Goal: Task Accomplishment & Management: Manage account settings

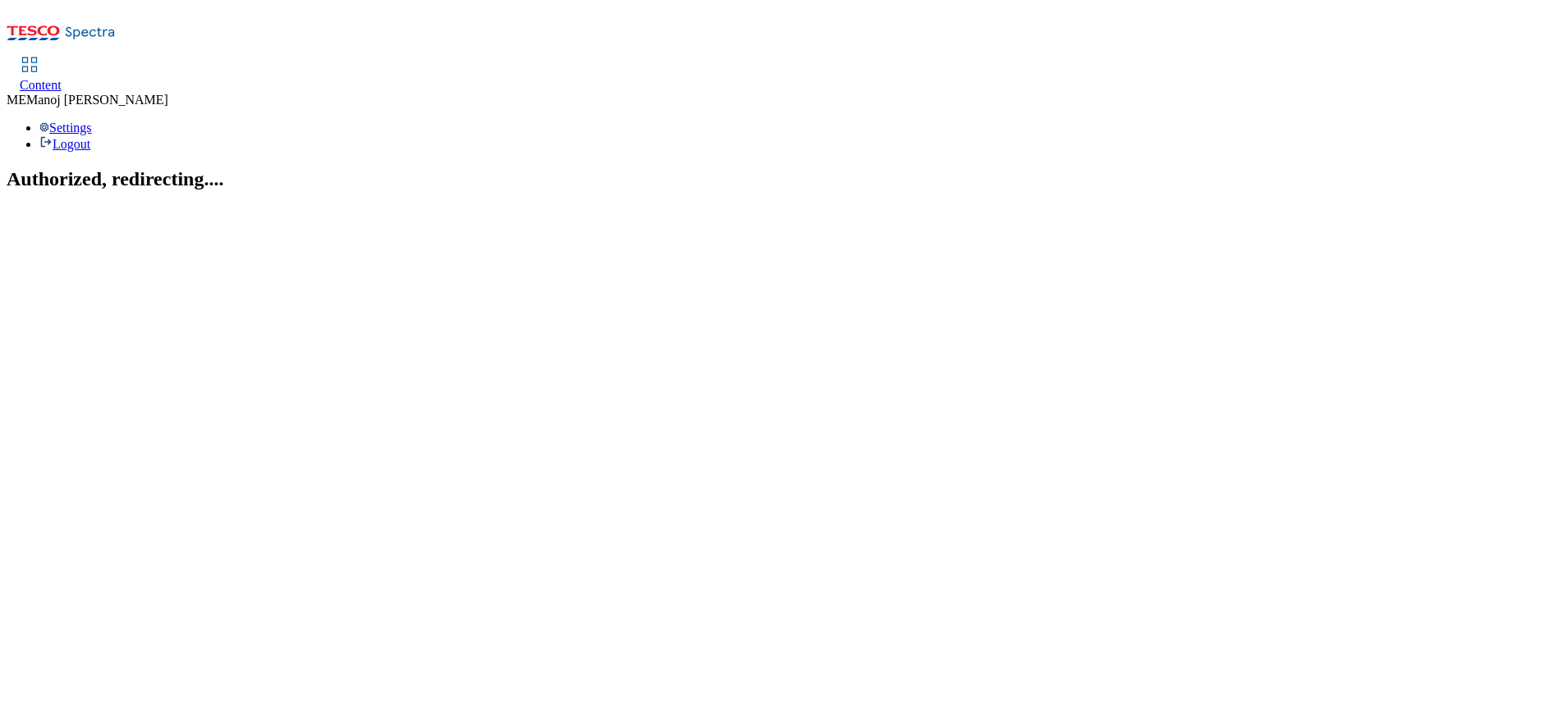
click at [62, 78] on span "Content" at bounding box center [40, 84] width 42 height 14
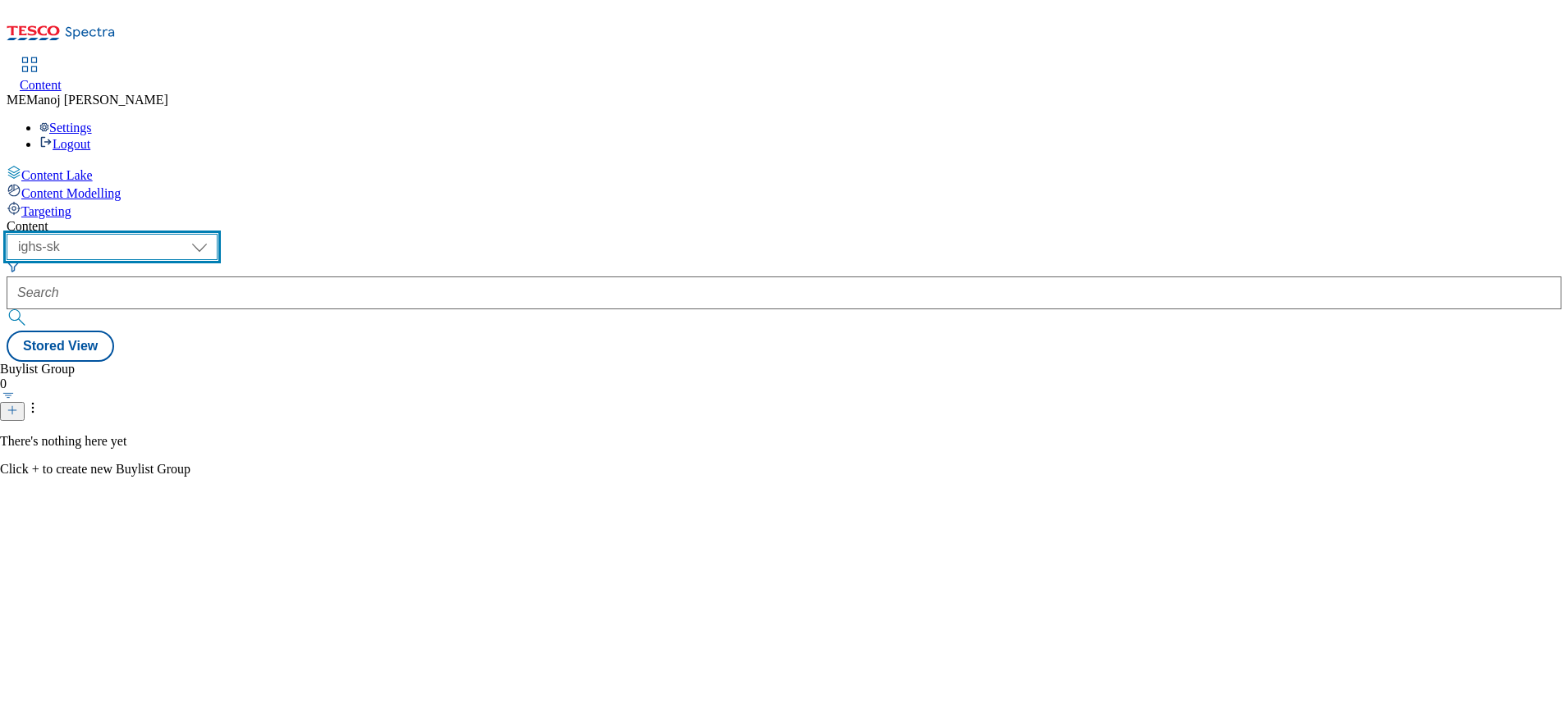
click at [217, 234] on select "ghs-roi ghs-uk ighs-cz ighs-hu ighs-sk" at bounding box center [112, 247] width 211 height 26
select select "ghs-roi"
click at [213, 234] on select "ghs-roi ghs-uk ighs-cz ighs-hu ighs-sk" at bounding box center [112, 247] width 211 height 26
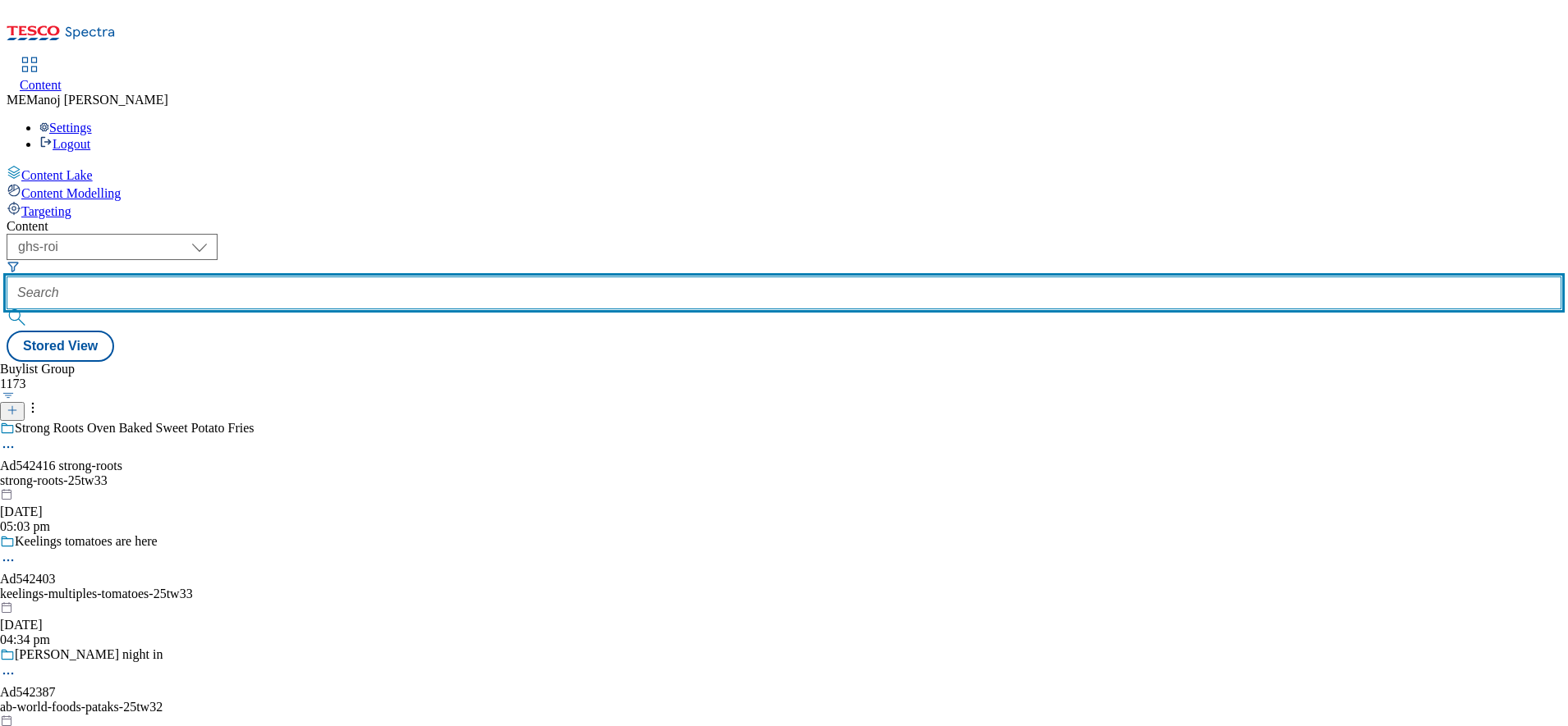
click at [380, 276] on input "text" at bounding box center [784, 293] width 1555 height 33
paste input "Cosy nights in"
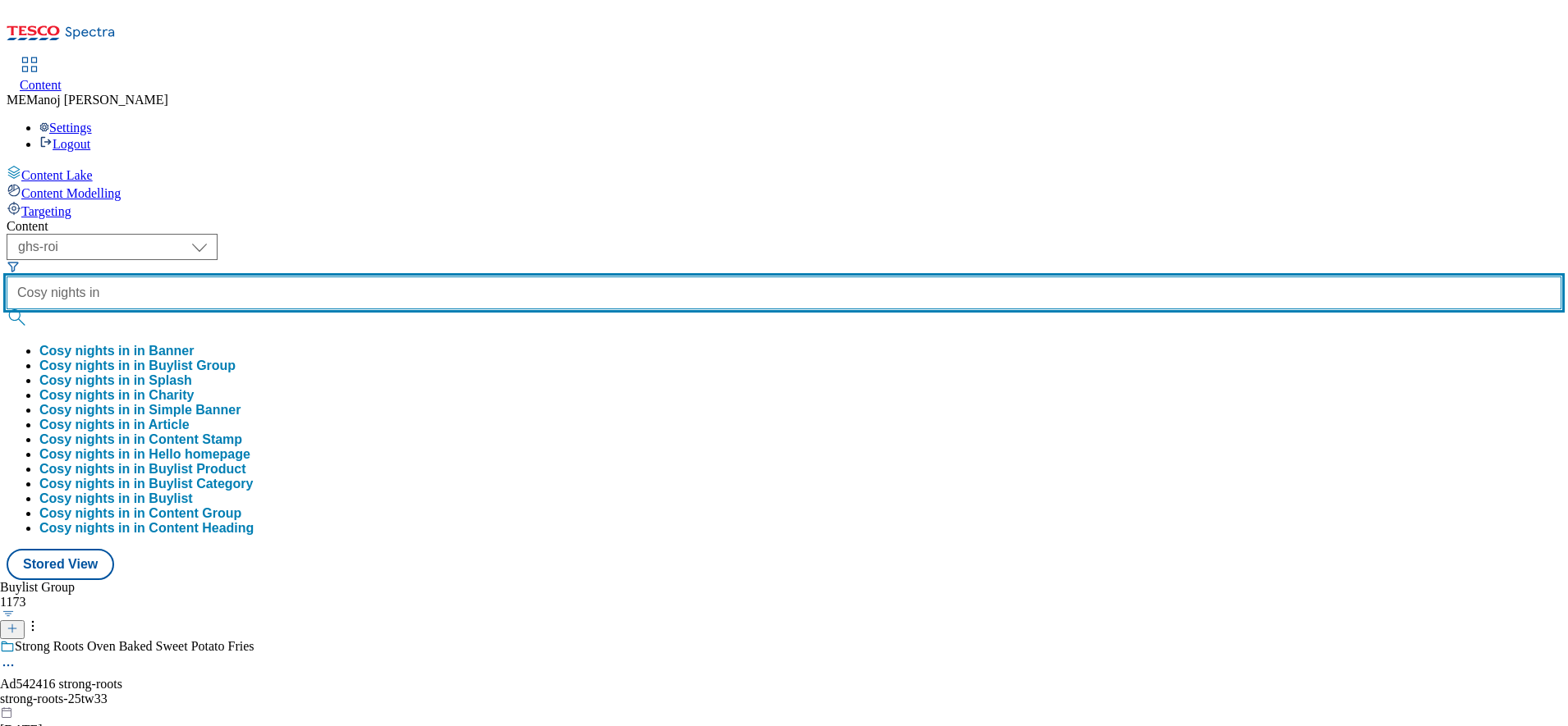
type input "Cosy nights in"
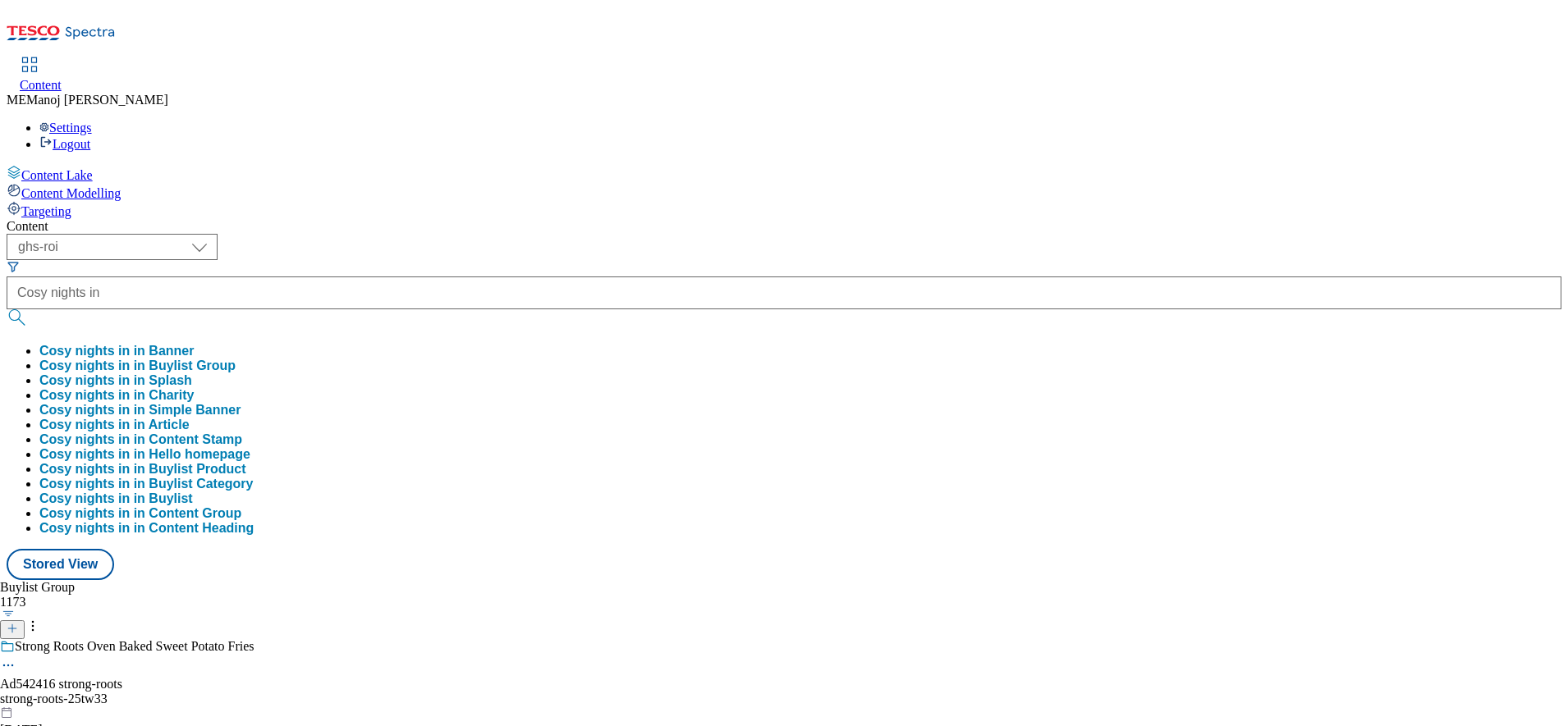
click at [236, 358] on button "Cosy nights in in Buylist Group" at bounding box center [138, 366] width 196 height 15
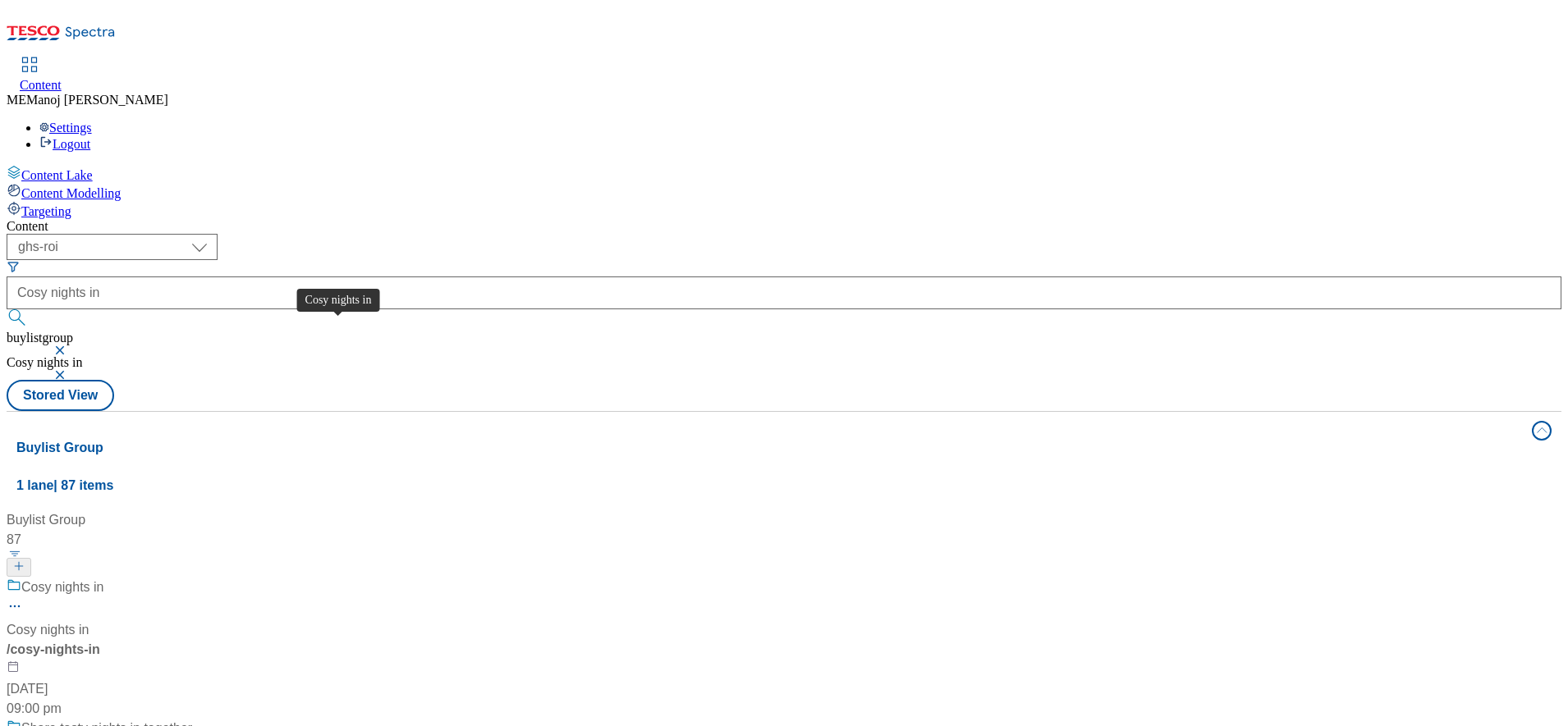
click at [104, 577] on div "Cosy nights in" at bounding box center [63, 587] width 83 height 19
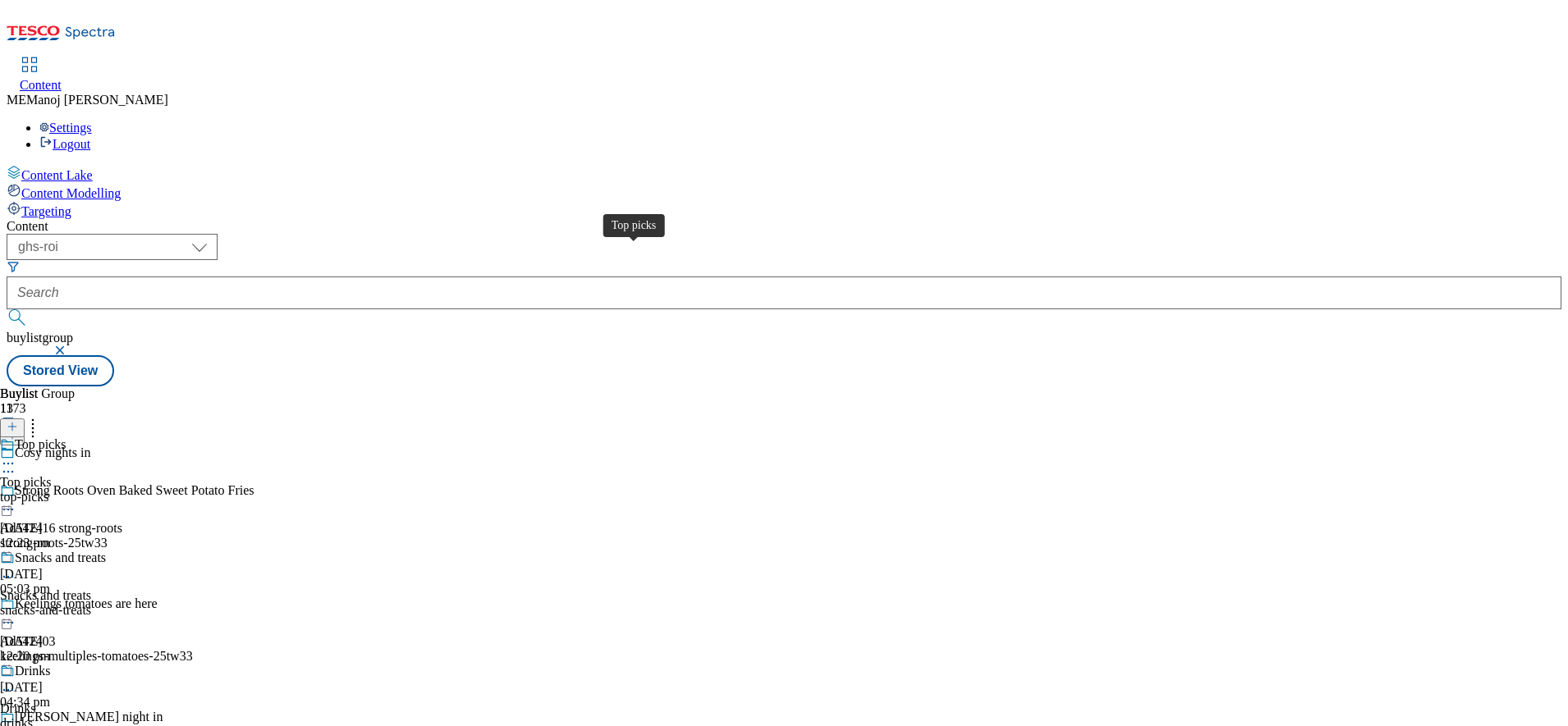
click at [66, 438] on div "Top picks" at bounding box center [40, 445] width 51 height 15
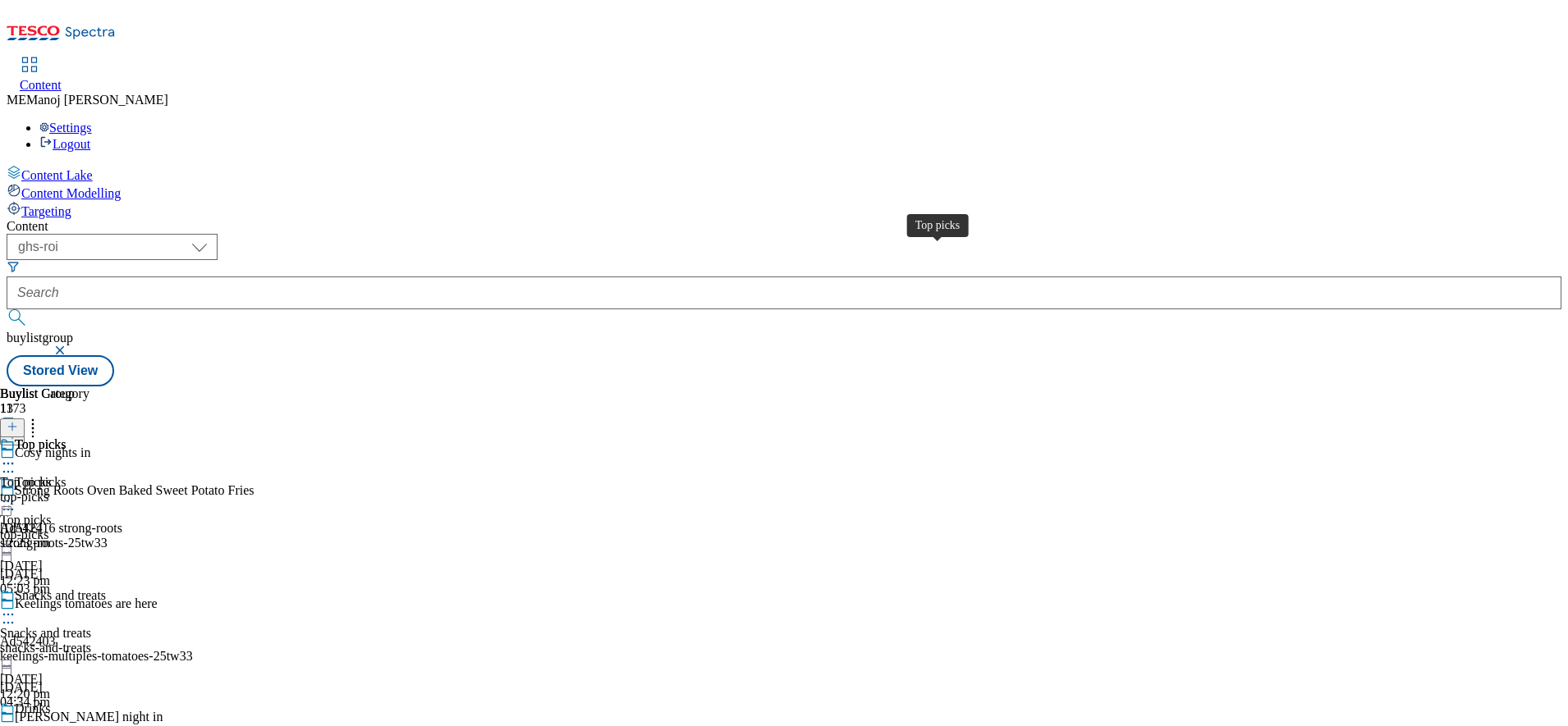
click at [66, 438] on div "Top picks" at bounding box center [40, 445] width 51 height 15
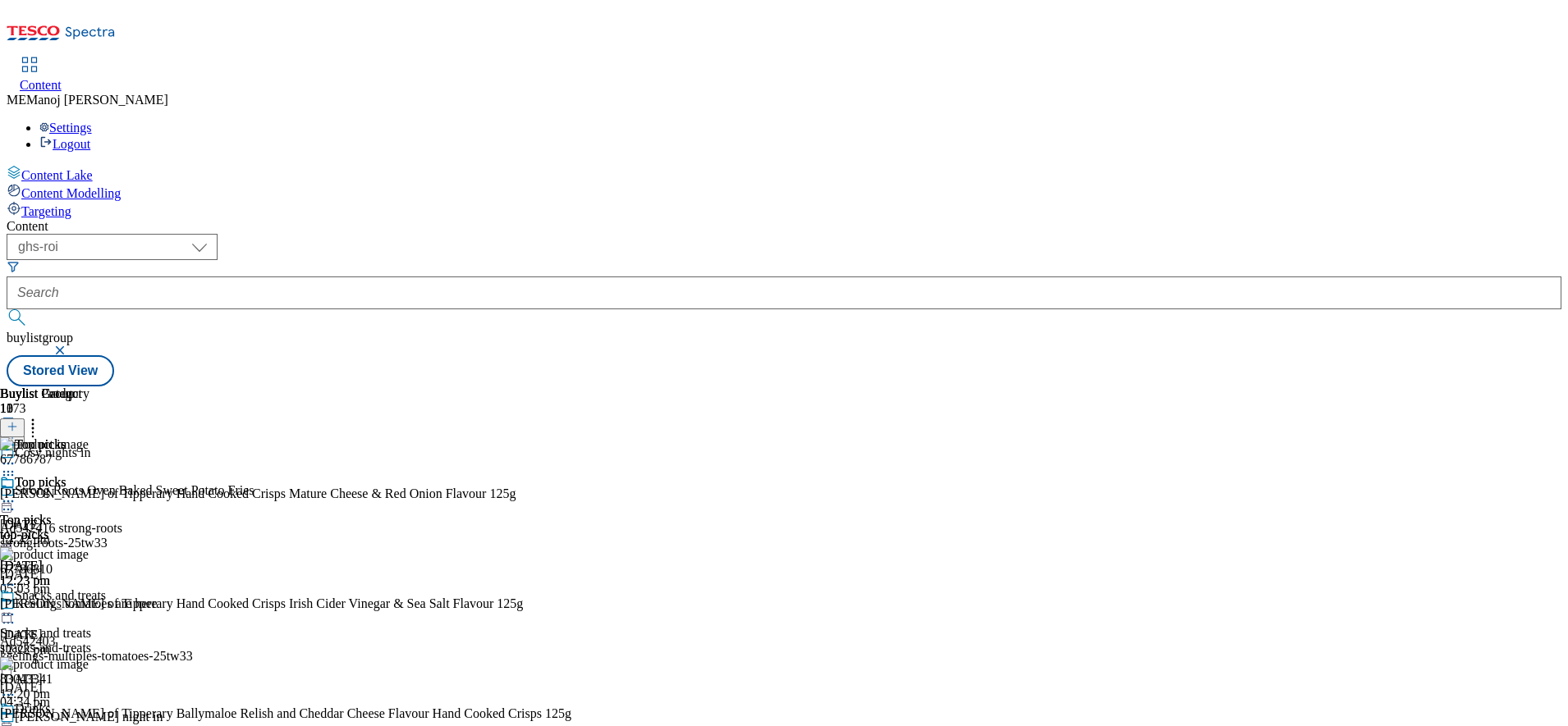
click at [18, 421] on icon at bounding box center [12, 427] width 11 height 11
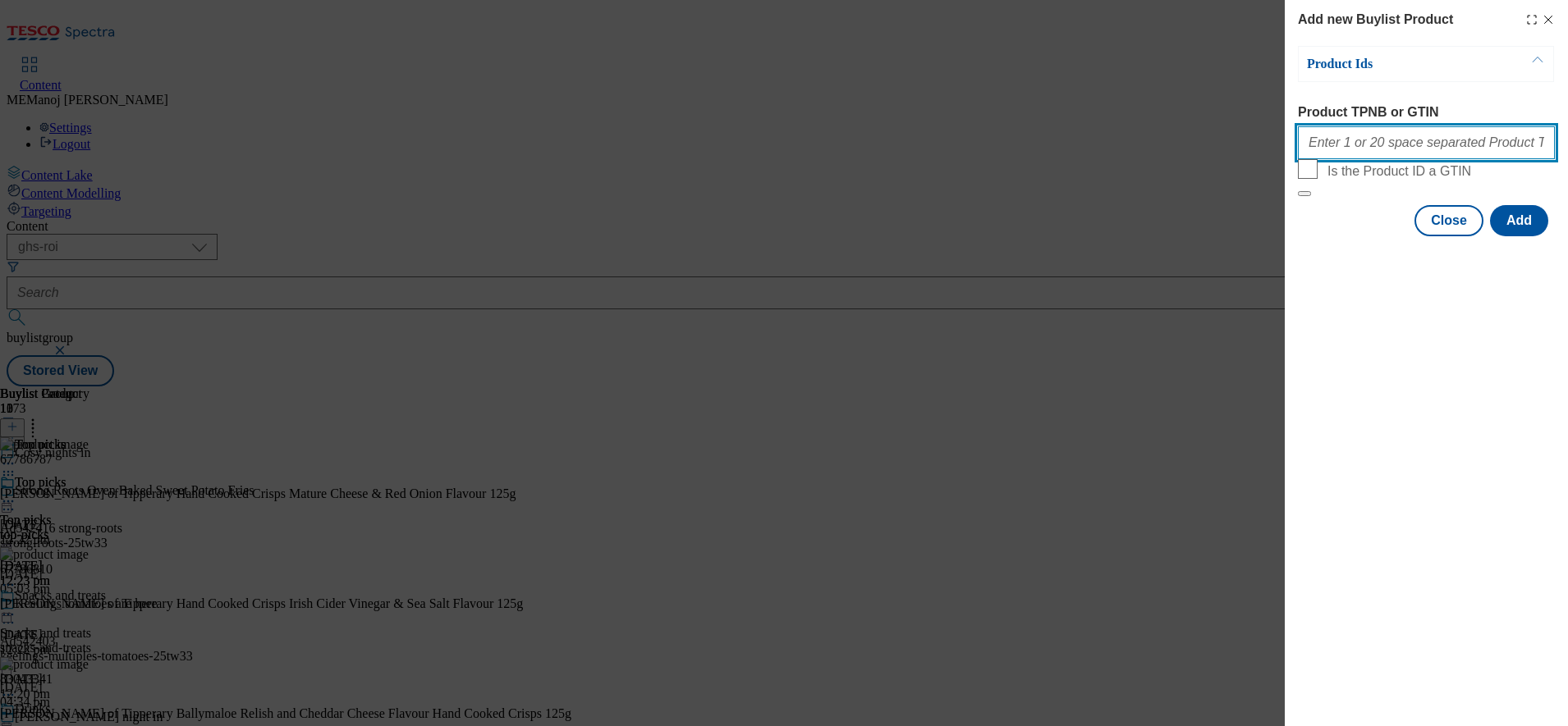
click at [1385, 158] on input "Product TPNB or GTIN" at bounding box center [1427, 143] width 257 height 33
paste input "93036277 92755084 92606198"
type input "93036277 92755084 92606198"
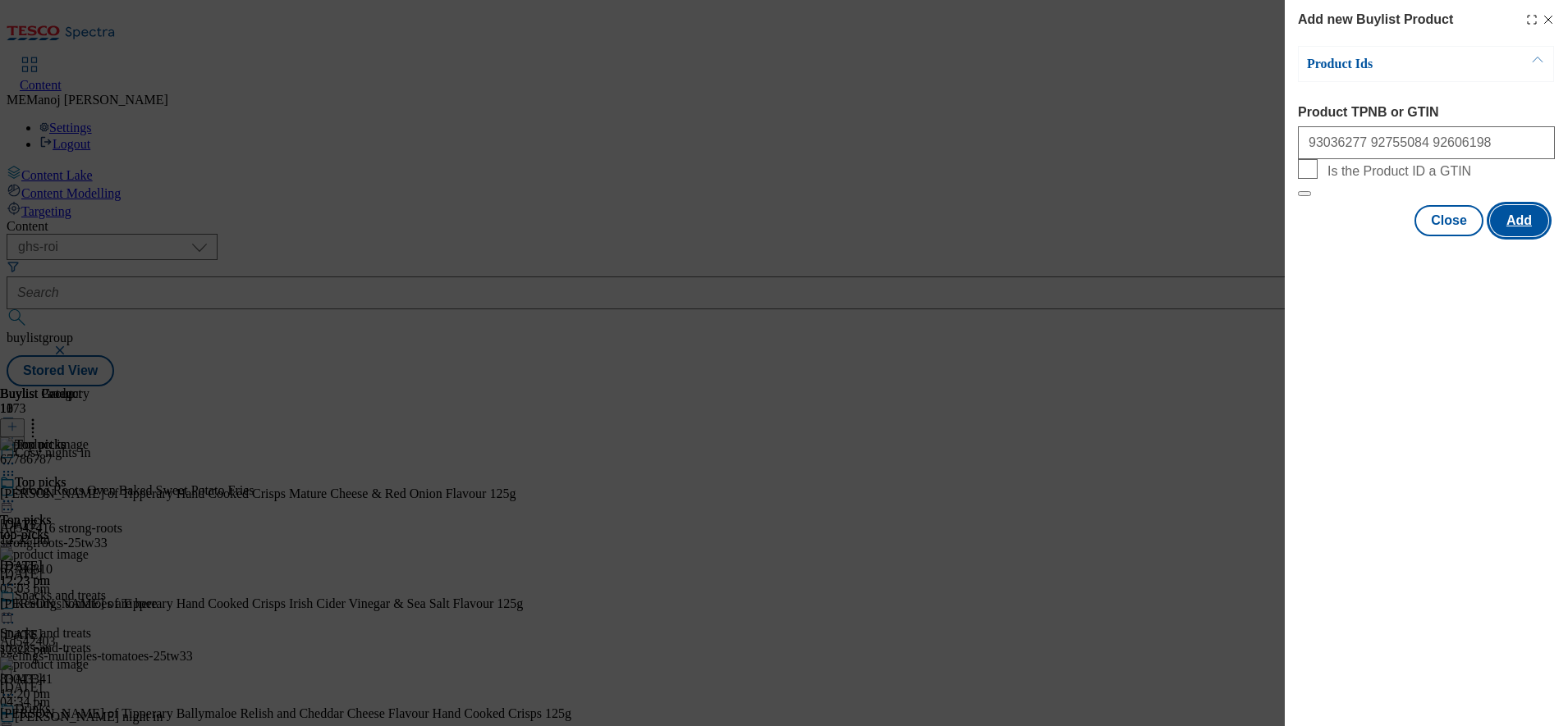
click at [1521, 236] on button "Add" at bounding box center [1518, 221] width 58 height 31
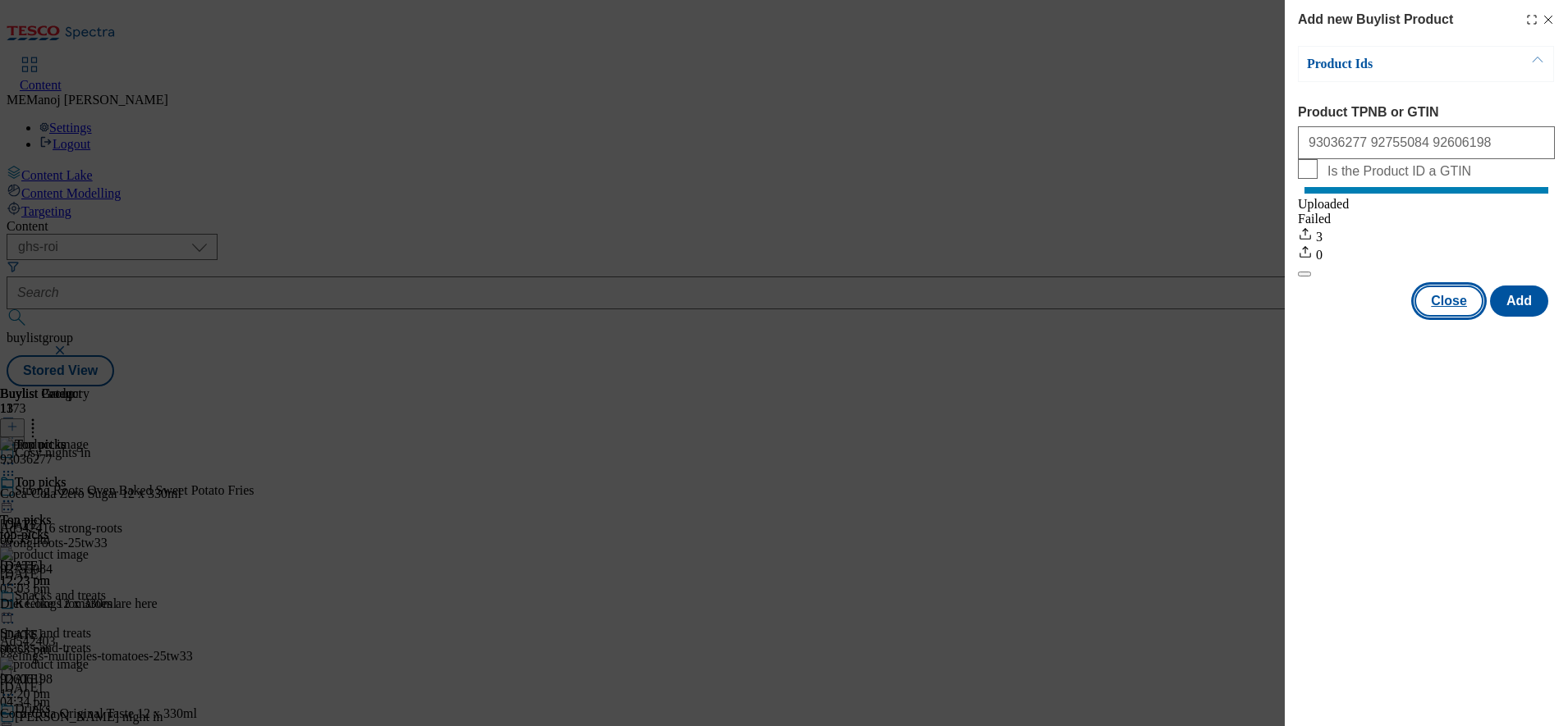
click at [1460, 308] on button "Close" at bounding box center [1449, 301] width 69 height 31
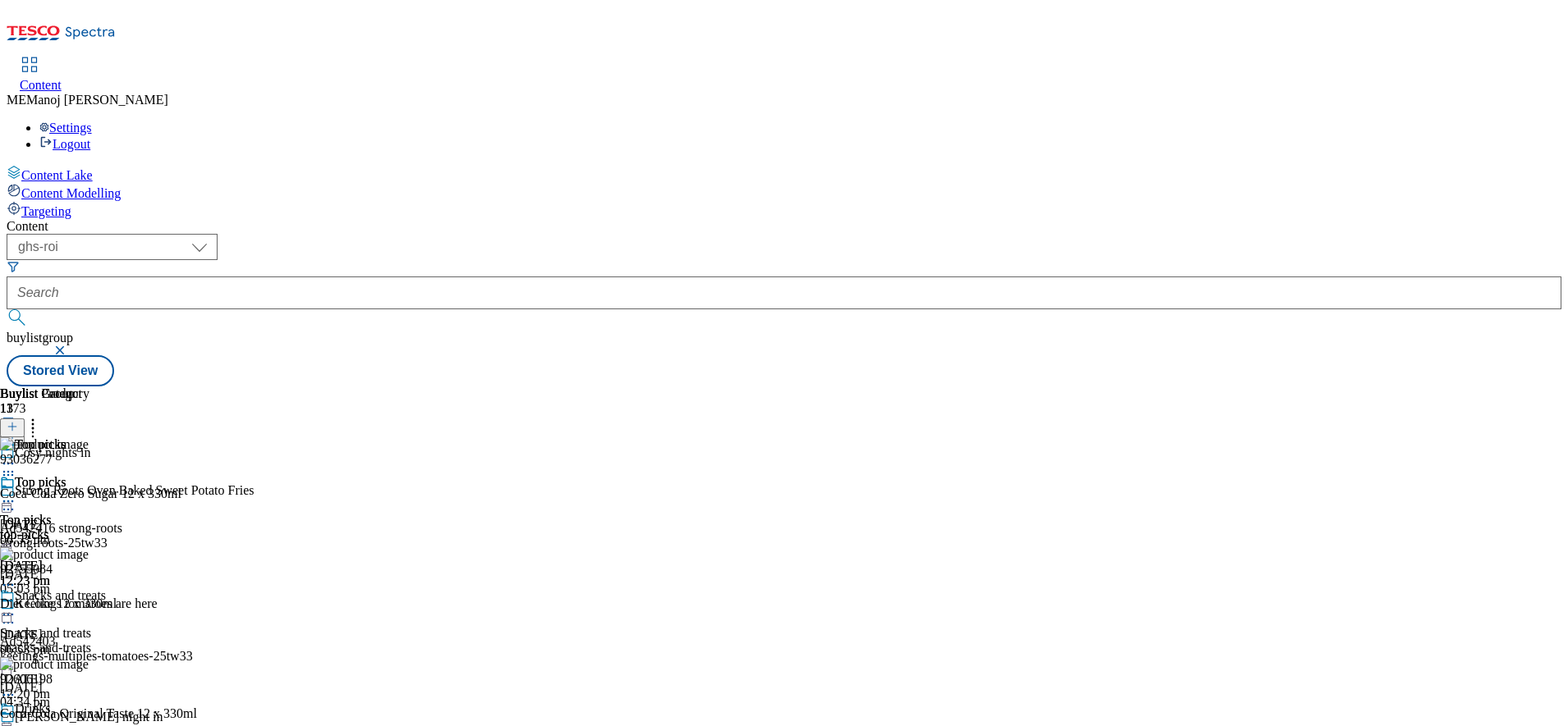
click at [34, 423] on circle at bounding box center [33, 424] width 3 height 3
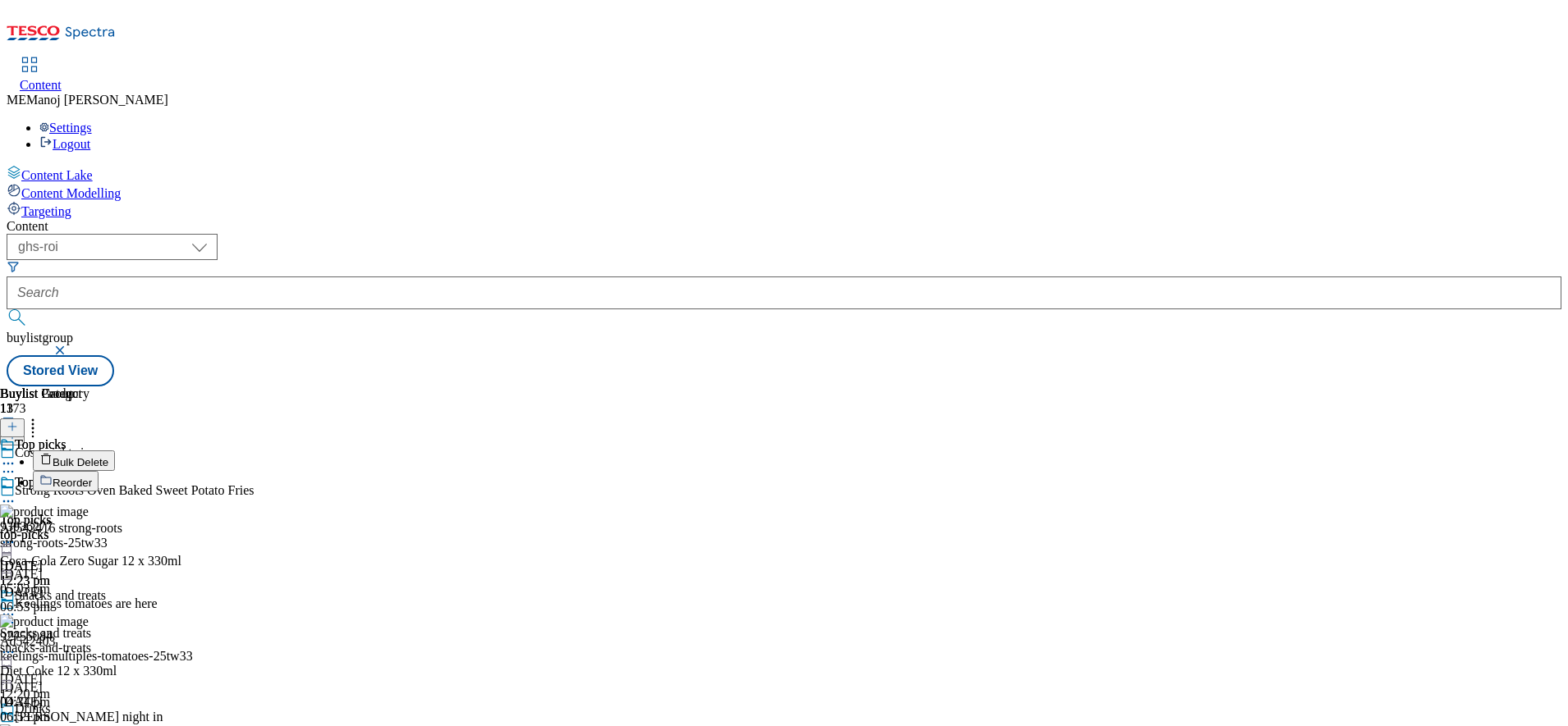
click at [99, 471] on button "Reorder" at bounding box center [66, 481] width 66 height 20
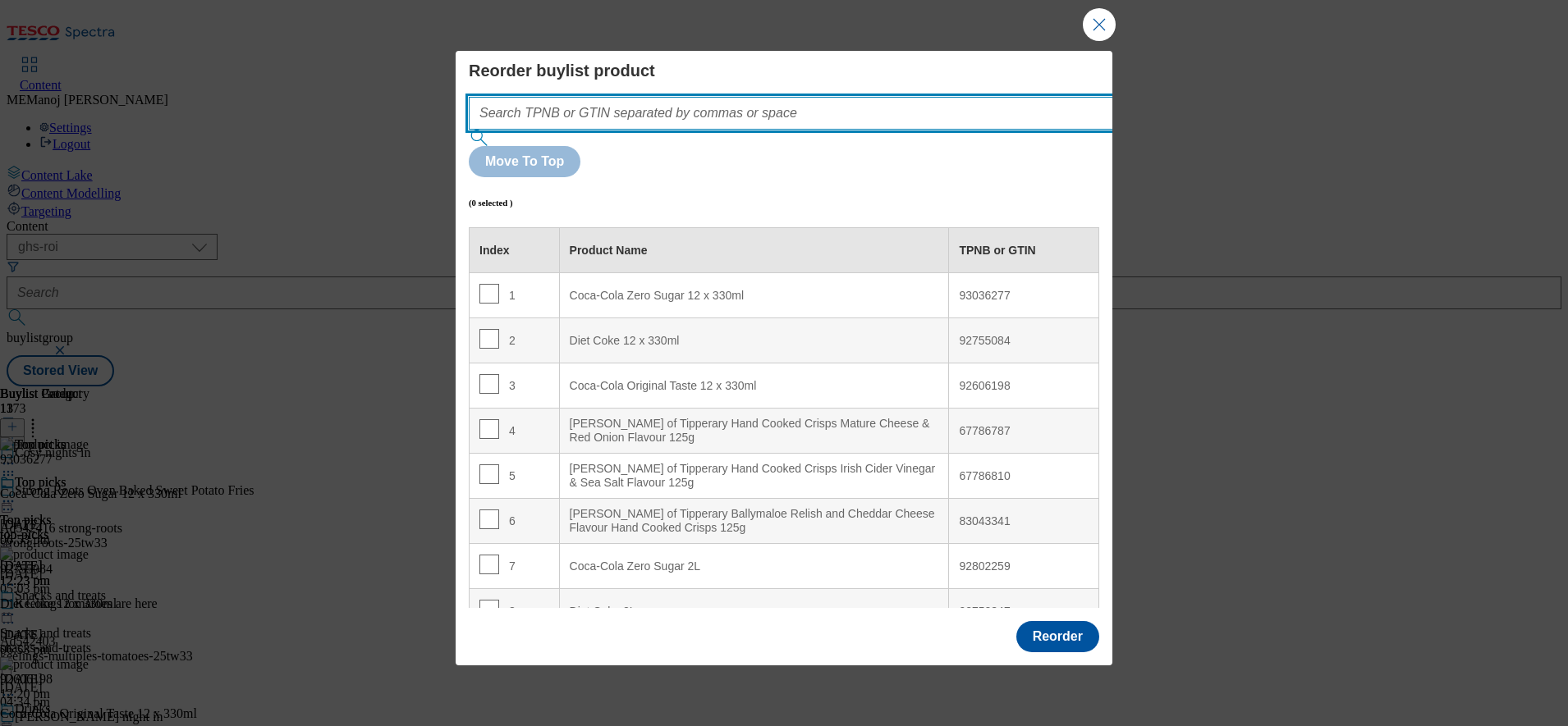
click at [771, 129] on input "Modal" at bounding box center [815, 114] width 694 height 33
paste input "93036277 92755084 92606198"
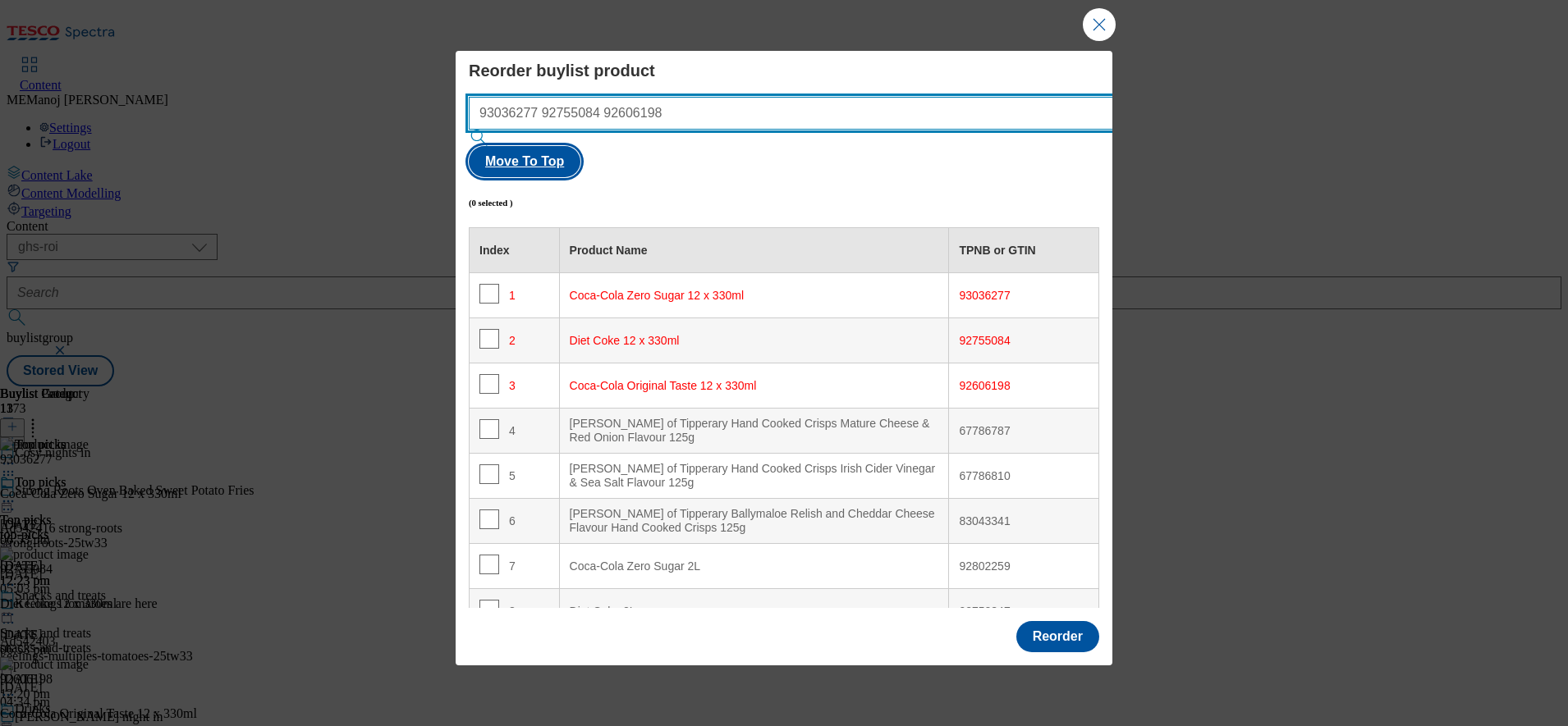
type input "93036277 92755084 92606198"
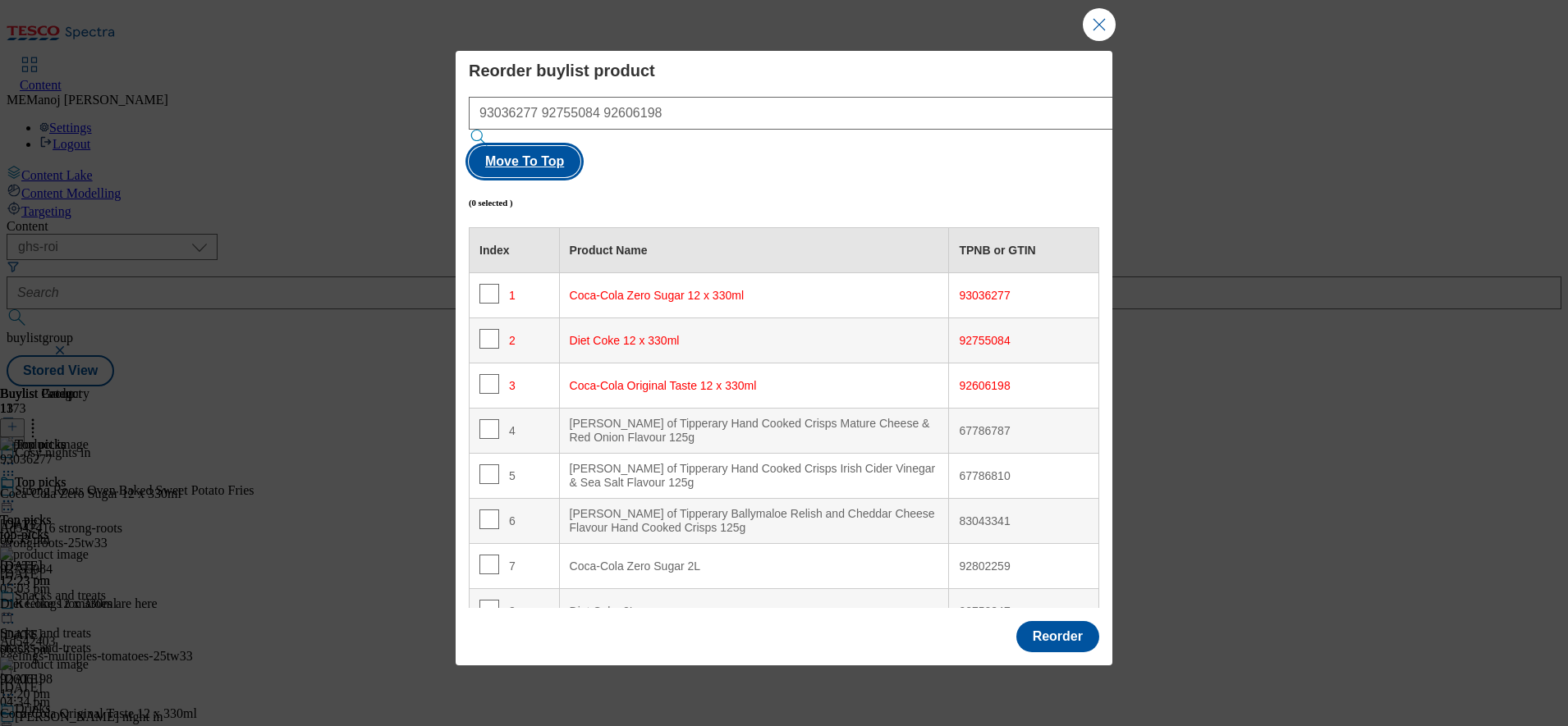
click at [580, 146] on button "Move To Top" at bounding box center [524, 162] width 112 height 31
checkbox input "true"
click at [1062, 622] on button "Reorder" at bounding box center [1058, 637] width 83 height 31
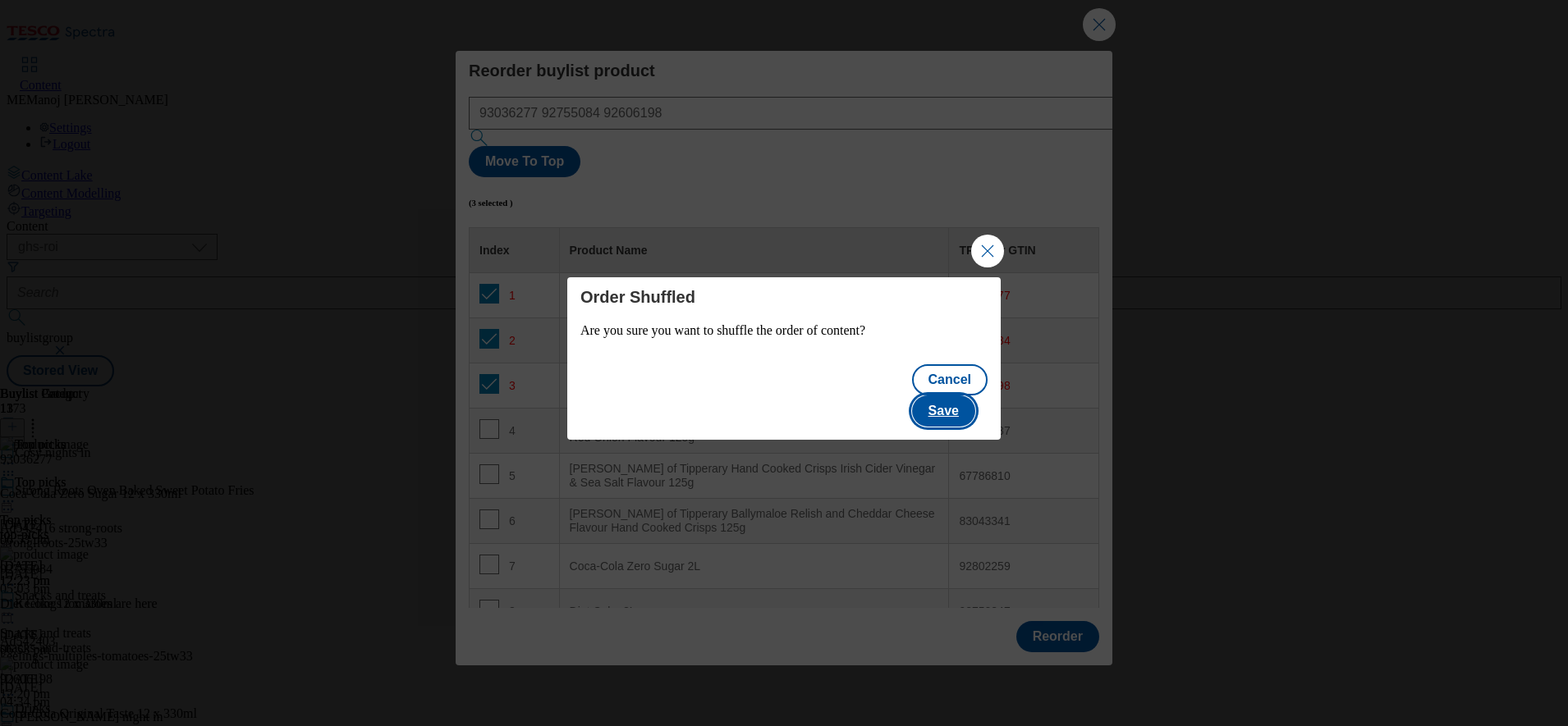
click at [963, 395] on button "Save" at bounding box center [943, 411] width 63 height 31
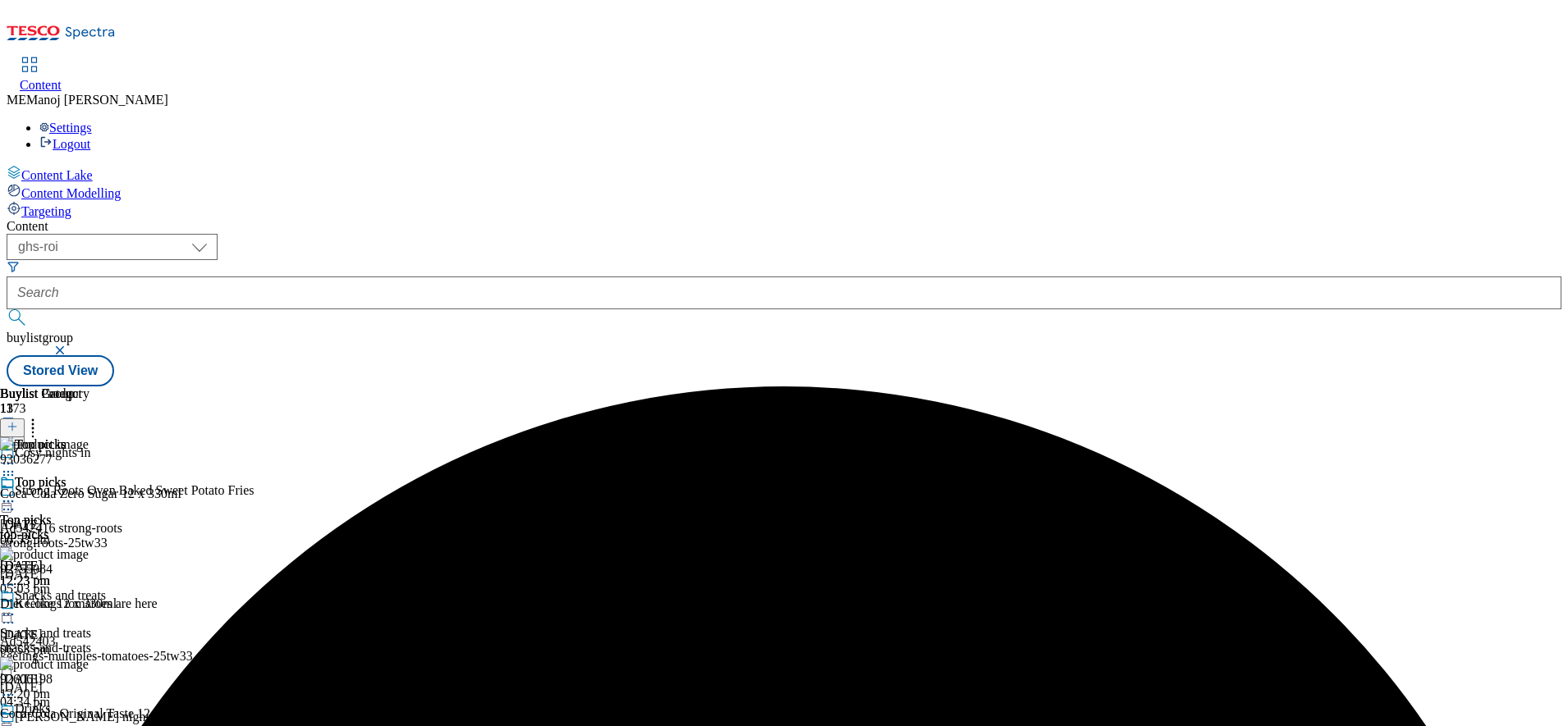
click at [90, 493] on div at bounding box center [44, 502] width 90 height 19
click at [103, 681] on span "Un-publish" at bounding box center [77, 686] width 53 height 12
click at [17, 493] on icon at bounding box center [8, 502] width 17 height 17
click at [106, 624] on span "Un-preview" at bounding box center [79, 630] width 55 height 12
click at [14, 501] on circle at bounding box center [12, 502] width 3 height 3
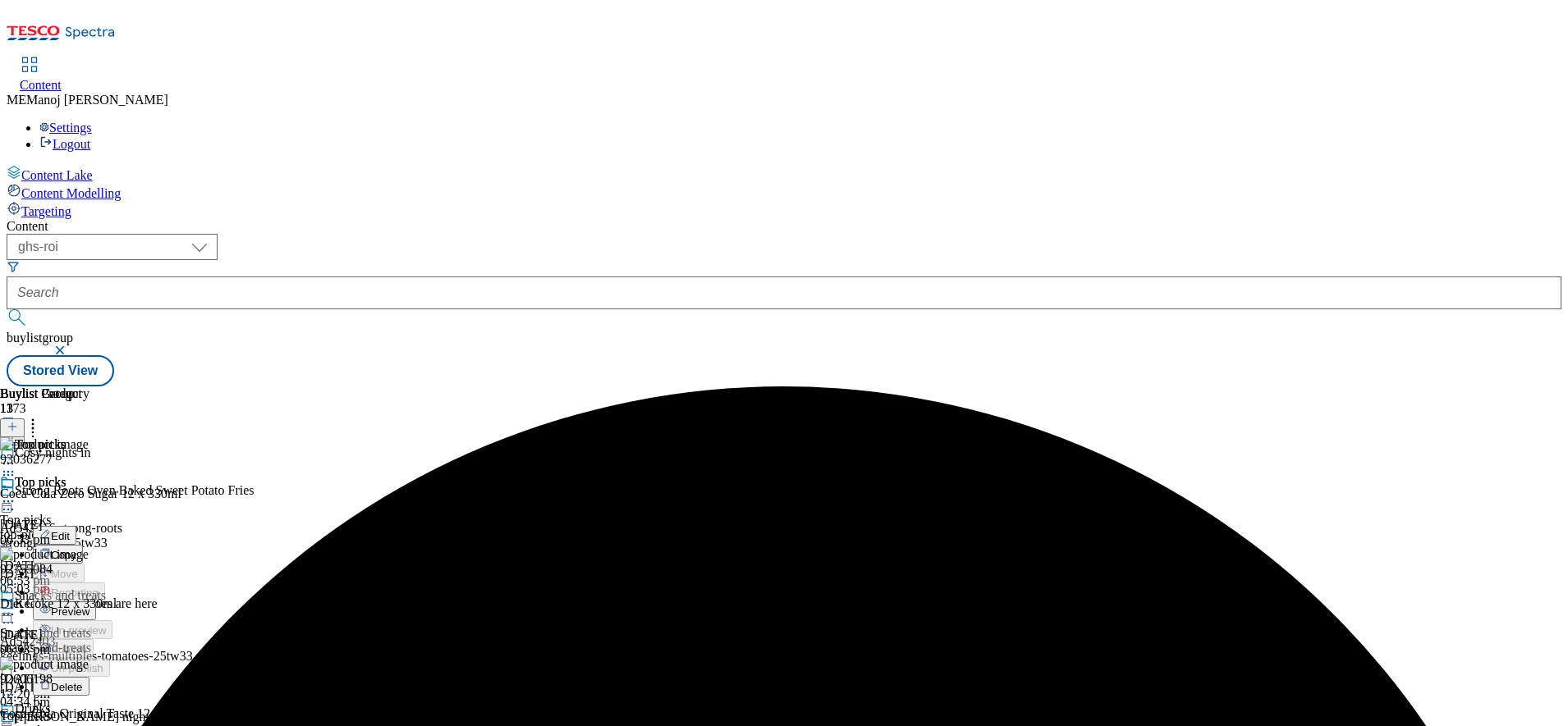
click at [90, 606] on span "Preview" at bounding box center [70, 611] width 39 height 12
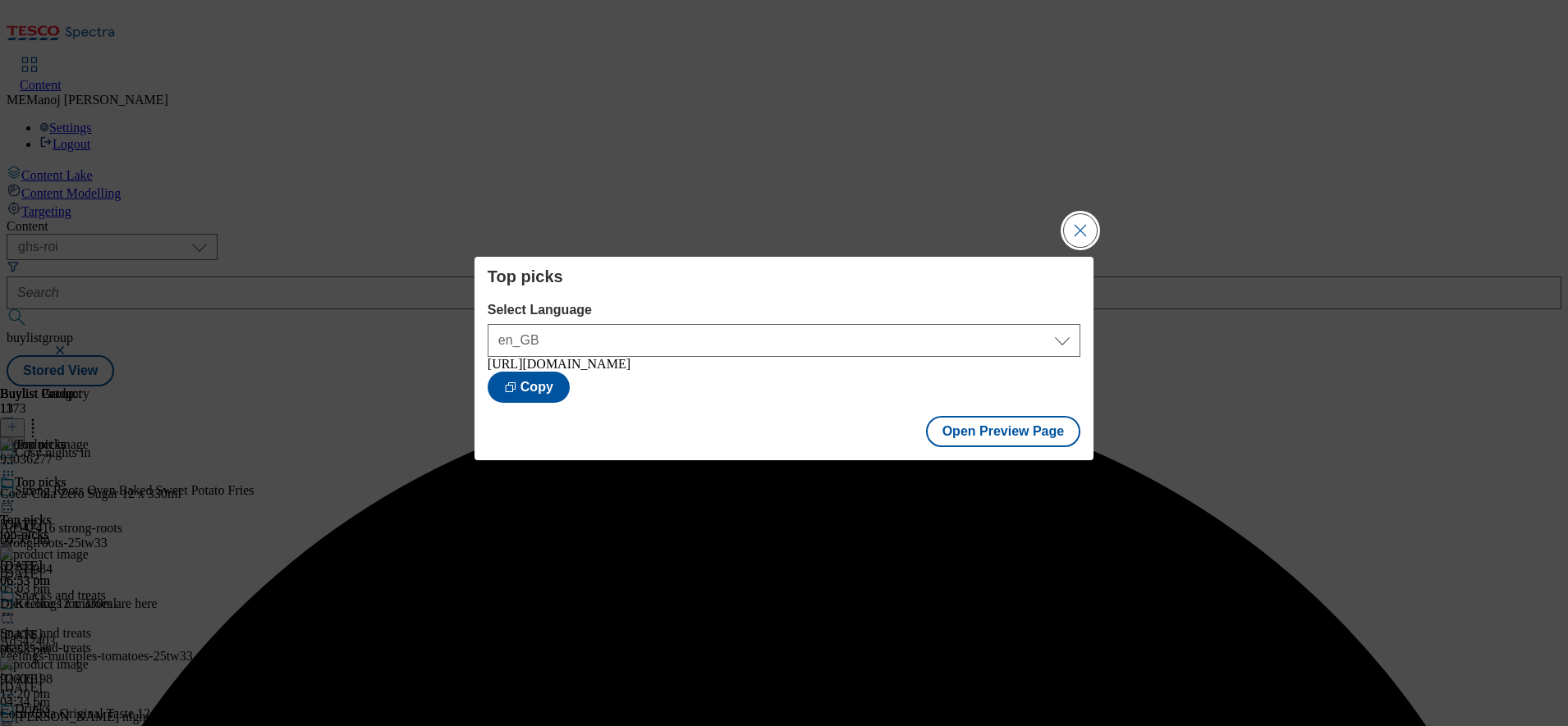
click at [1074, 234] on button "Close Modal" at bounding box center [1080, 231] width 33 height 33
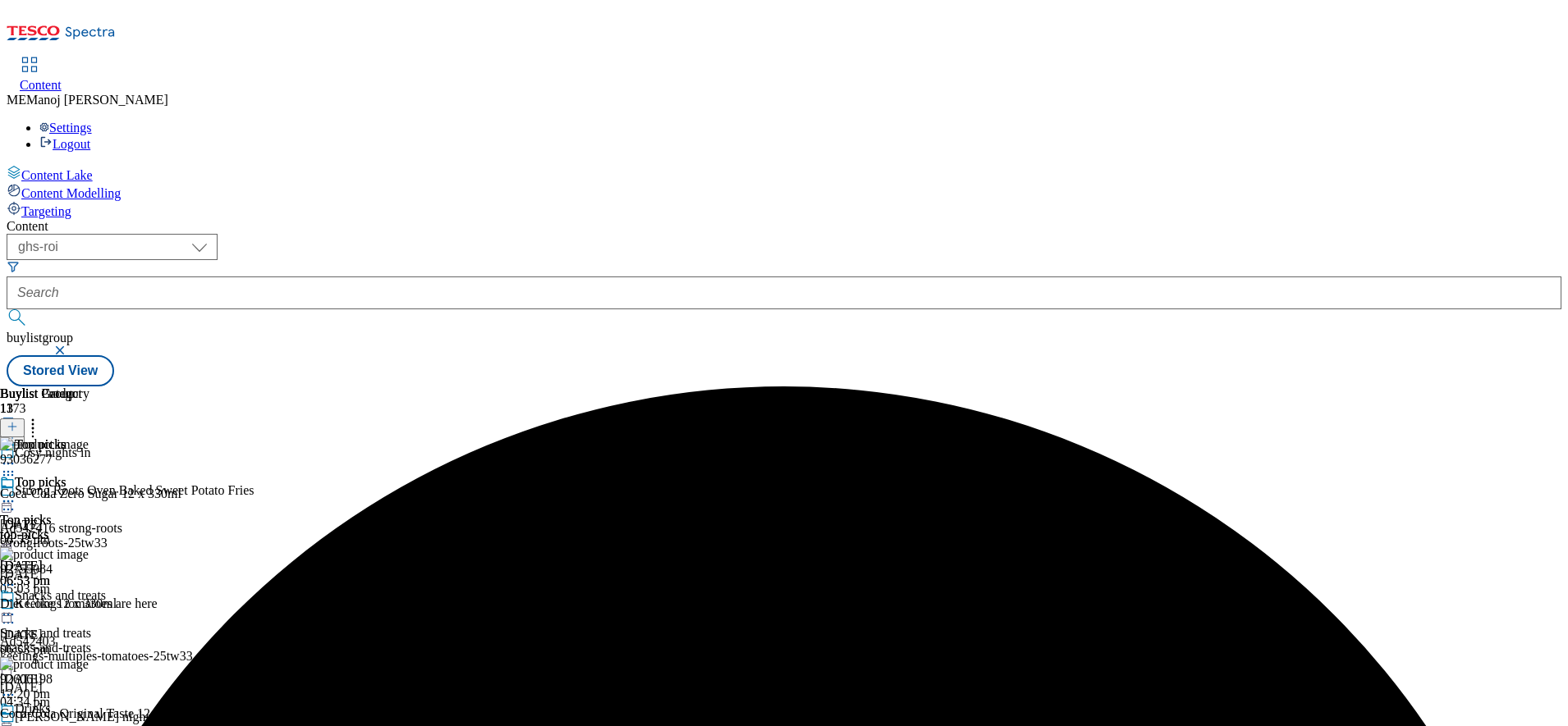
click at [17, 493] on icon at bounding box center [8, 502] width 17 height 17
click at [93, 659] on button "Publish" at bounding box center [64, 668] width 61 height 18
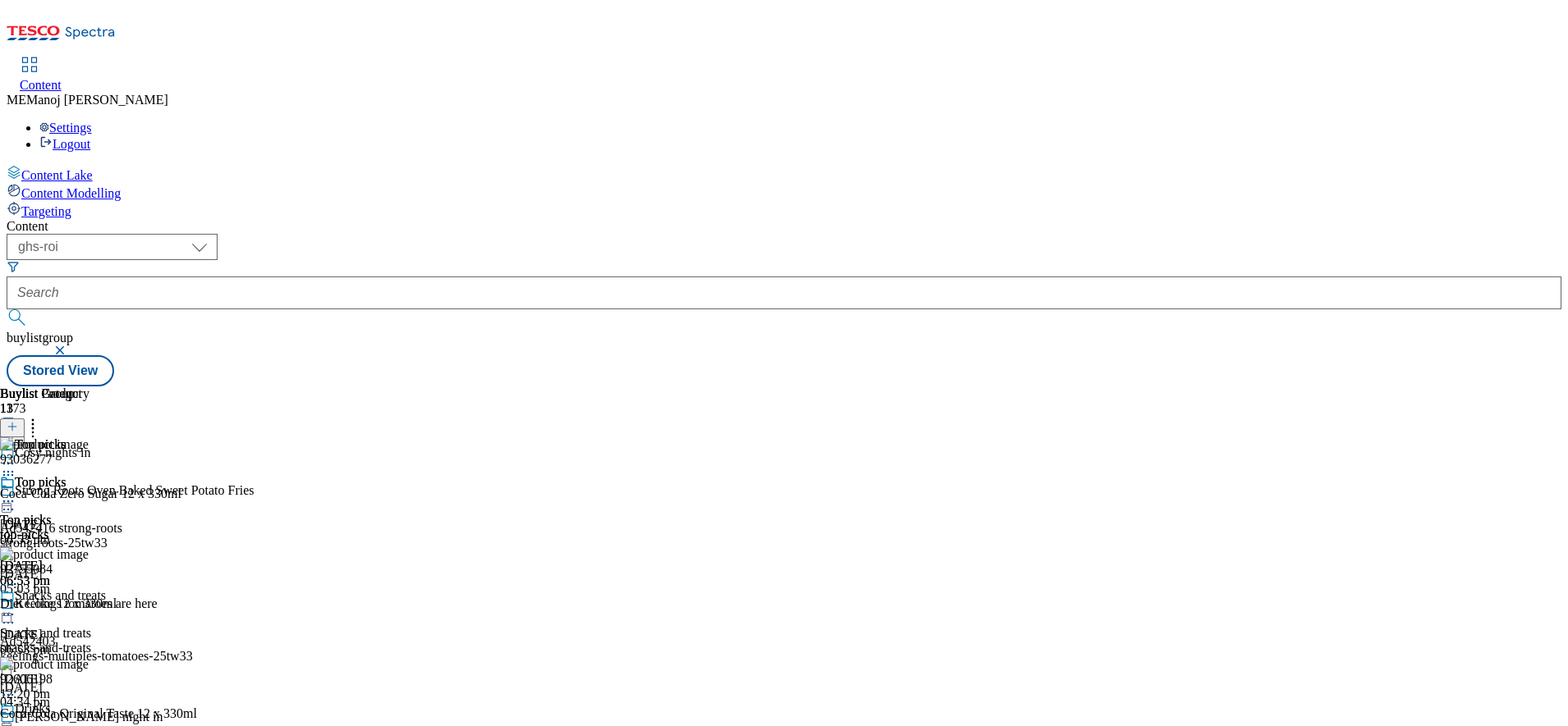
click at [41, 416] on icon at bounding box center [33, 424] width 17 height 17
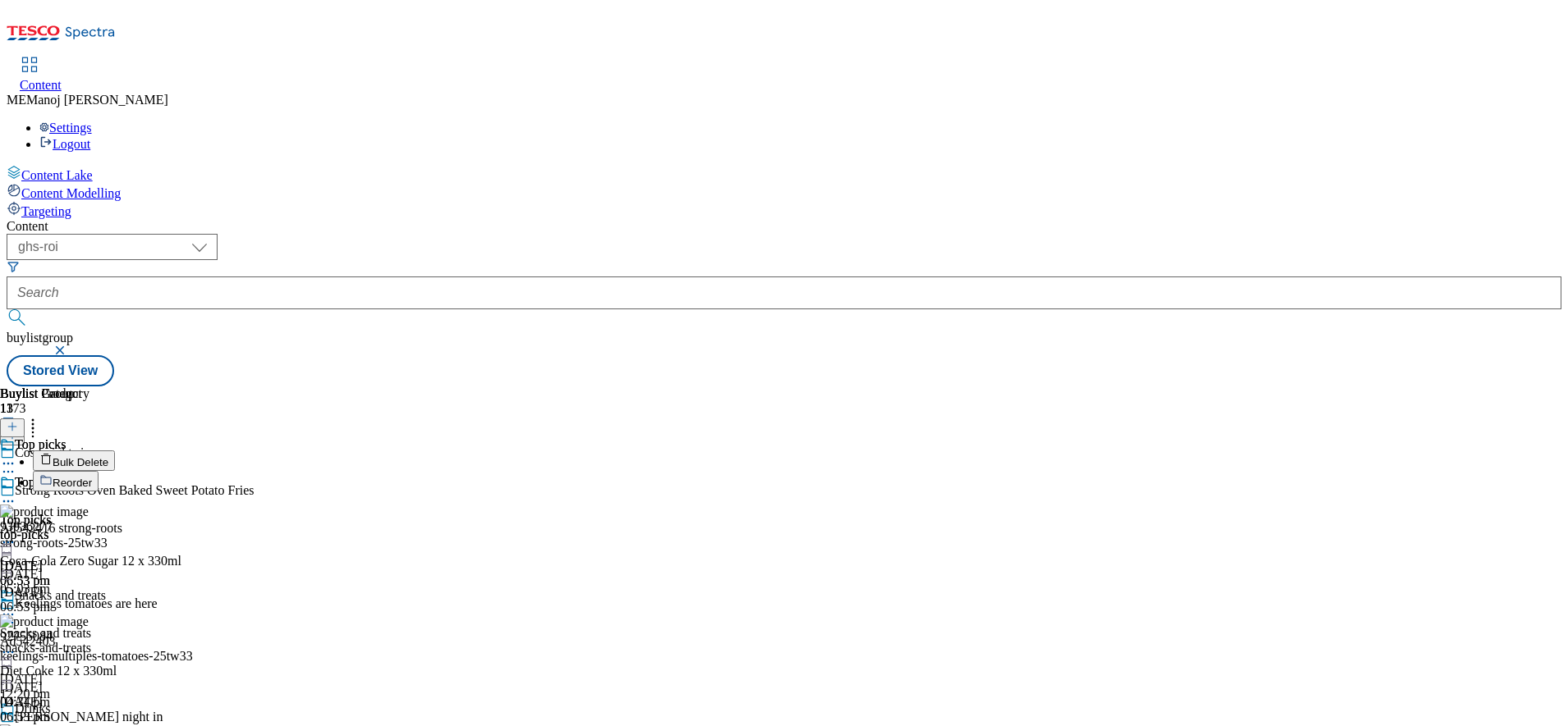
click at [92, 477] on span "Reorder" at bounding box center [72, 482] width 40 height 12
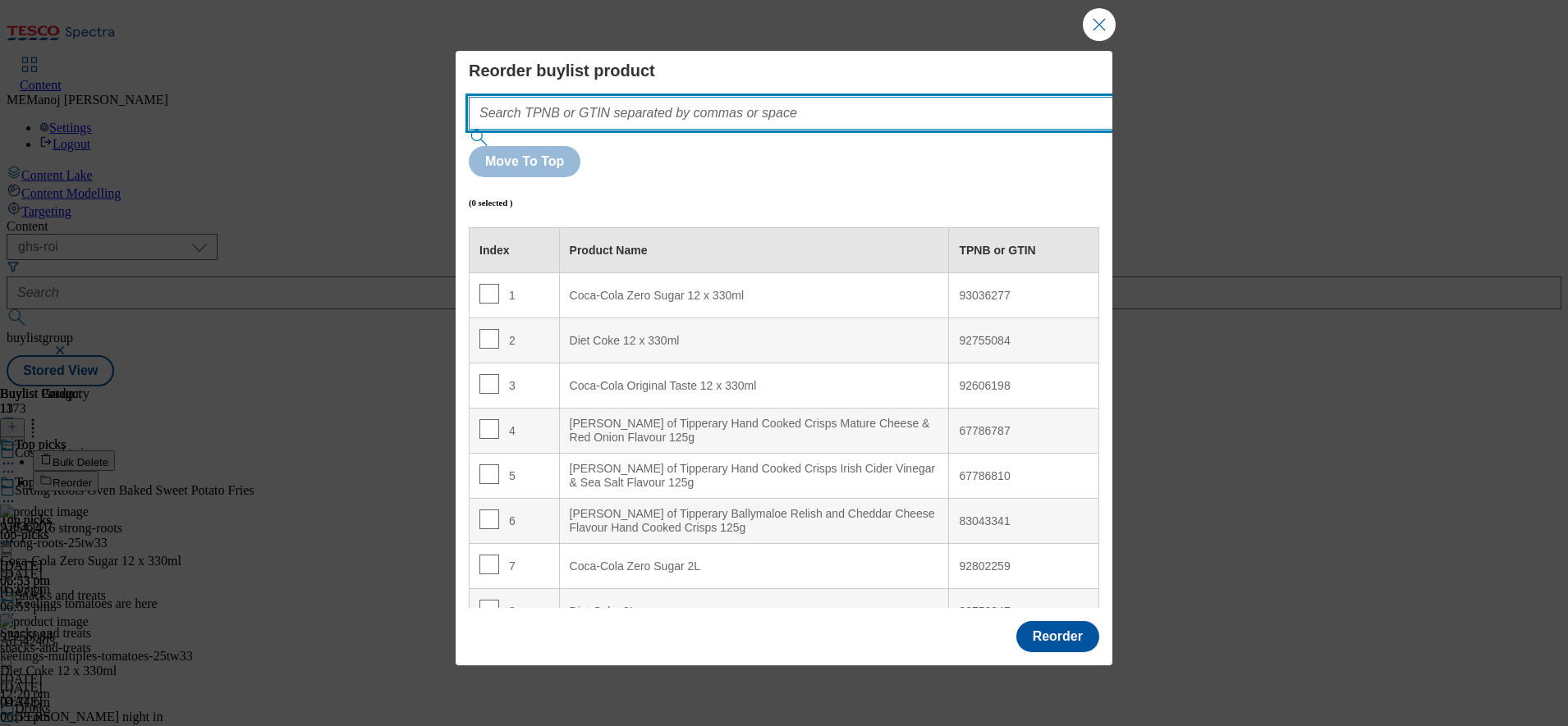
click at [919, 129] on input "Modal" at bounding box center [815, 114] width 694 height 33
paste input "93036277 92755084 92606198 92537469 92602790 94043975 96300651 92661649 9617974…"
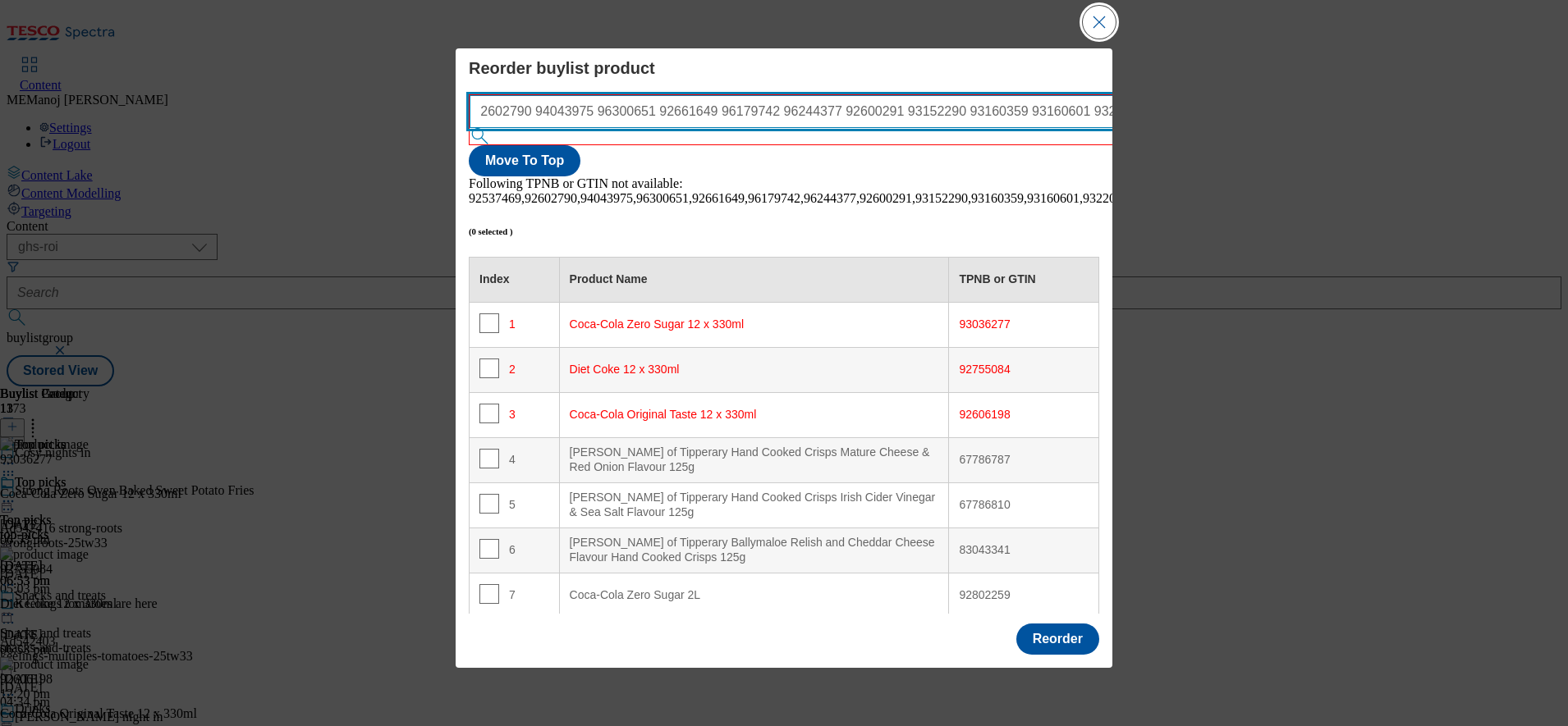
type input "93036277 92755084 92606198 92537469 92602790 94043975 96300651 92661649 9617974…"
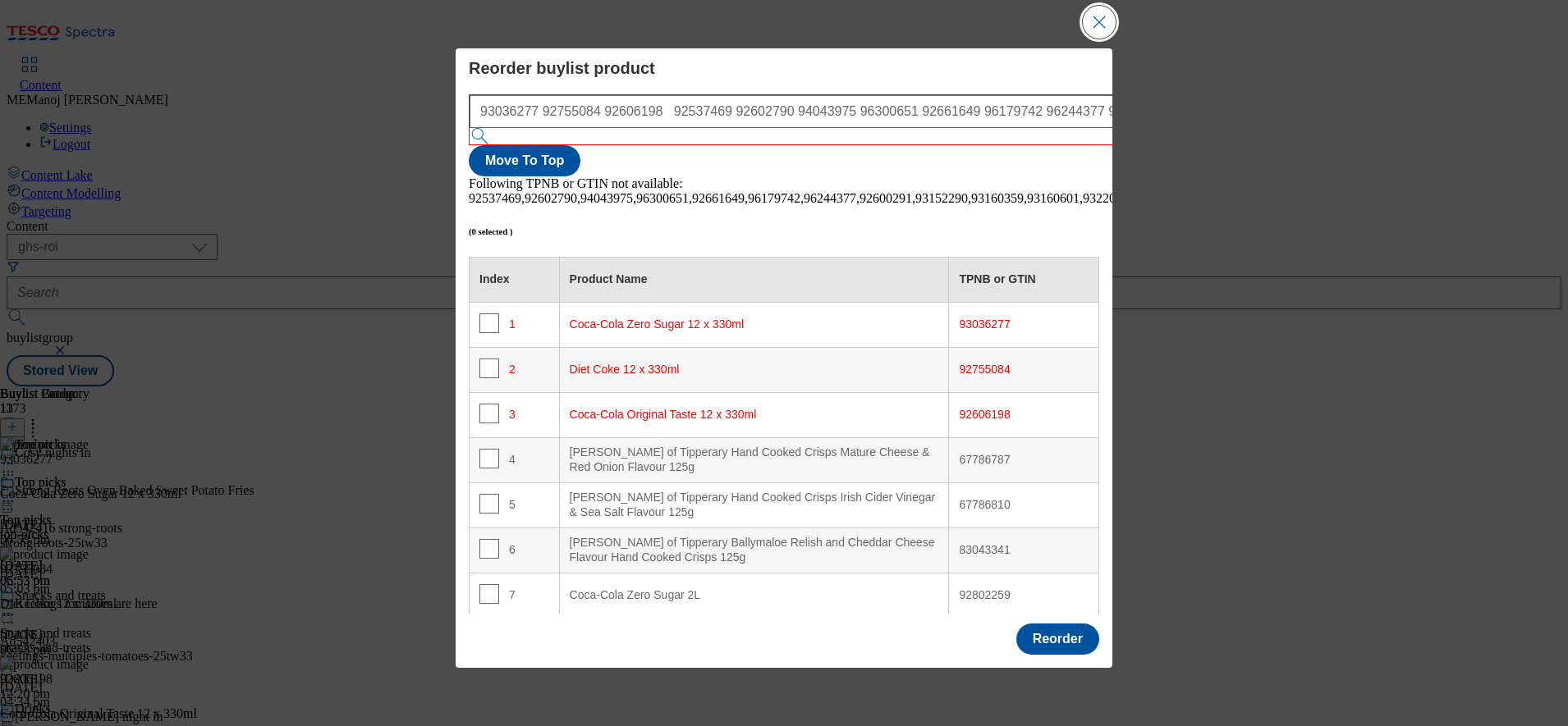
click at [1109, 33] on button "Close Modal" at bounding box center [1100, 22] width 33 height 33
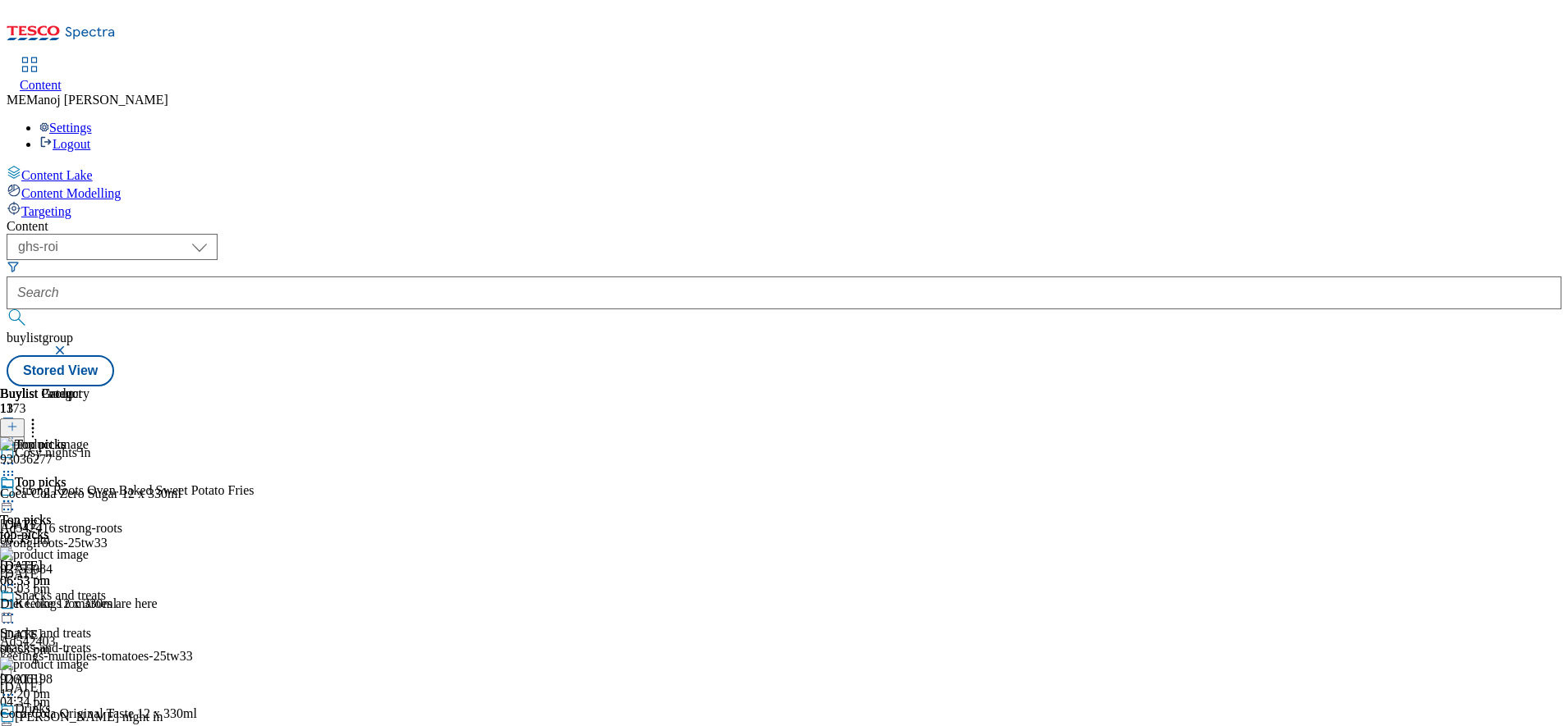
click at [17, 493] on icon at bounding box center [8, 502] width 17 height 17
click at [1161, 219] on div "Content ( optional ) ghs-roi ghs-uk ighs-cz ighs-hu ighs-sk ghs-roi buylistgrou…" at bounding box center [784, 302] width 1555 height 167
click at [18, 421] on icon at bounding box center [12, 427] width 11 height 11
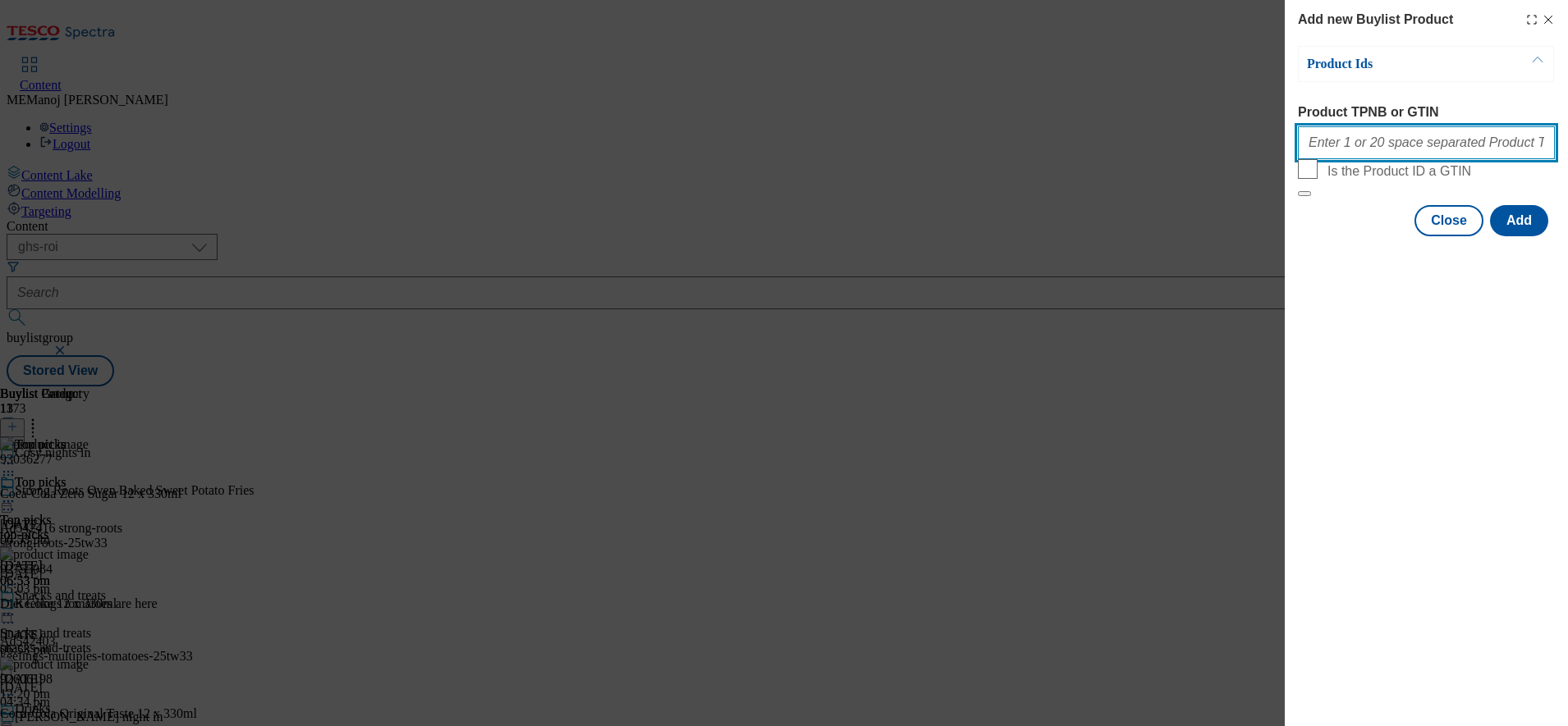
click at [1371, 150] on input "Product TPNB or GTIN" at bounding box center [1427, 143] width 257 height 33
paste input "93036277 92755084 92606198 92537469 92602790 94043975 96300651 92661649 9617974…"
type input "93036277 92755084 92606198 92537469 92602790 94043975 96300651 92661649 9617974…"
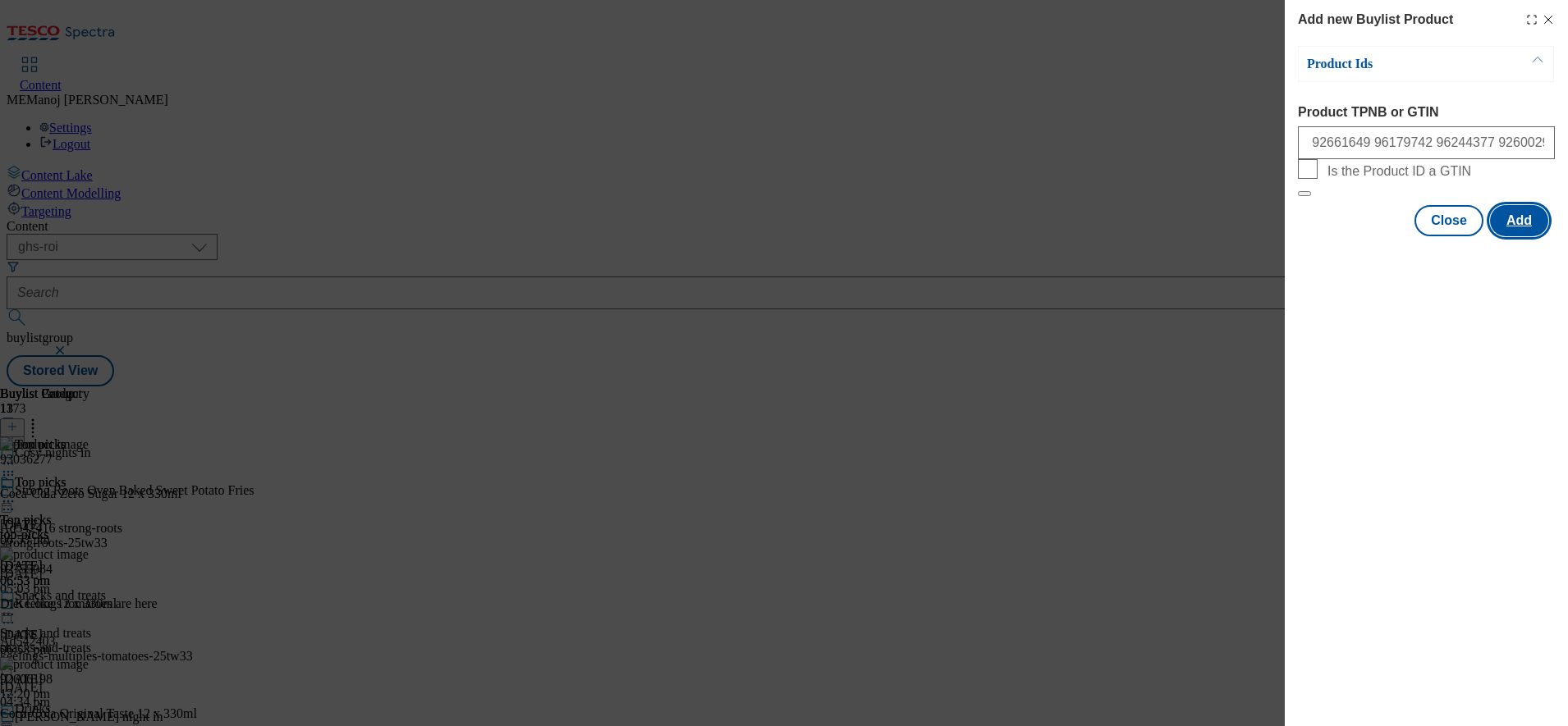
scroll to position [0, 0]
click at [1524, 236] on button "Add" at bounding box center [1518, 221] width 58 height 31
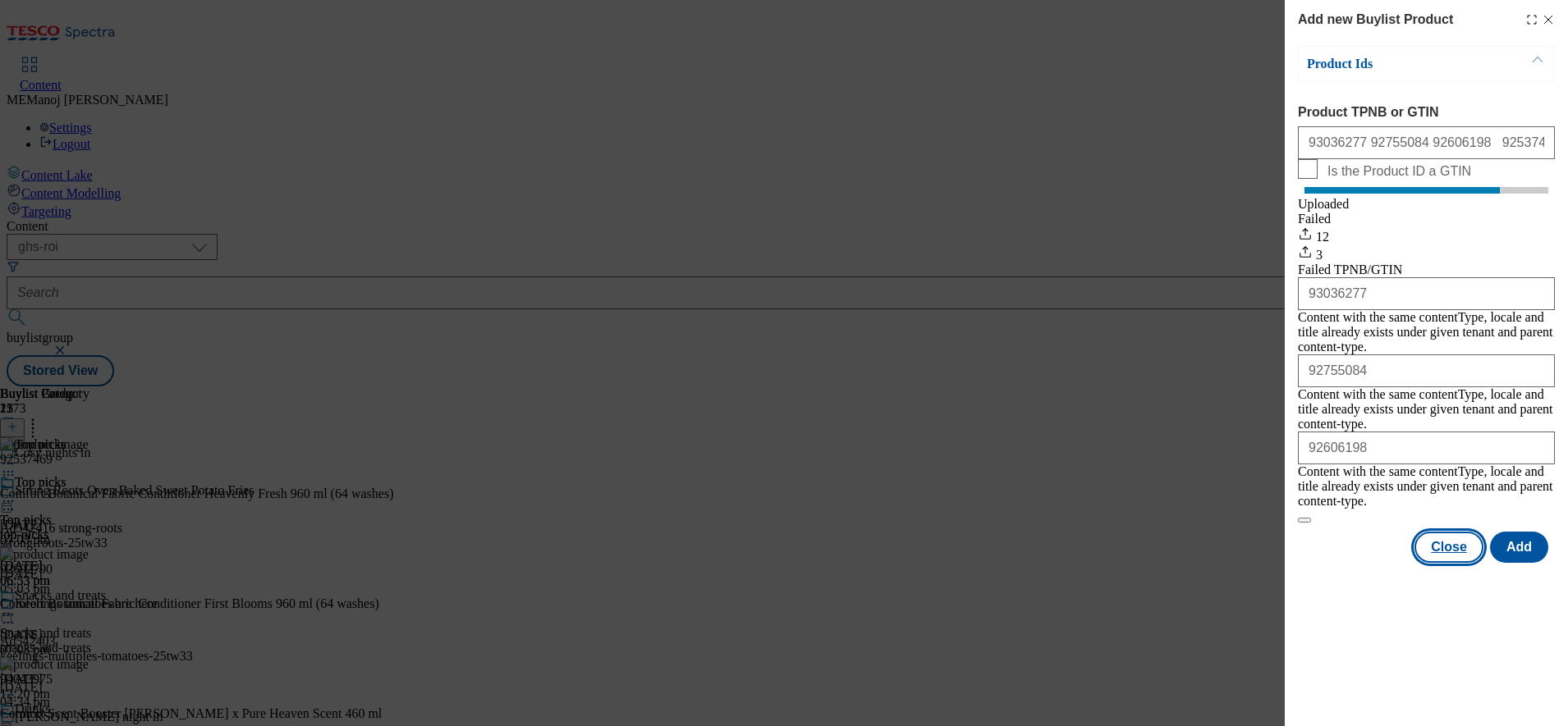
click at [1454, 532] on button "Close" at bounding box center [1449, 548] width 69 height 31
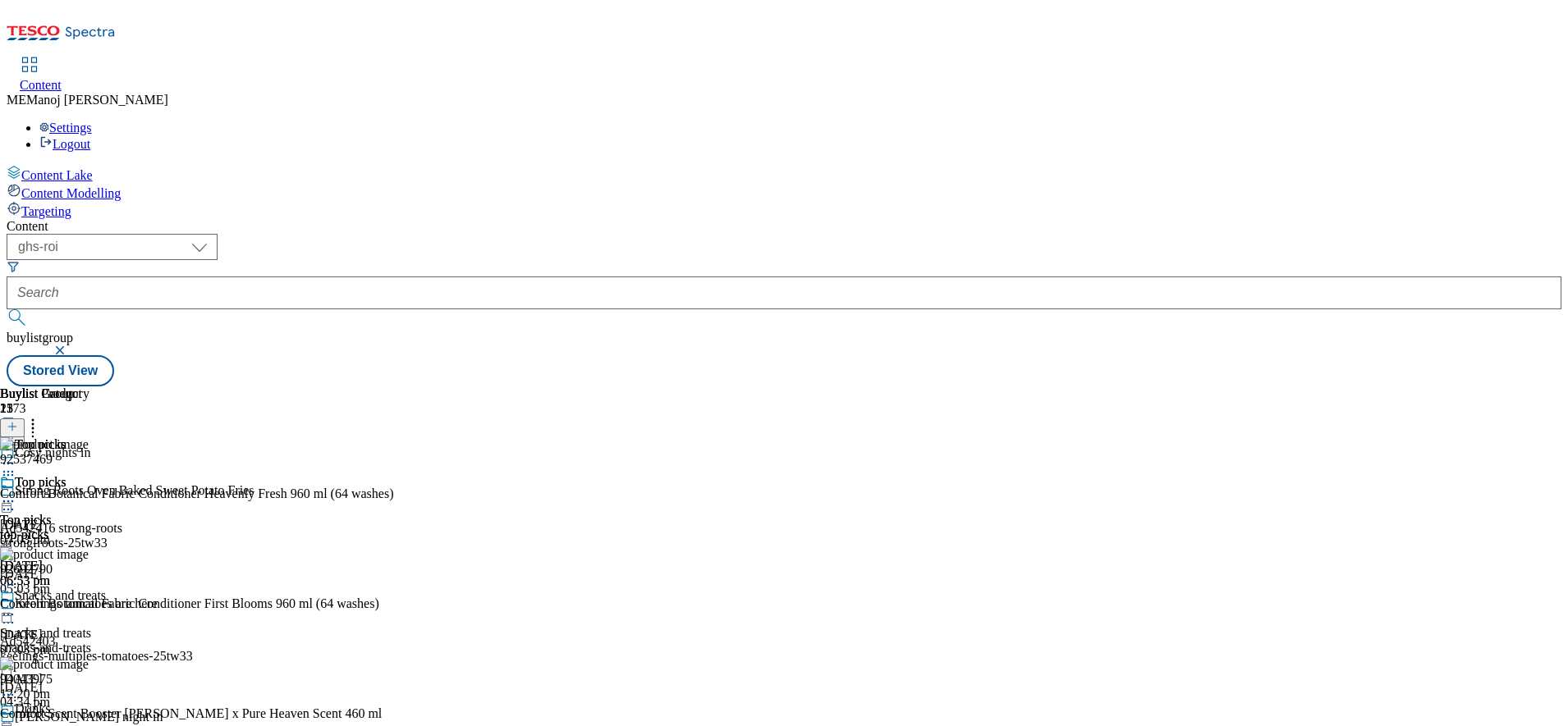
click at [41, 416] on icon at bounding box center [33, 424] width 17 height 17
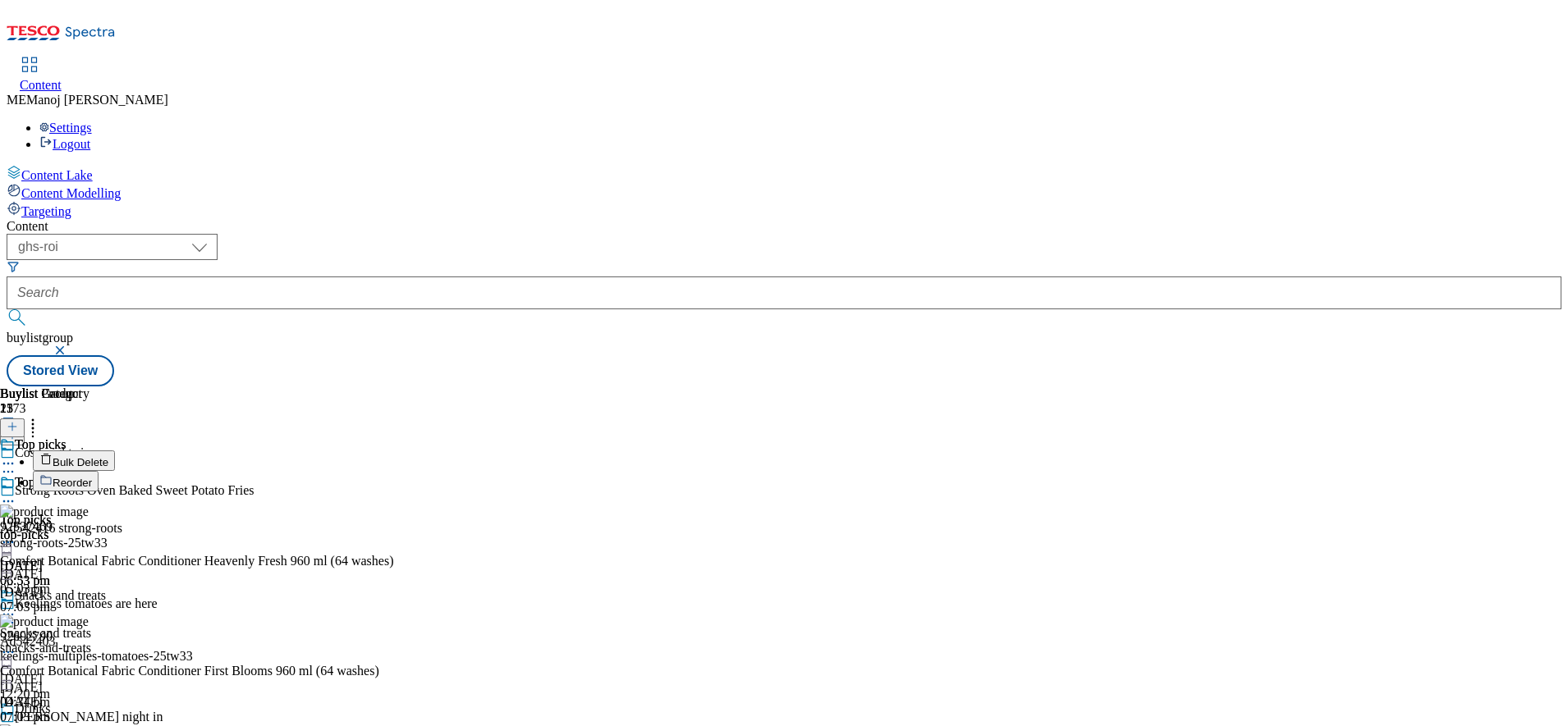
click at [423, 471] on li "Reorder" at bounding box center [228, 481] width 391 height 20
click at [92, 477] on span "Reorder" at bounding box center [72, 482] width 40 height 12
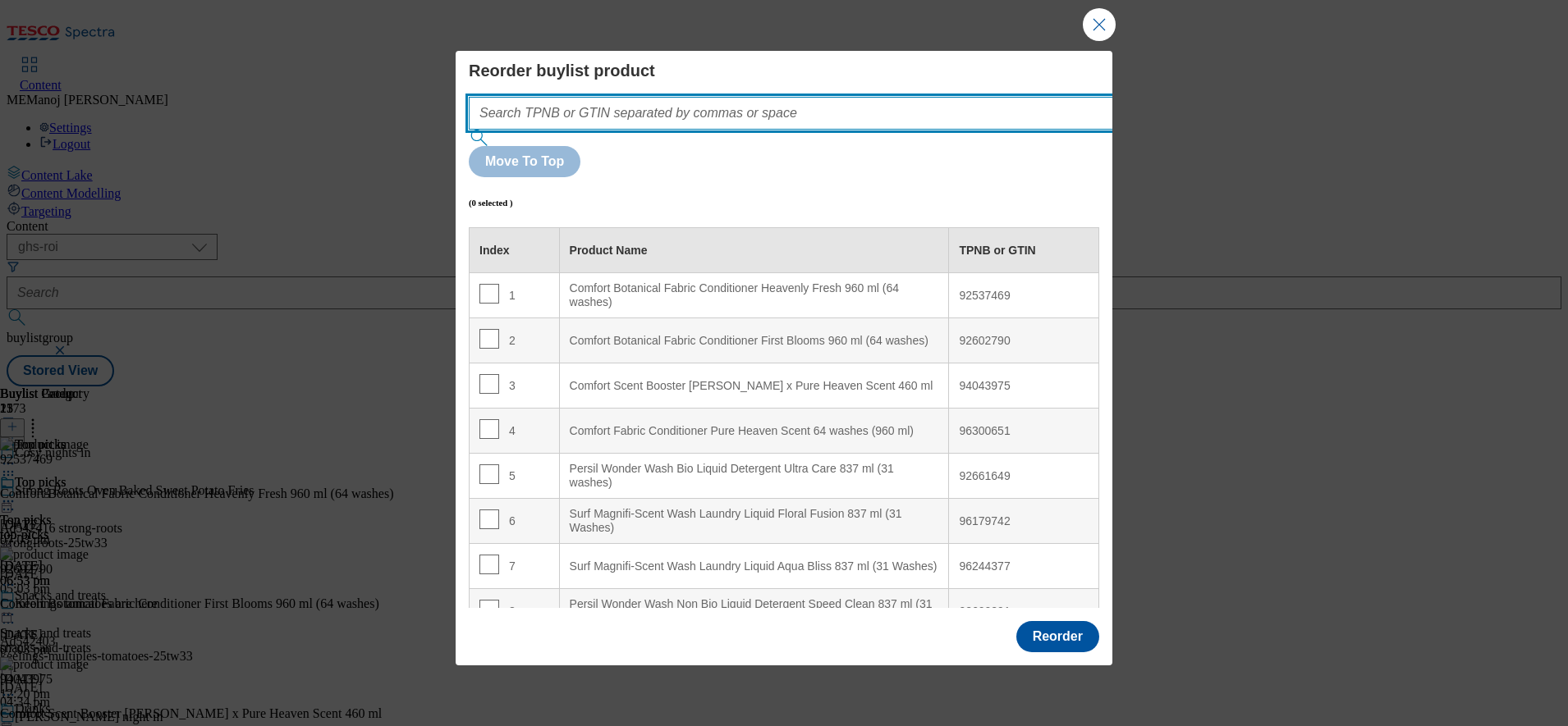
click at [923, 129] on input "Modal" at bounding box center [815, 114] width 694 height 33
paste input "93036277 92755084 92606198 92537469 92602790 94043975 96300651 92661649 9617974…"
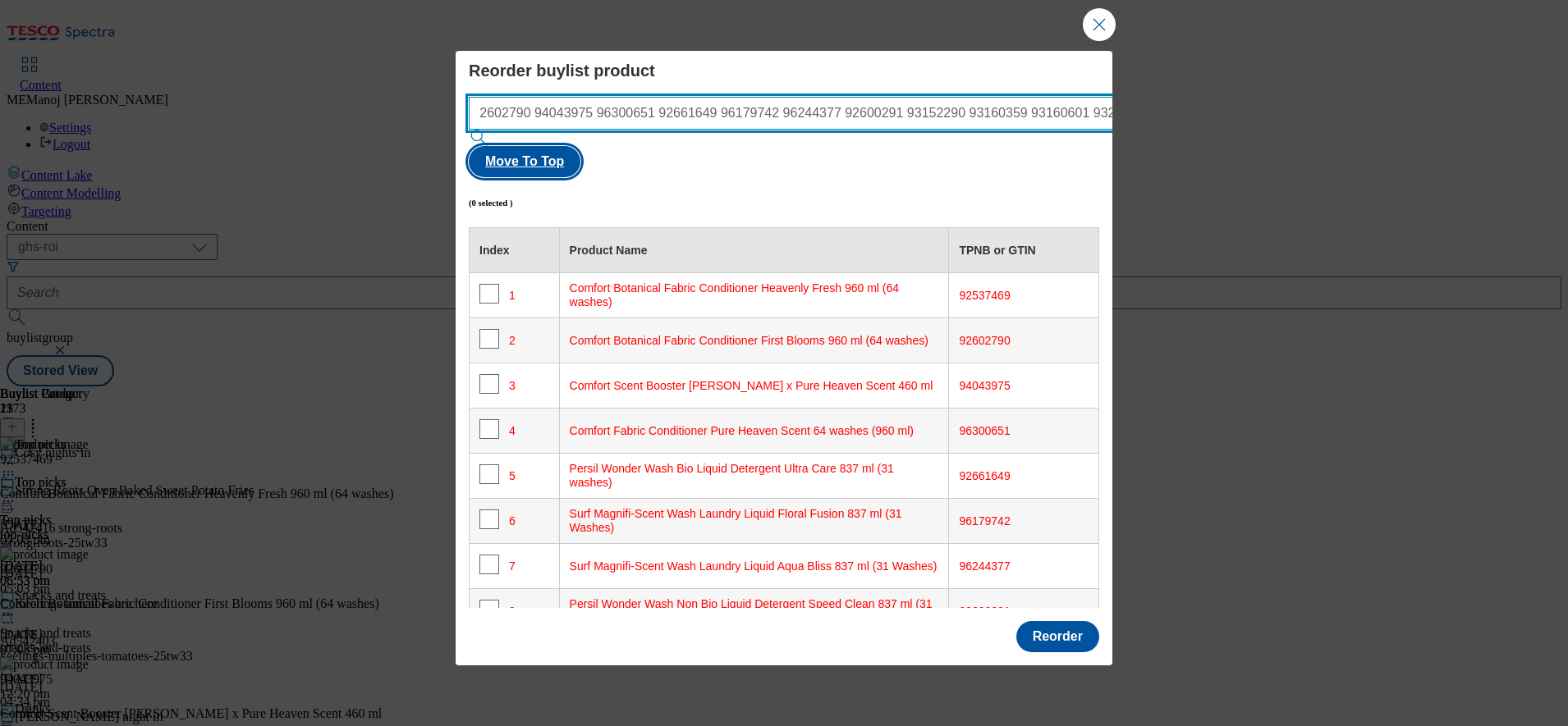
type input "93036277 92755084 92606198 92537469 92602790 94043975 96300651 92661649 9617974…"
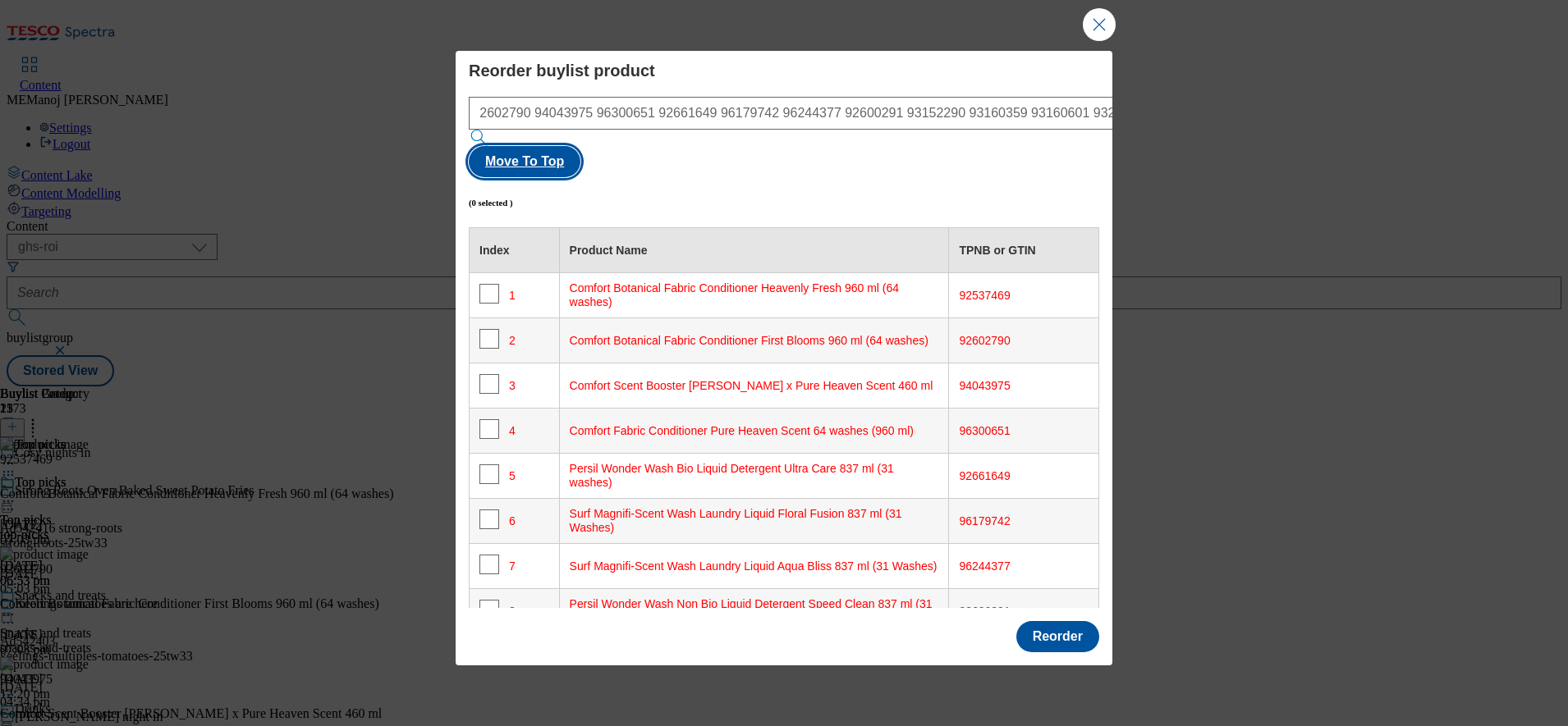
scroll to position [0, 0]
click at [580, 146] on button "Move To Top" at bounding box center [524, 162] width 112 height 31
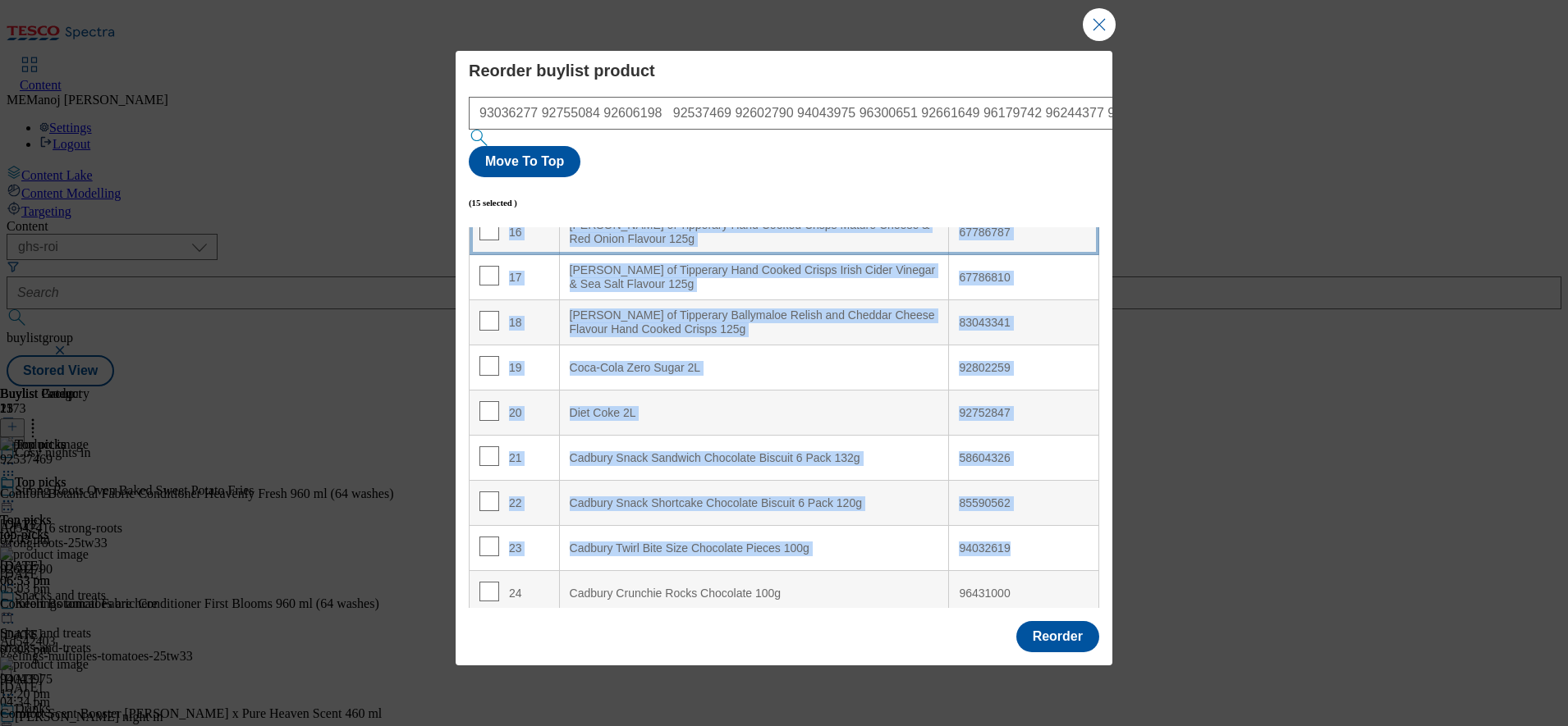
scroll to position [793, 0]
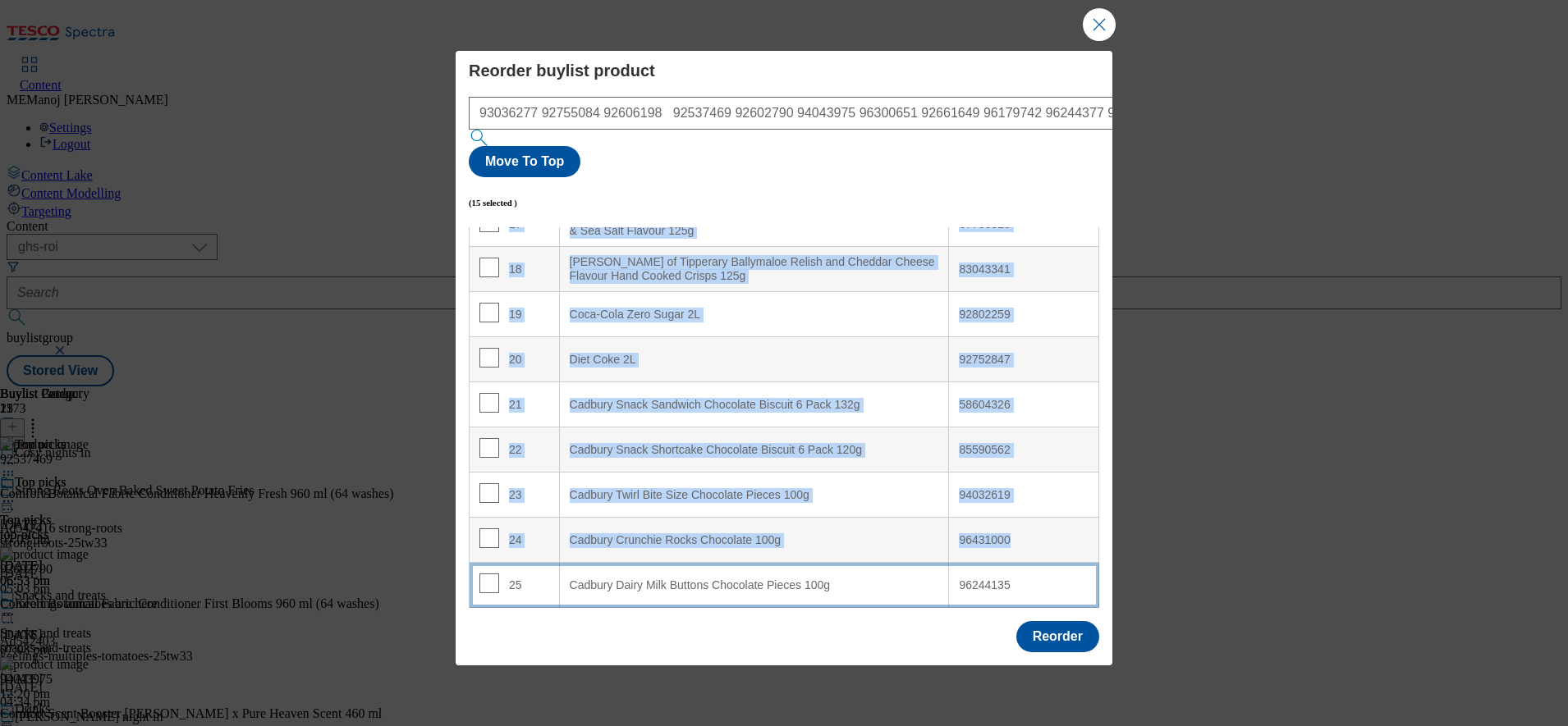
drag, startPoint x: 543, startPoint y: 247, endPoint x: 541, endPoint y: 535, distance: 288.0
click at [541, 535] on tbody "1 Coca-Cola Zero Sugar 12 x 330ml 93036277 2 Diet Coke 12 x 330ml 92755084 3 Co…" at bounding box center [784, 44] width 629 height 1129
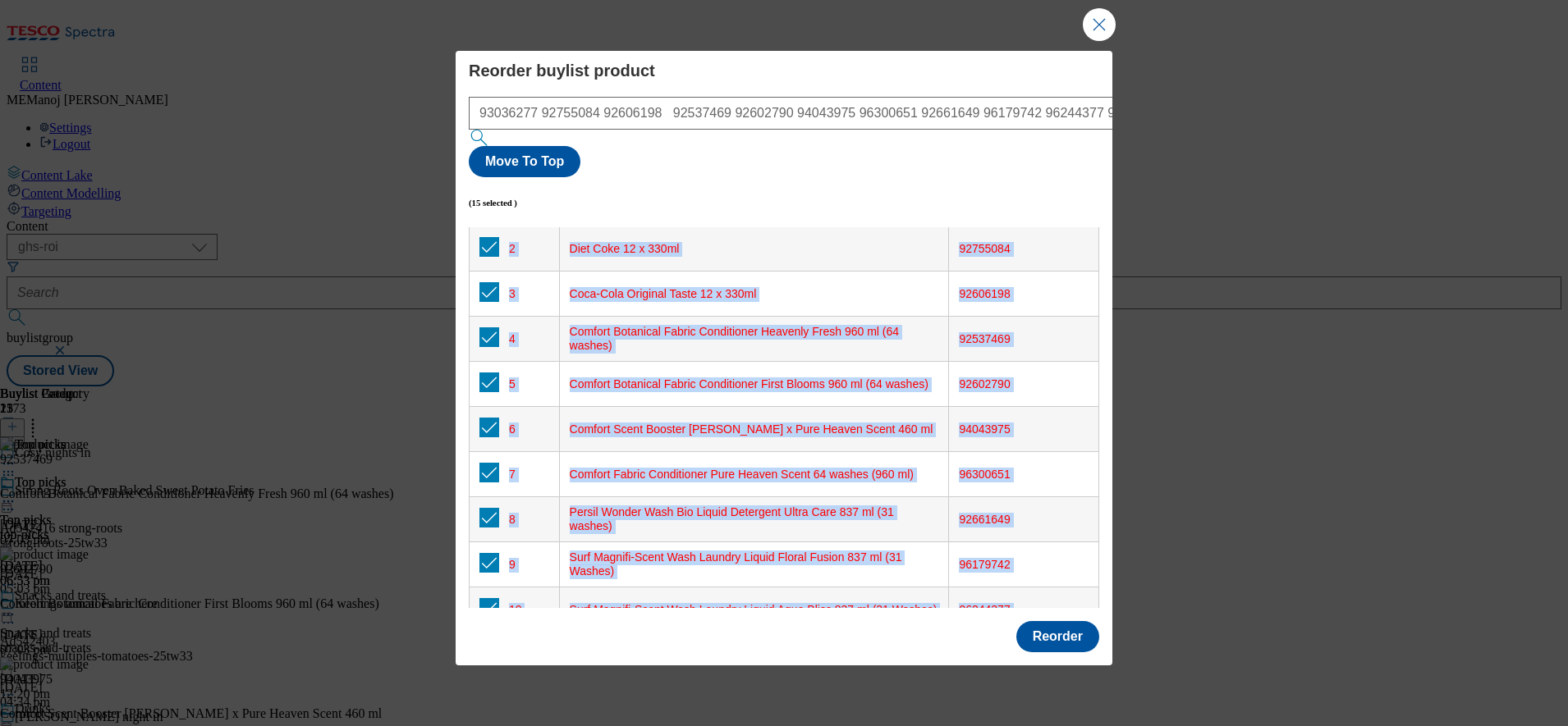
scroll to position [0, 0]
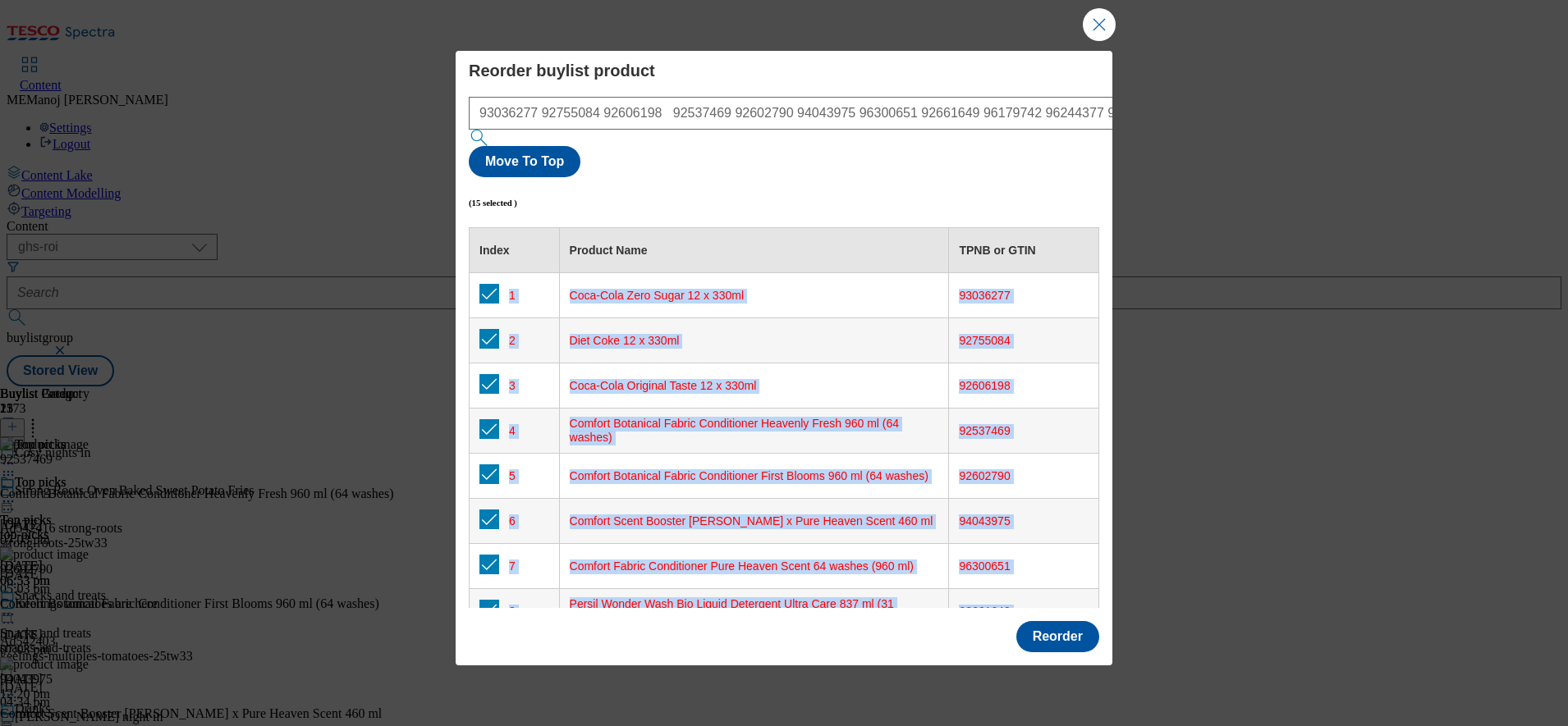
drag, startPoint x: 541, startPoint y: 535, endPoint x: 541, endPoint y: 248, distance: 287.0
click at [541, 284] on div "1" at bounding box center [515, 296] width 70 height 24
click at [526, 284] on div "1" at bounding box center [515, 296] width 70 height 24
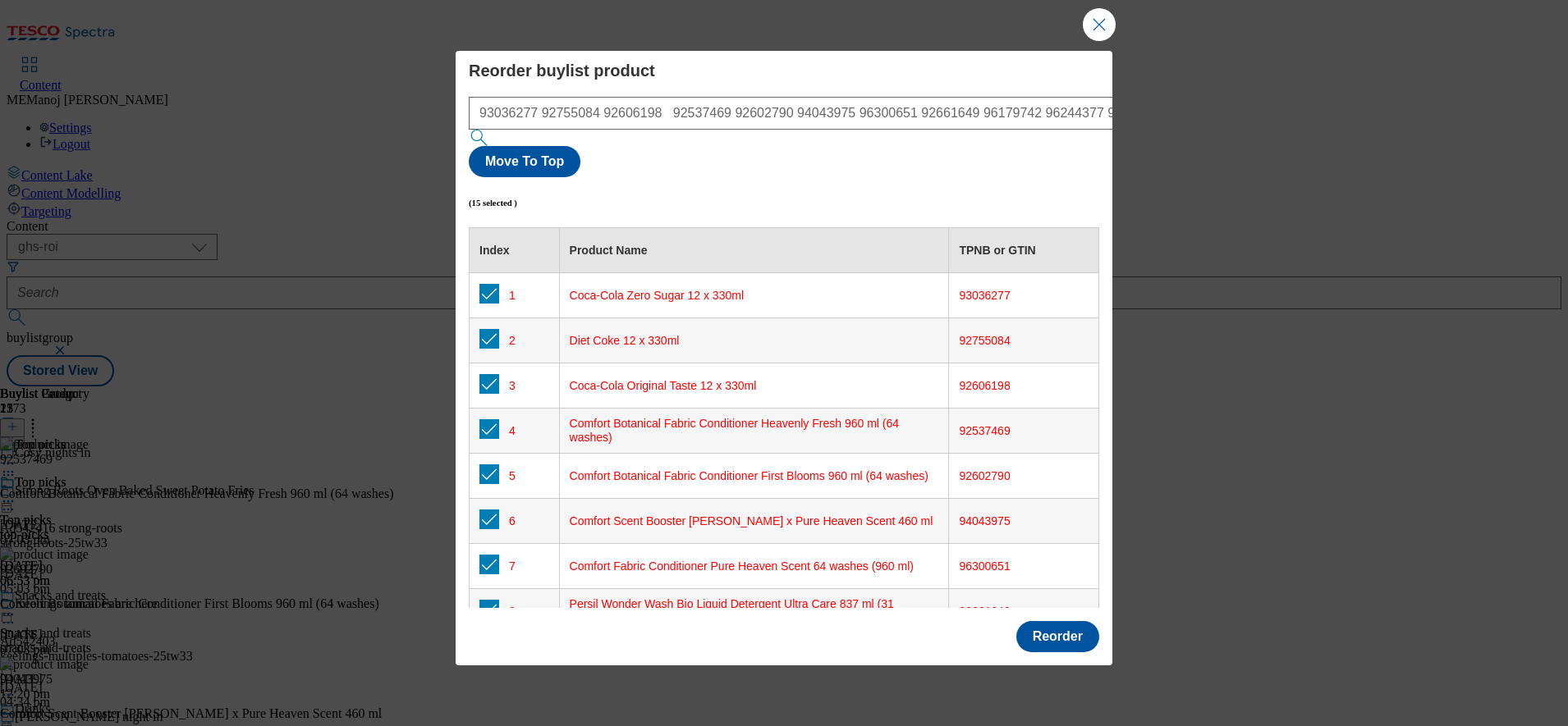
drag, startPoint x: 526, startPoint y: 255, endPoint x: 541, endPoint y: 232, distance: 27.5
click at [541, 273] on td "1" at bounding box center [515, 296] width 91 height 45
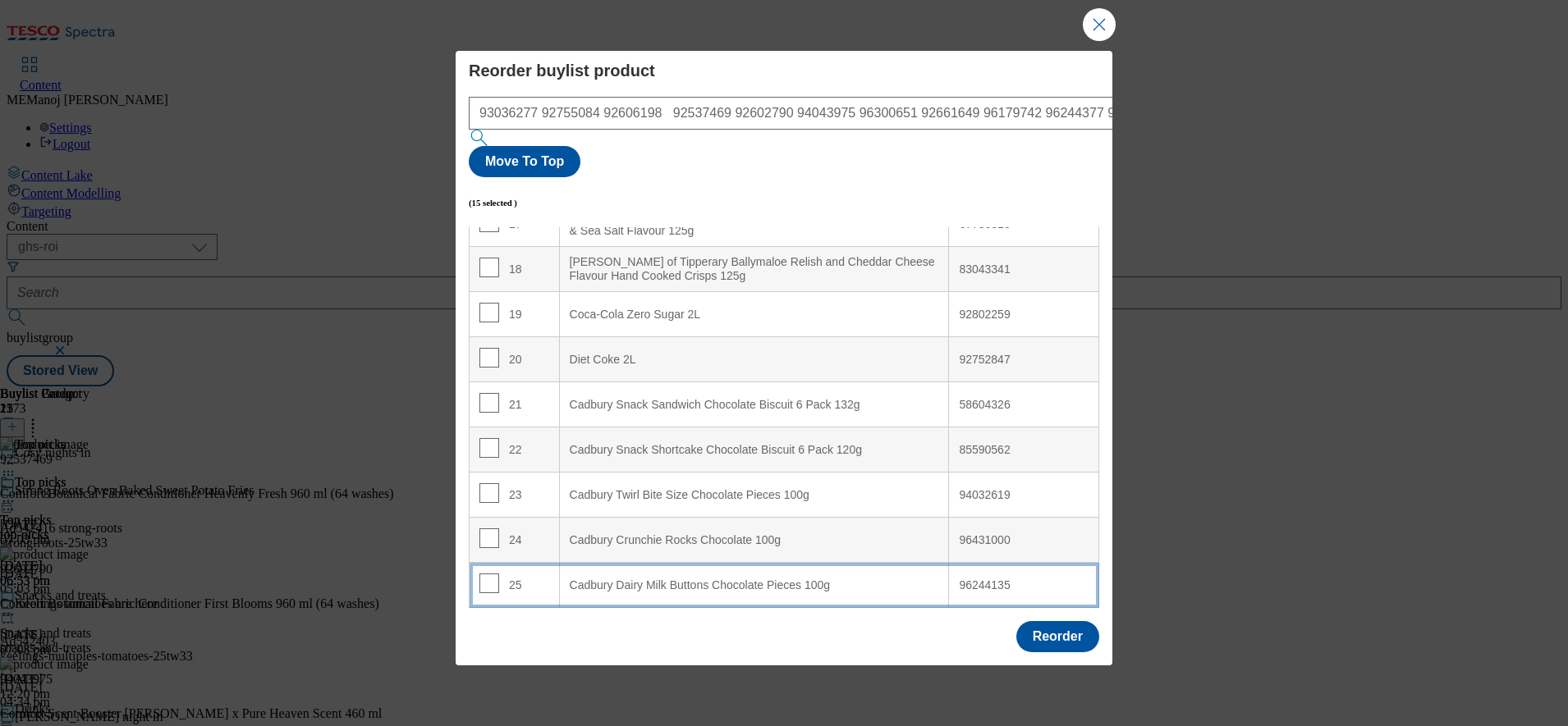
click at [537, 574] on div "25" at bounding box center [515, 586] width 70 height 24
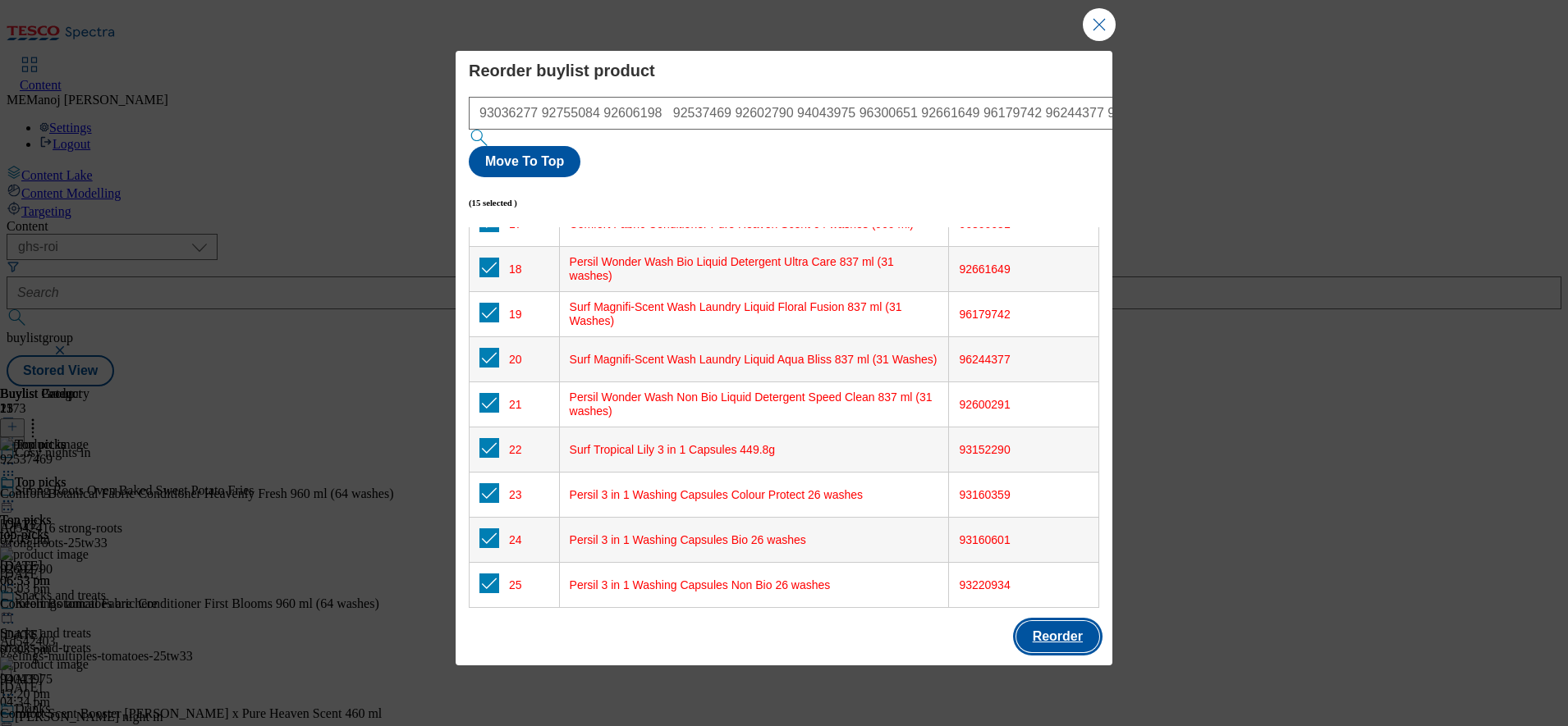
click at [1076, 622] on button "Reorder" at bounding box center [1058, 637] width 83 height 31
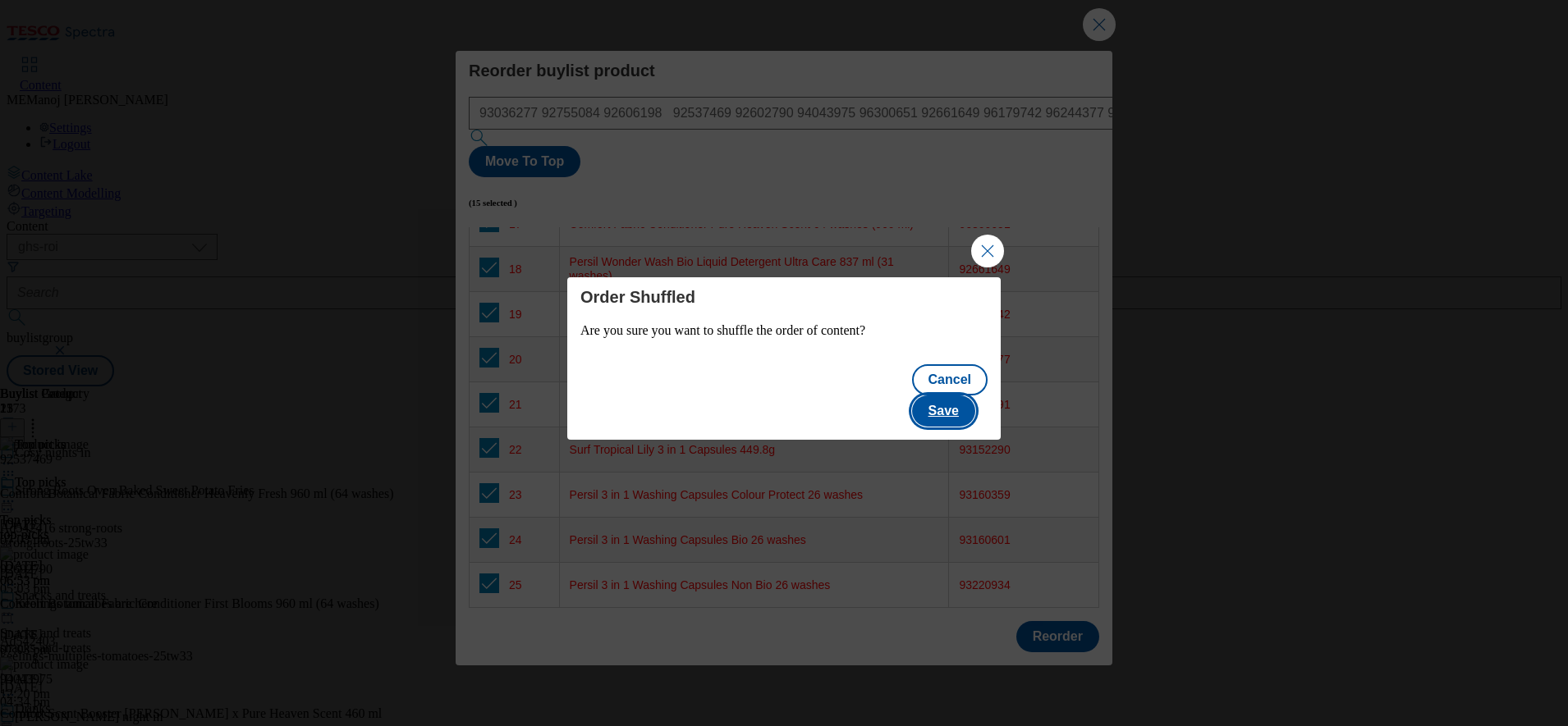
click at [959, 401] on button "Save" at bounding box center [943, 411] width 63 height 31
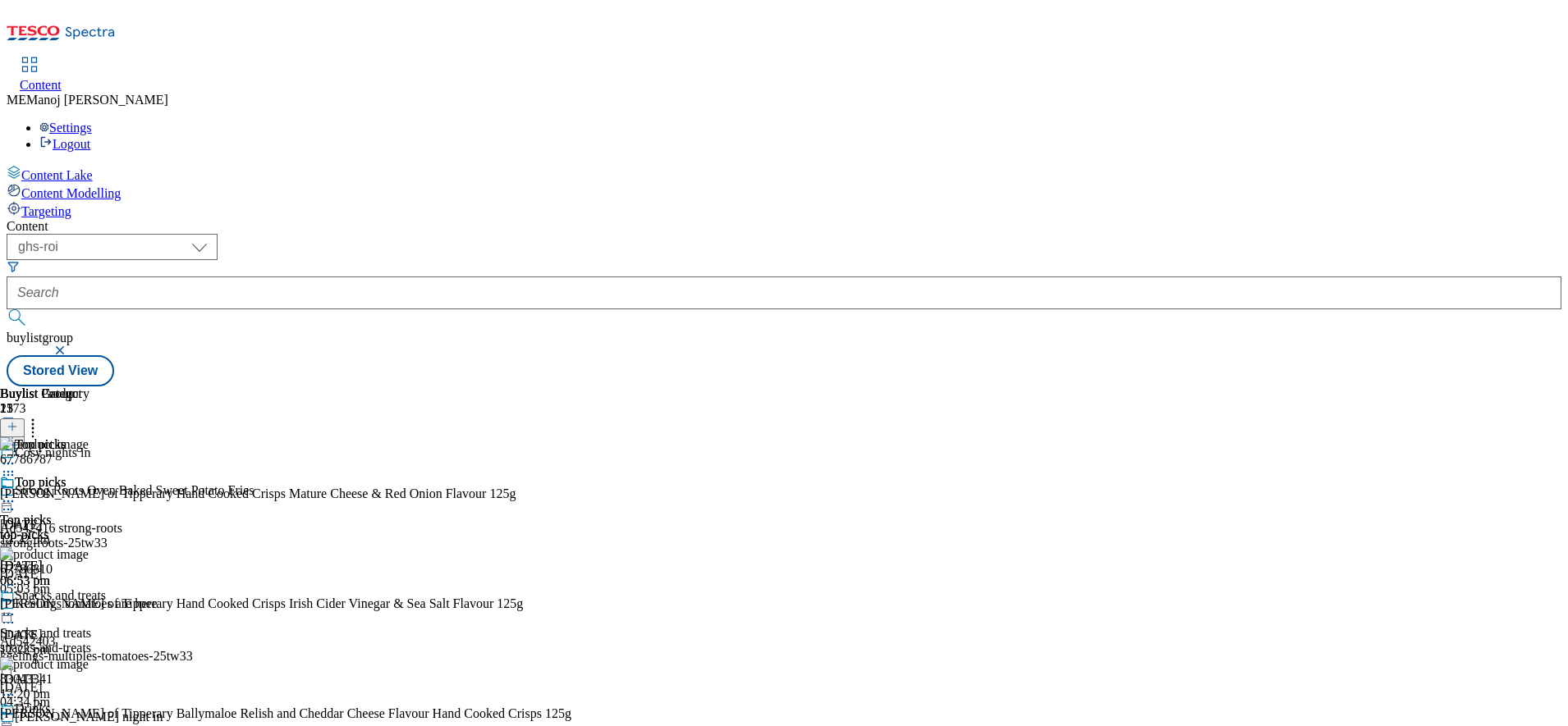
click at [17, 493] on icon at bounding box center [8, 502] width 17 height 17
click at [103, 681] on span "Un-publish" at bounding box center [77, 686] width 53 height 12
click at [17, 493] on icon at bounding box center [8, 502] width 17 height 17
click at [106, 624] on span "Un-preview" at bounding box center [79, 630] width 55 height 12
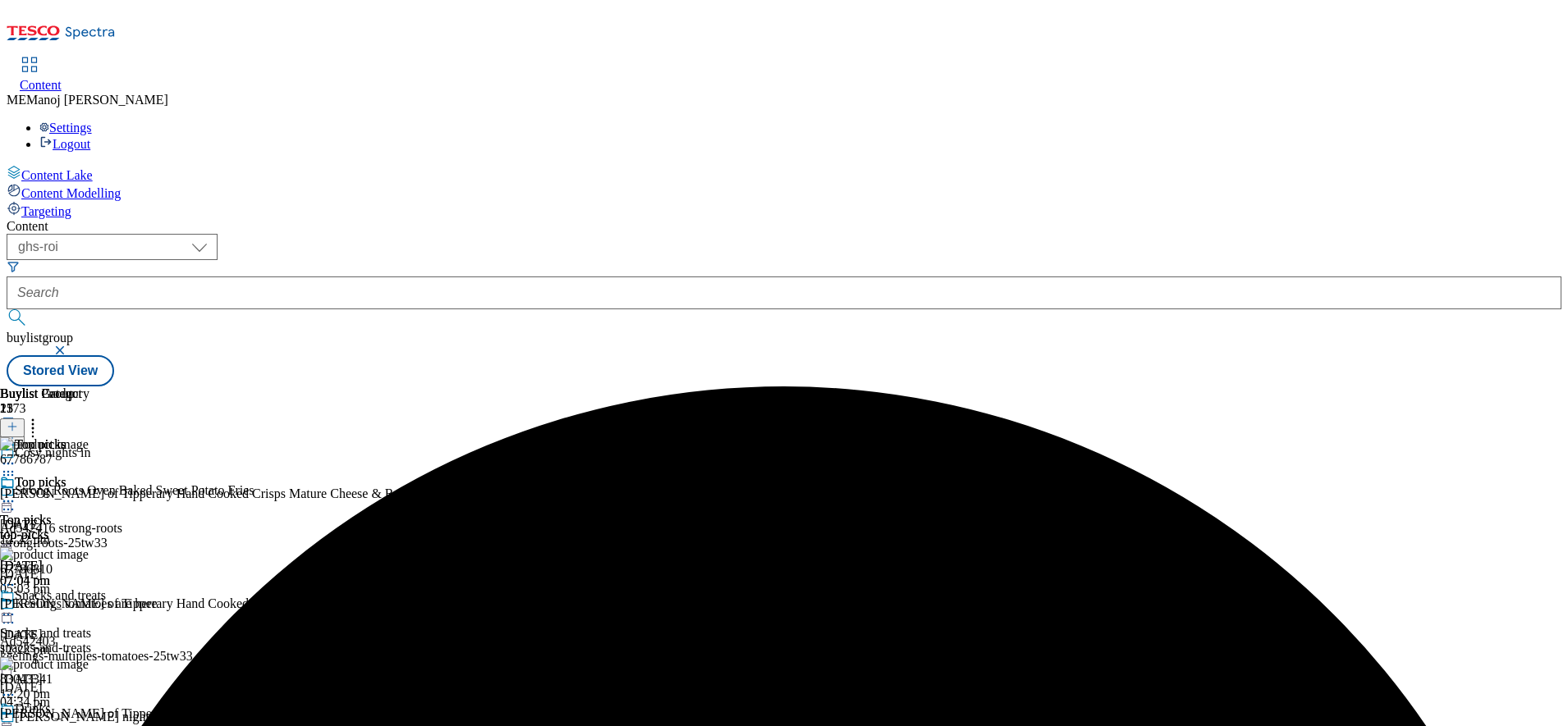
click at [17, 493] on icon at bounding box center [8, 502] width 17 height 17
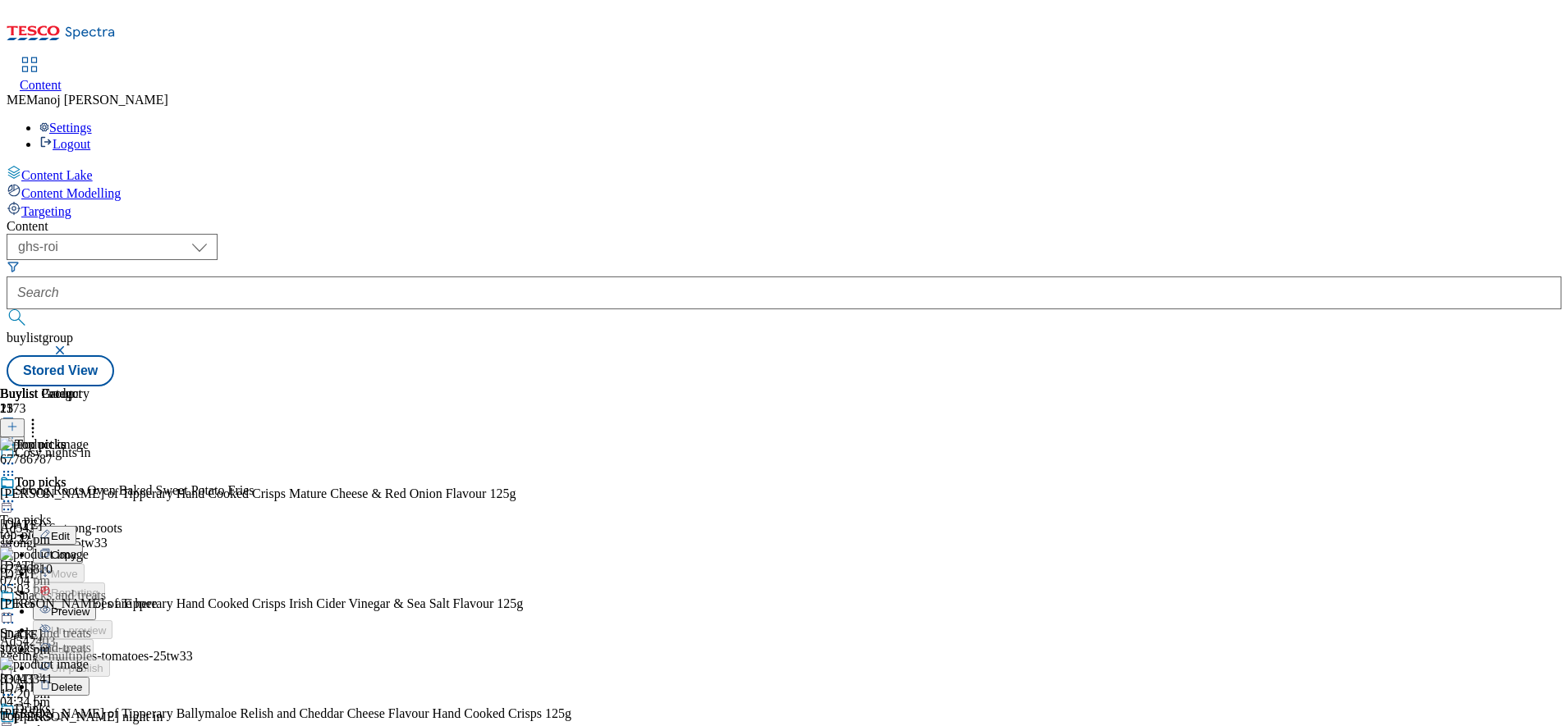
click at [90, 606] on span "Preview" at bounding box center [70, 611] width 39 height 12
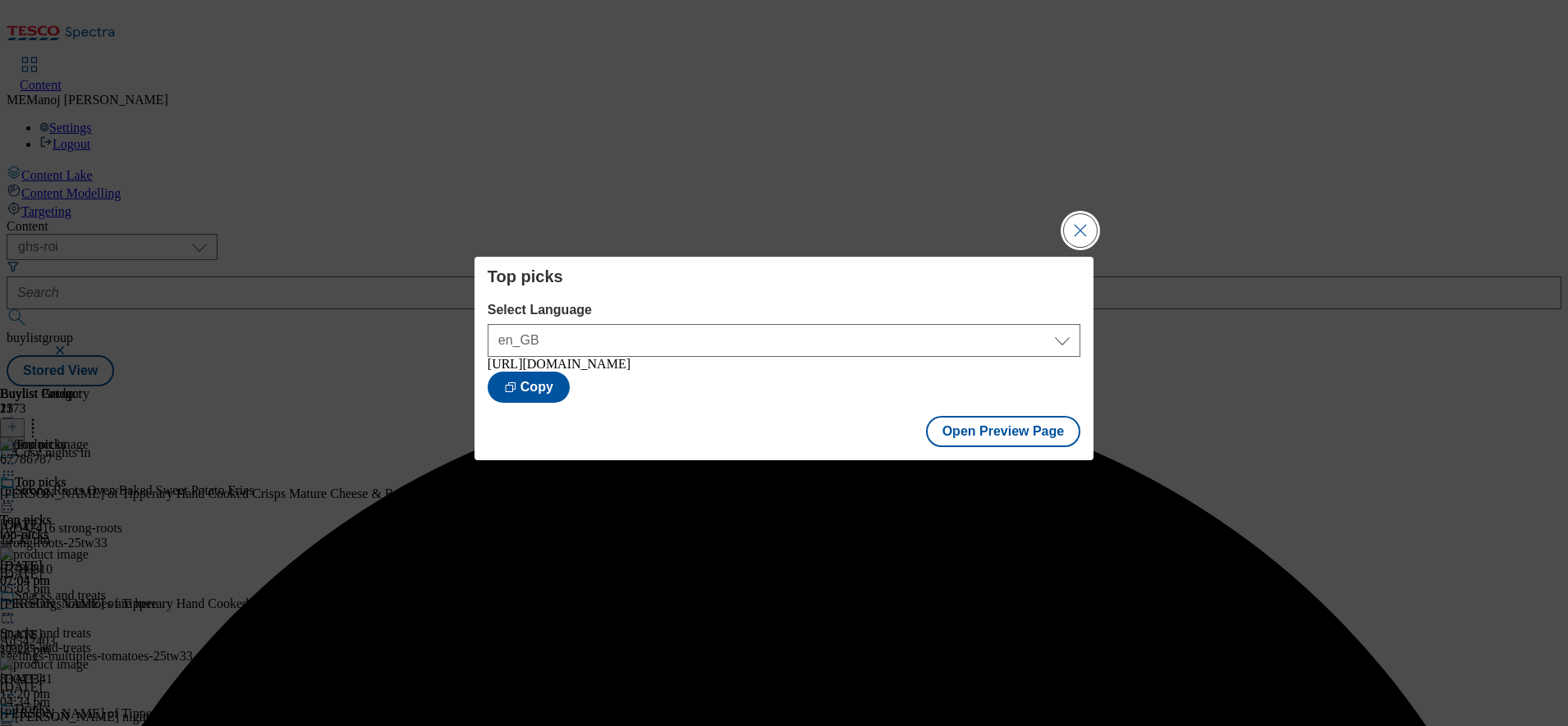
click at [1077, 231] on button "Close Modal" at bounding box center [1080, 231] width 33 height 33
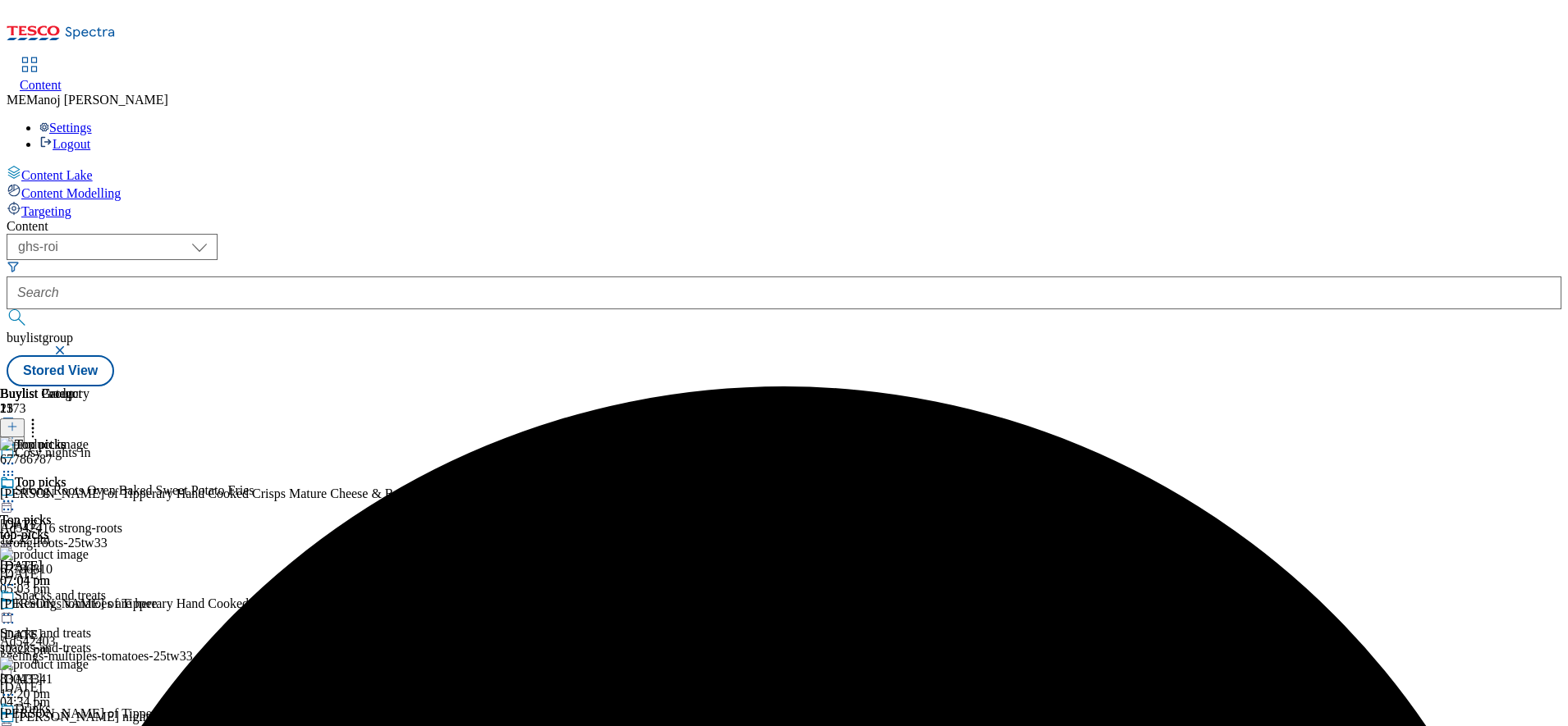
click at [17, 493] on icon at bounding box center [8, 502] width 17 height 17
click at [87, 662] on span "Publish" at bounding box center [68, 668] width 36 height 12
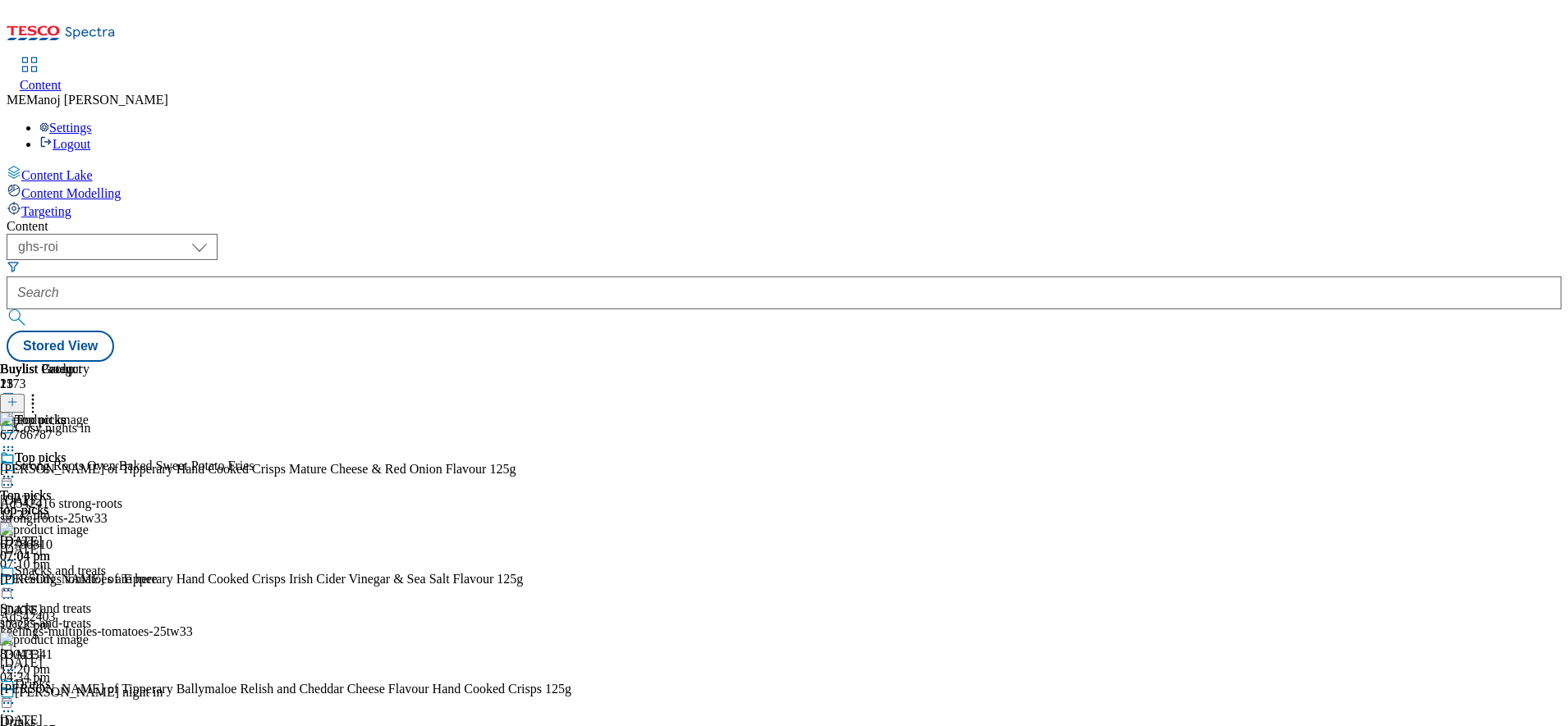
click at [17, 468] on icon at bounding box center [8, 477] width 17 height 17
click at [90, 493] on div "Top picks Top picks top-picks 25 Sept 2025 07:04 pm" at bounding box center [44, 507] width 90 height 114
click at [17, 468] on icon at bounding box center [8, 477] width 17 height 17
click at [103, 657] on span "Un-publish" at bounding box center [77, 662] width 53 height 12
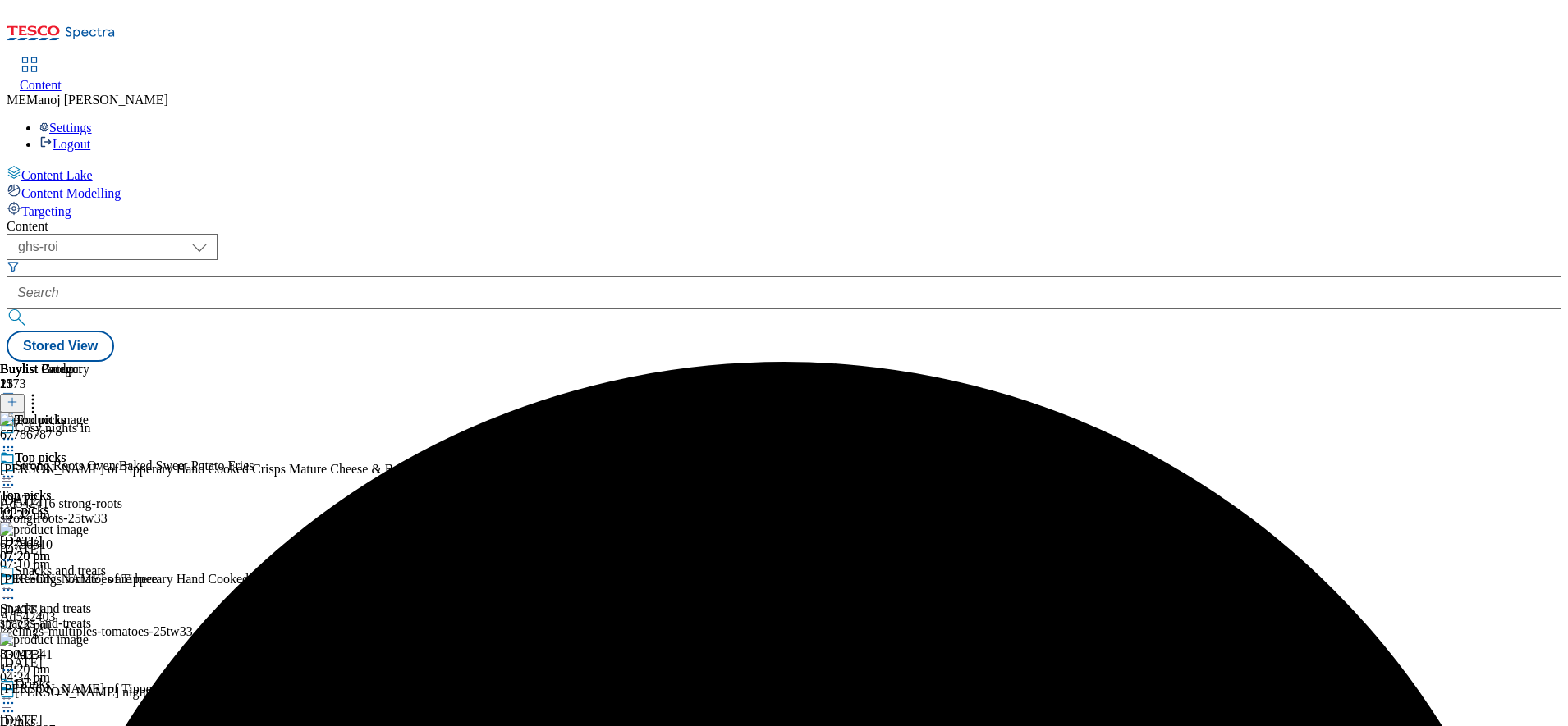
click at [17, 468] on icon at bounding box center [8, 477] width 17 height 17
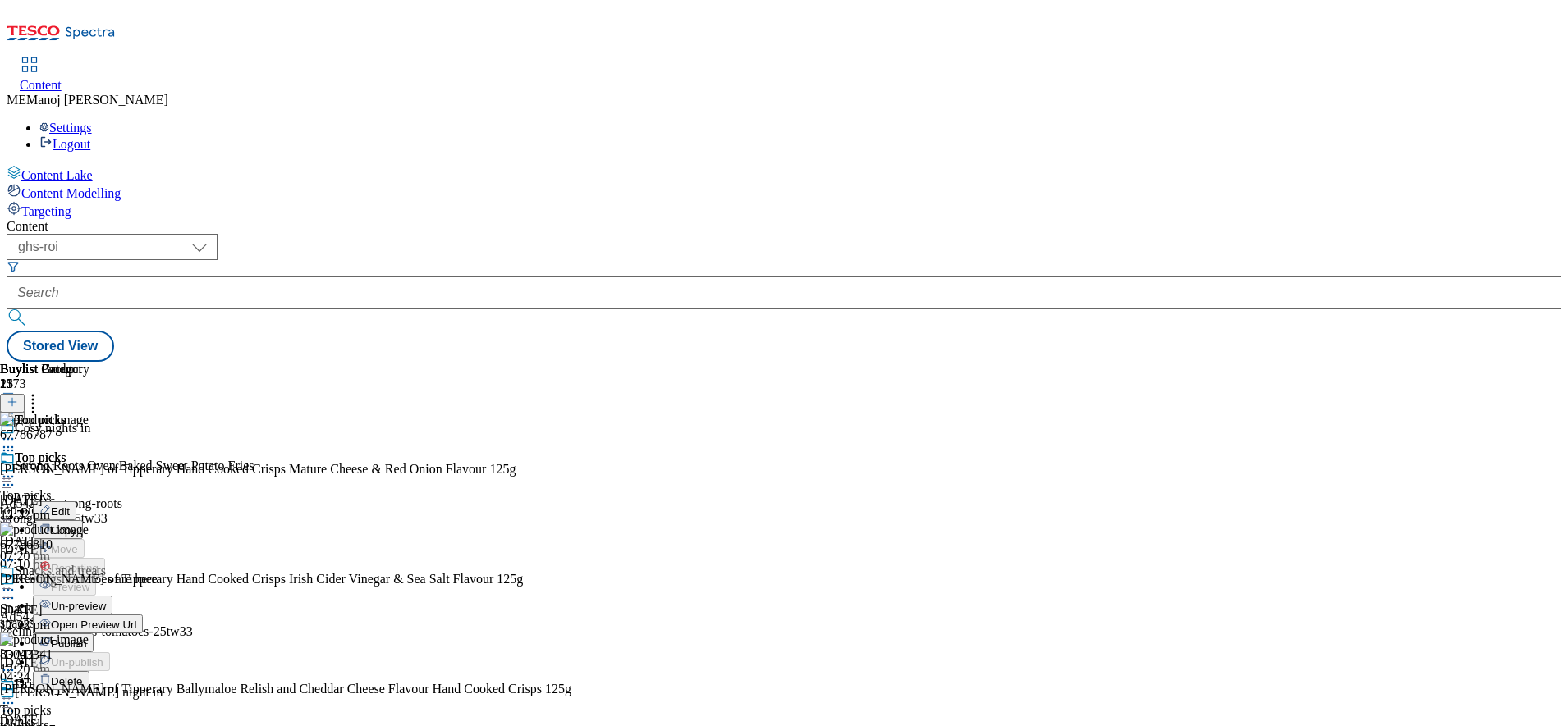
click at [113, 596] on button "Un-preview" at bounding box center [73, 605] width 79 height 18
click at [17, 468] on icon at bounding box center [8, 477] width 17 height 17
click at [1306, 362] on div "Buylist Product 25 67786787 O'Donnells of Tipperary Hand Cooked Crisps Mature C…" at bounding box center [784, 362] width 1555 height 0
click at [17, 468] on icon at bounding box center [8, 477] width 17 height 17
click at [41, 392] on icon at bounding box center [33, 400] width 17 height 17
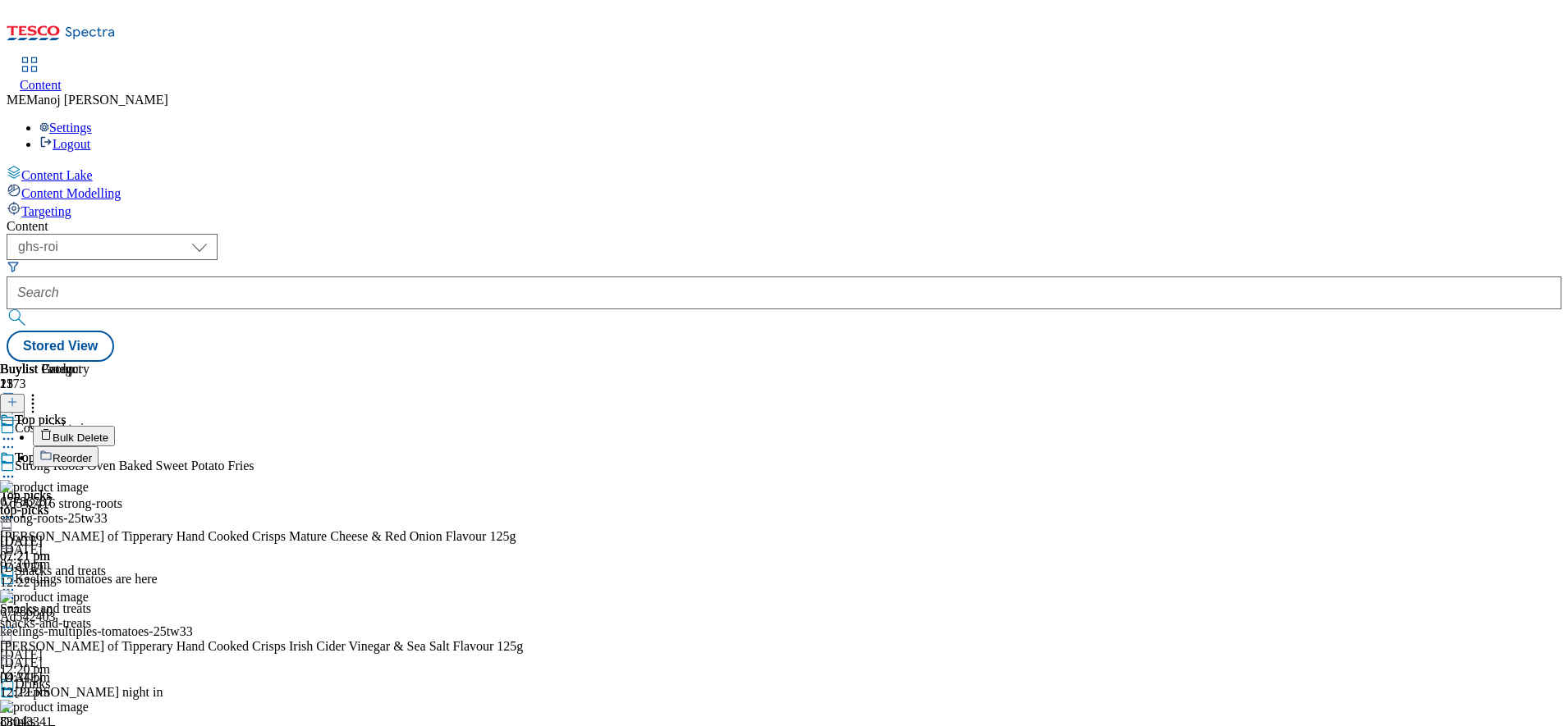
click at [108, 431] on span "Bulk Delete" at bounding box center [80, 437] width 55 height 12
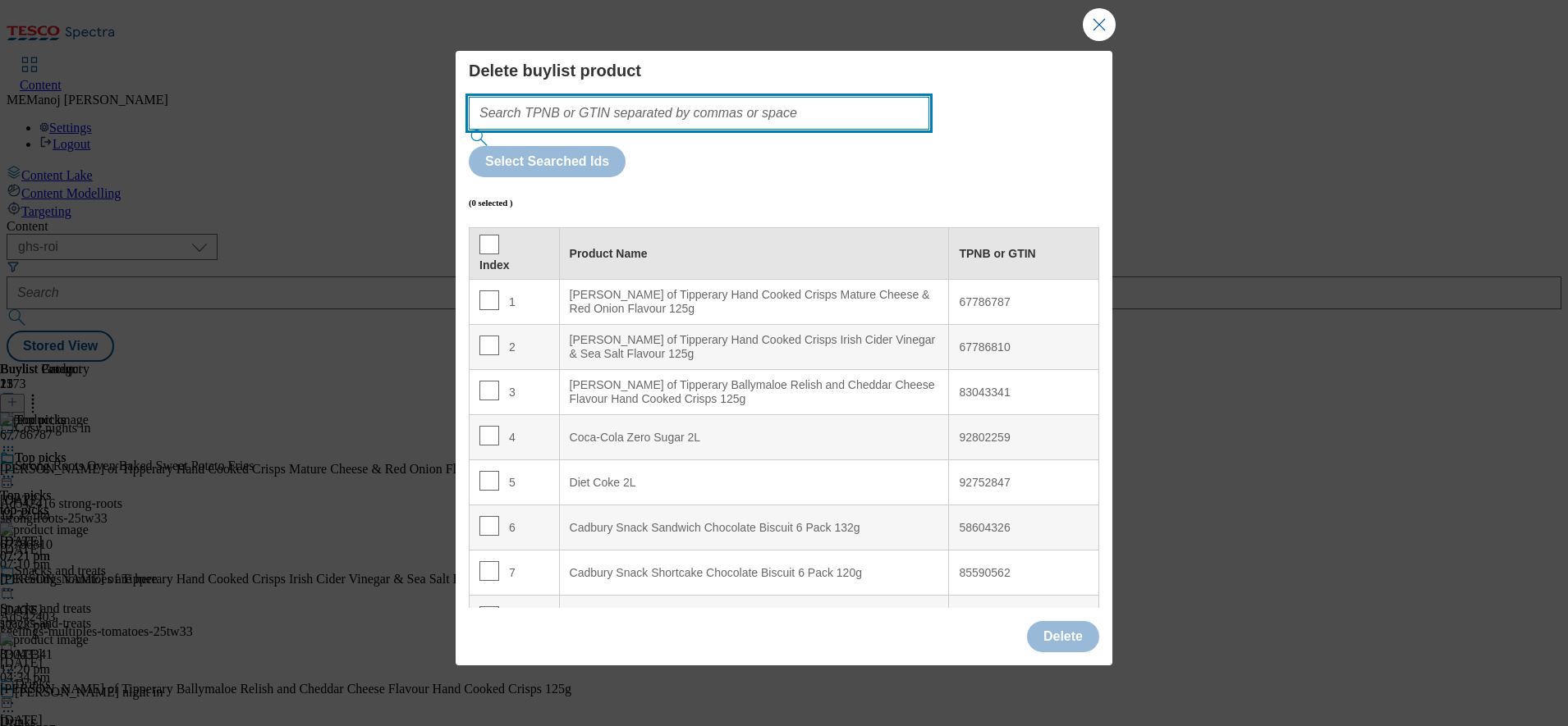
click at [754, 129] on input "Modal" at bounding box center [699, 114] width 460 height 33
paste input "93036277 92755084 92606198 92537469 92602790 94043975 96300651 92661649 9617974…"
type input "93036277 92755084 92606198 92537469 92602790 94043975 96300651 92661649 9617974…"
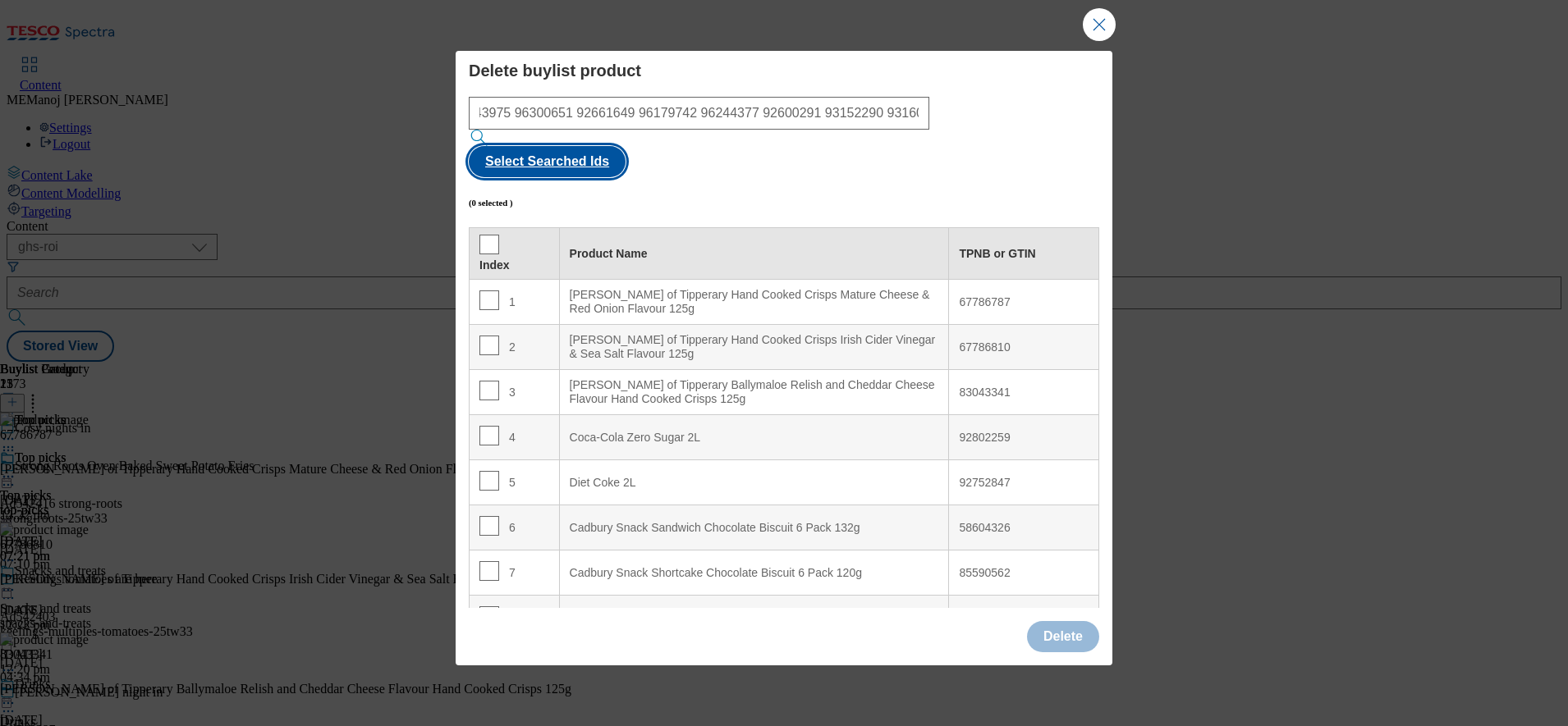
scroll to position [0, 0]
click at [626, 147] on button "Select Searched Ids" at bounding box center [547, 162] width 157 height 31
checkbox input "true"
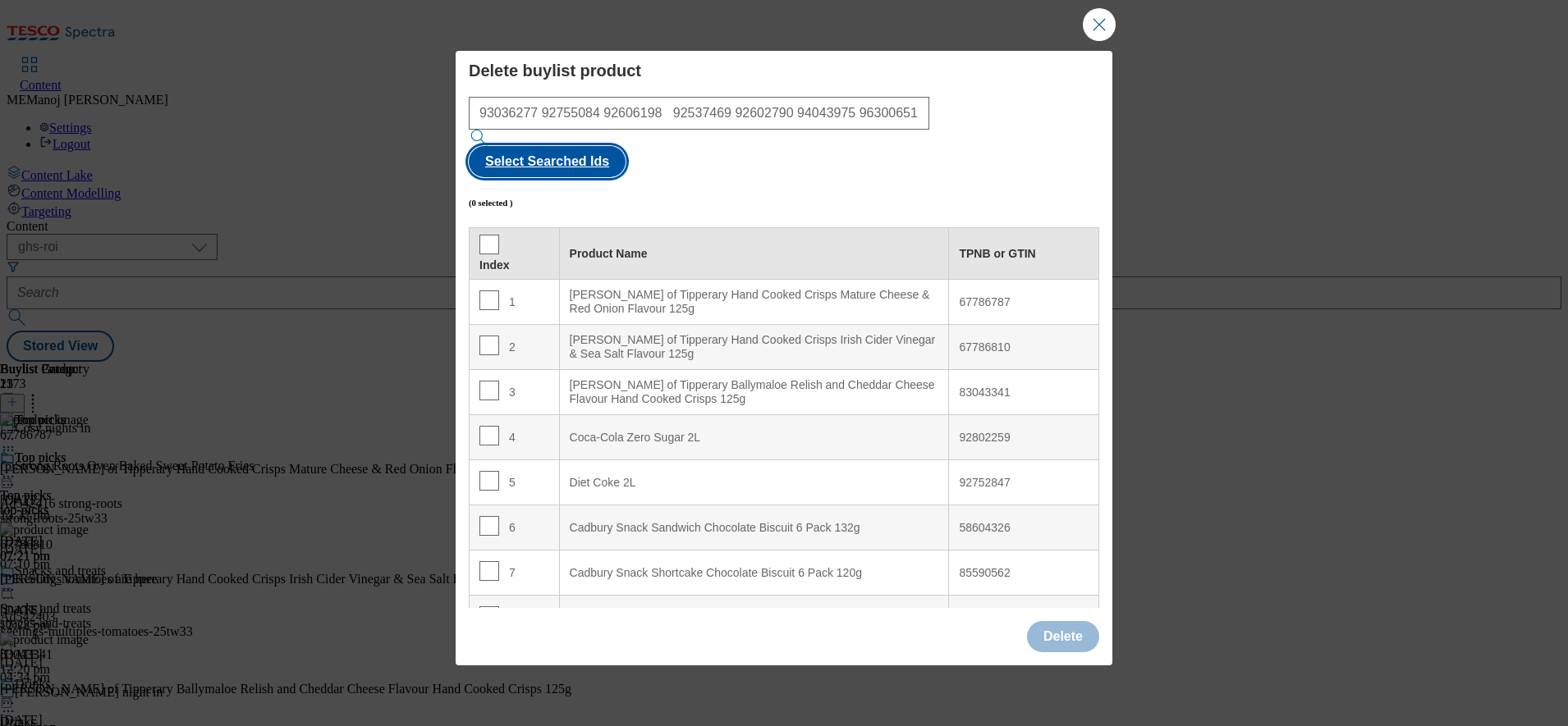
checkbox input "true"
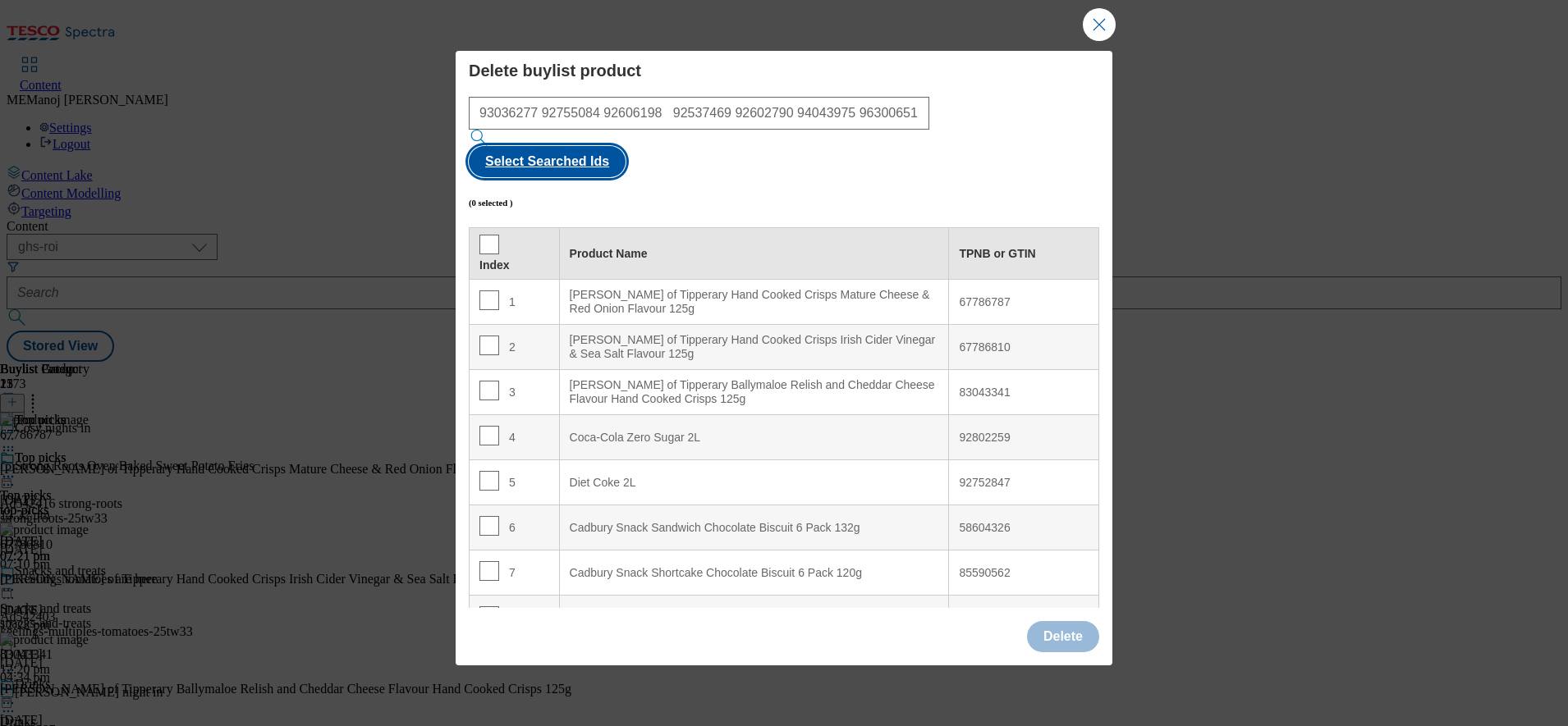
checkbox input "true"
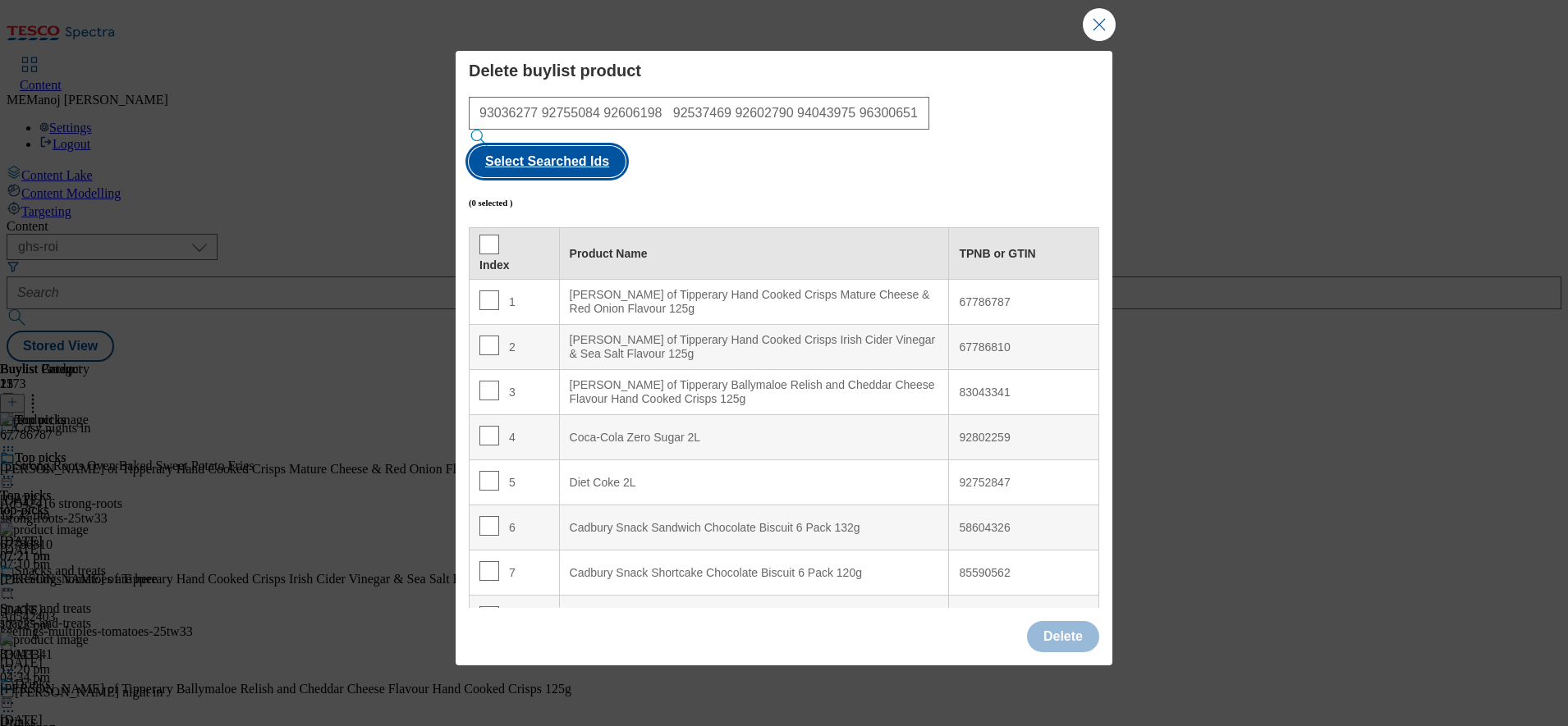
checkbox input "true"
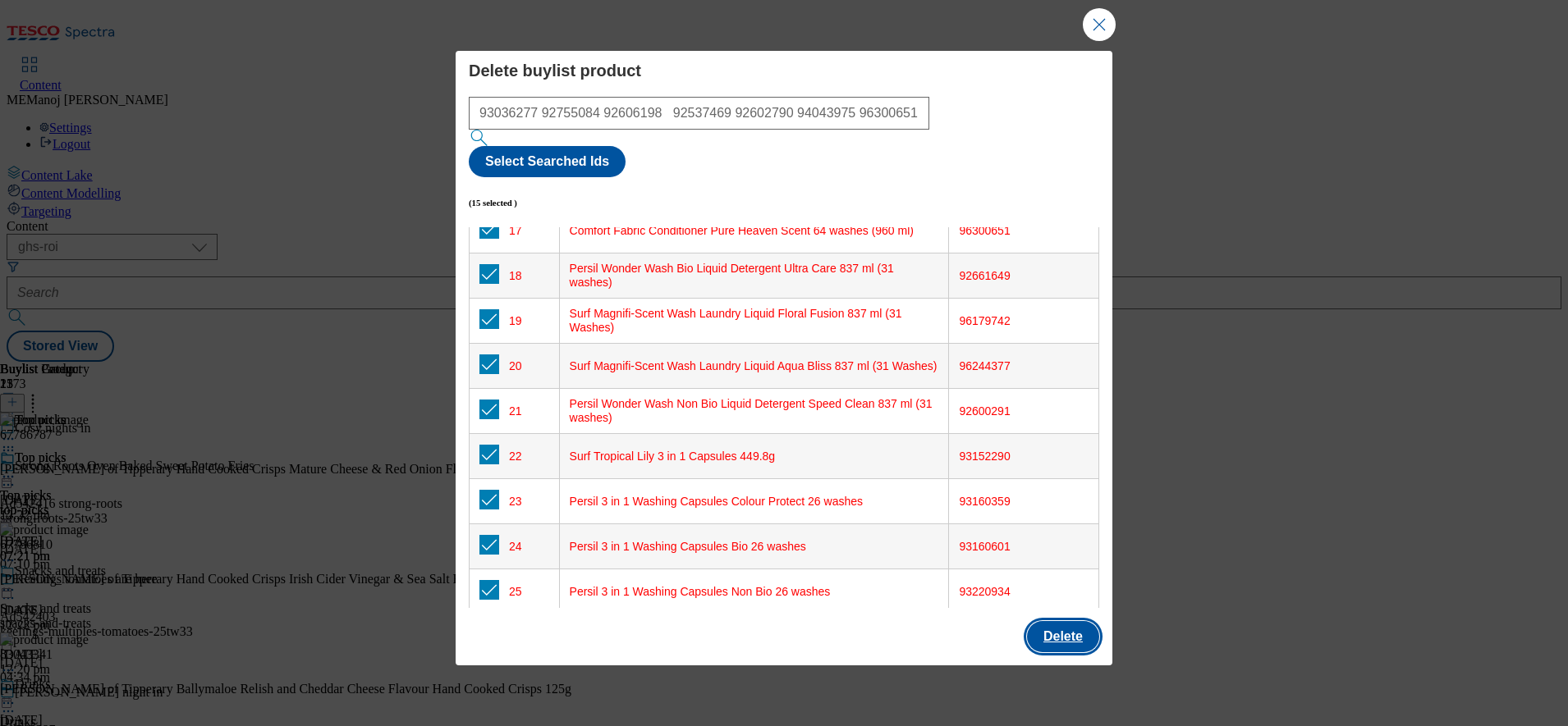
click at [1040, 622] on button "Delete" at bounding box center [1063, 637] width 72 height 31
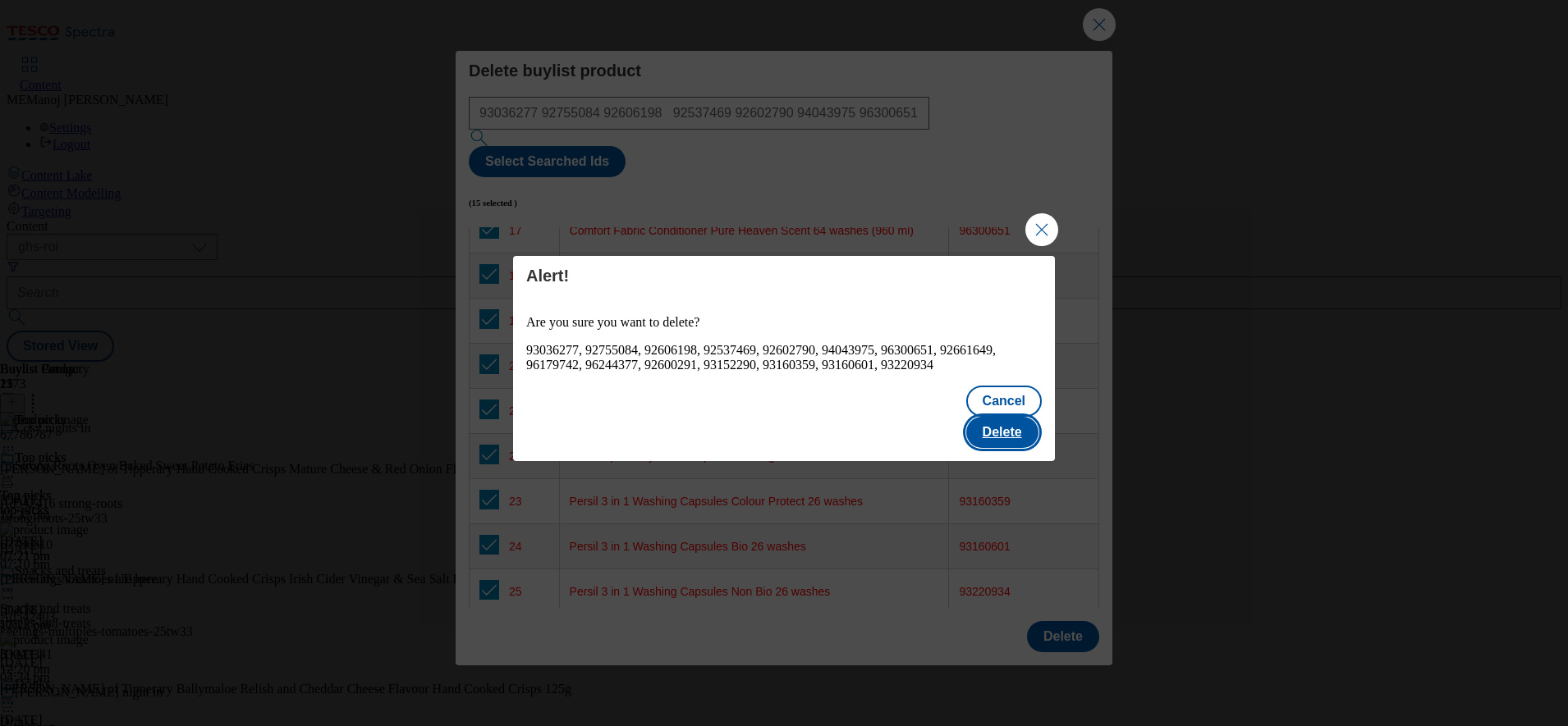
click at [1014, 431] on button "Delete" at bounding box center [1003, 432] width 72 height 31
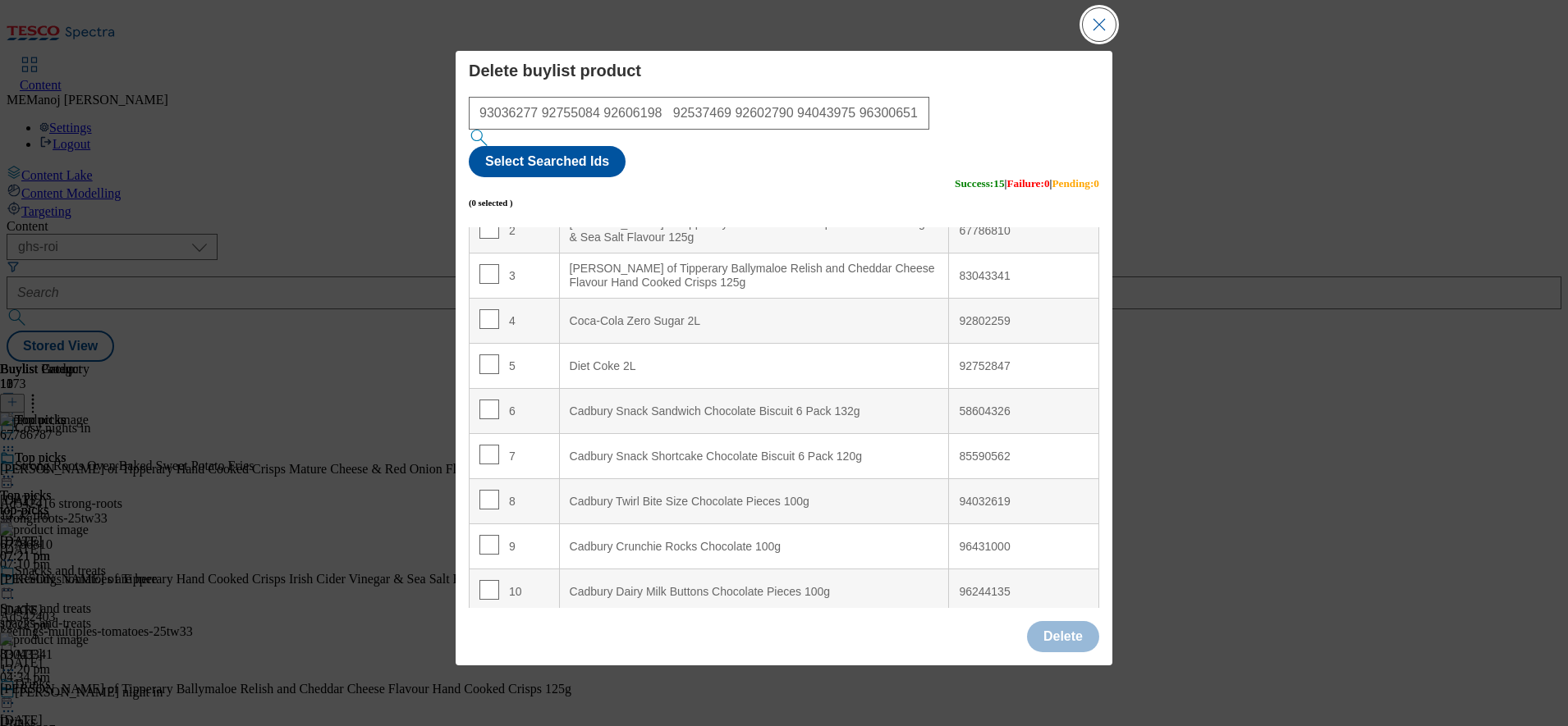
scroll to position [0, 0]
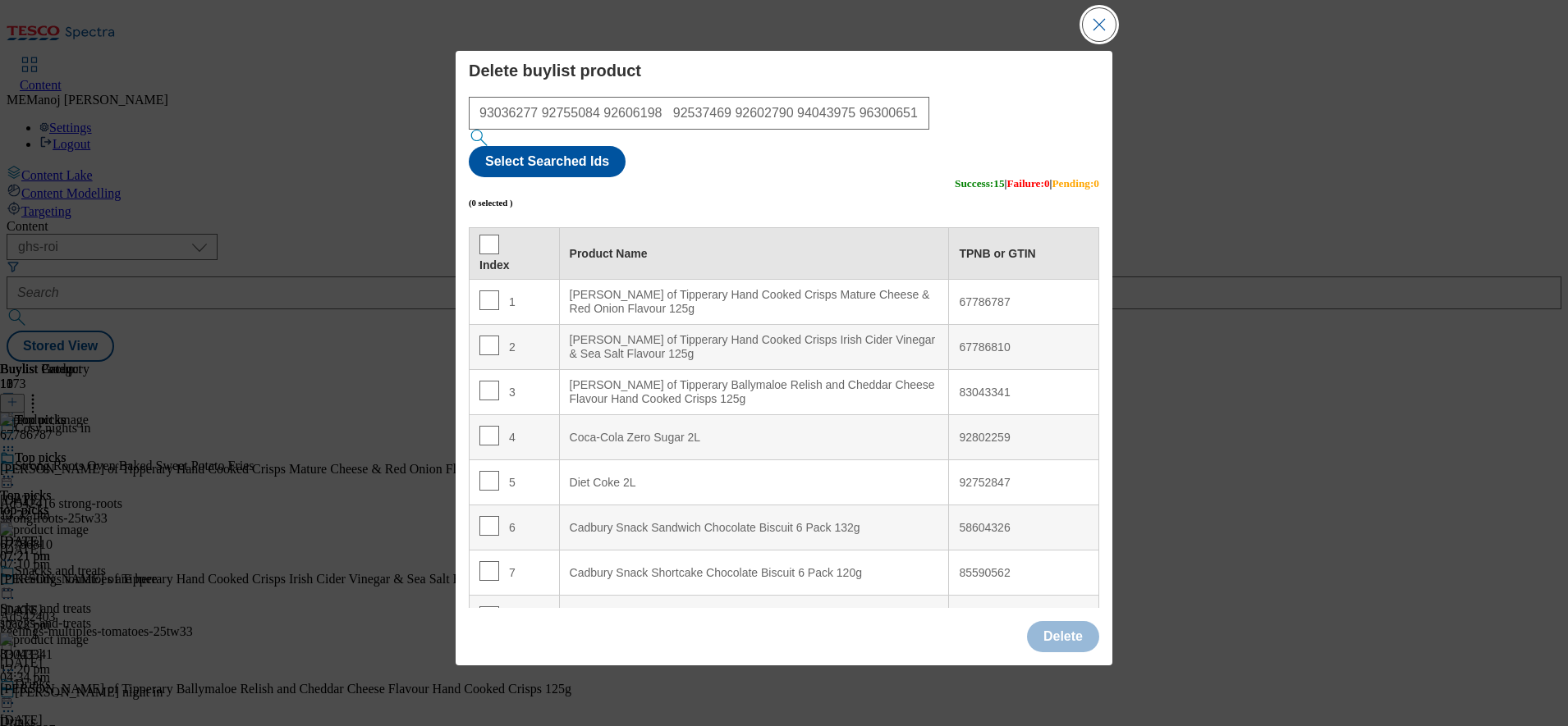
click at [1100, 41] on button "Close Modal" at bounding box center [1100, 25] width 33 height 33
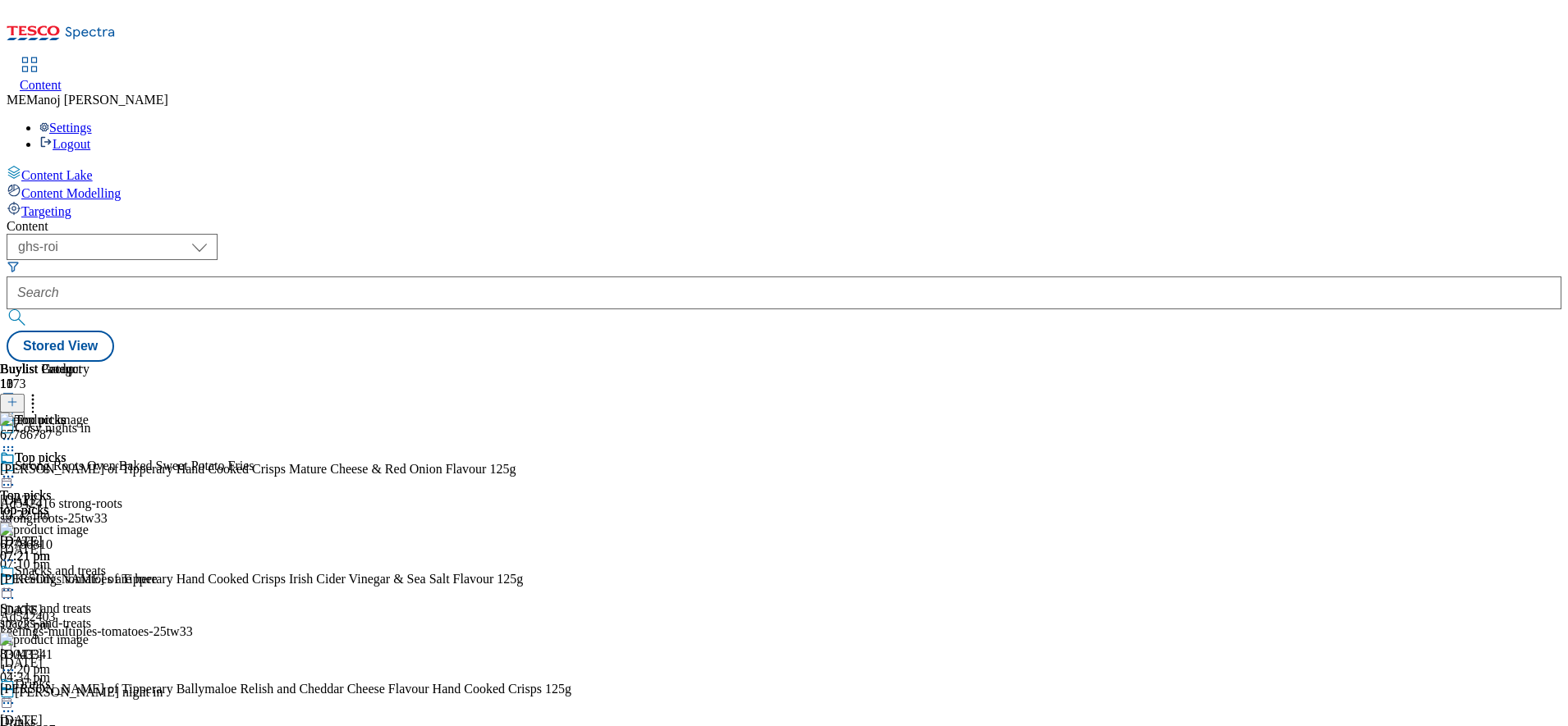
click at [10, 476] on circle at bounding box center [8, 477] width 3 height 3
click at [96, 577] on button "Preview" at bounding box center [65, 587] width 63 height 18
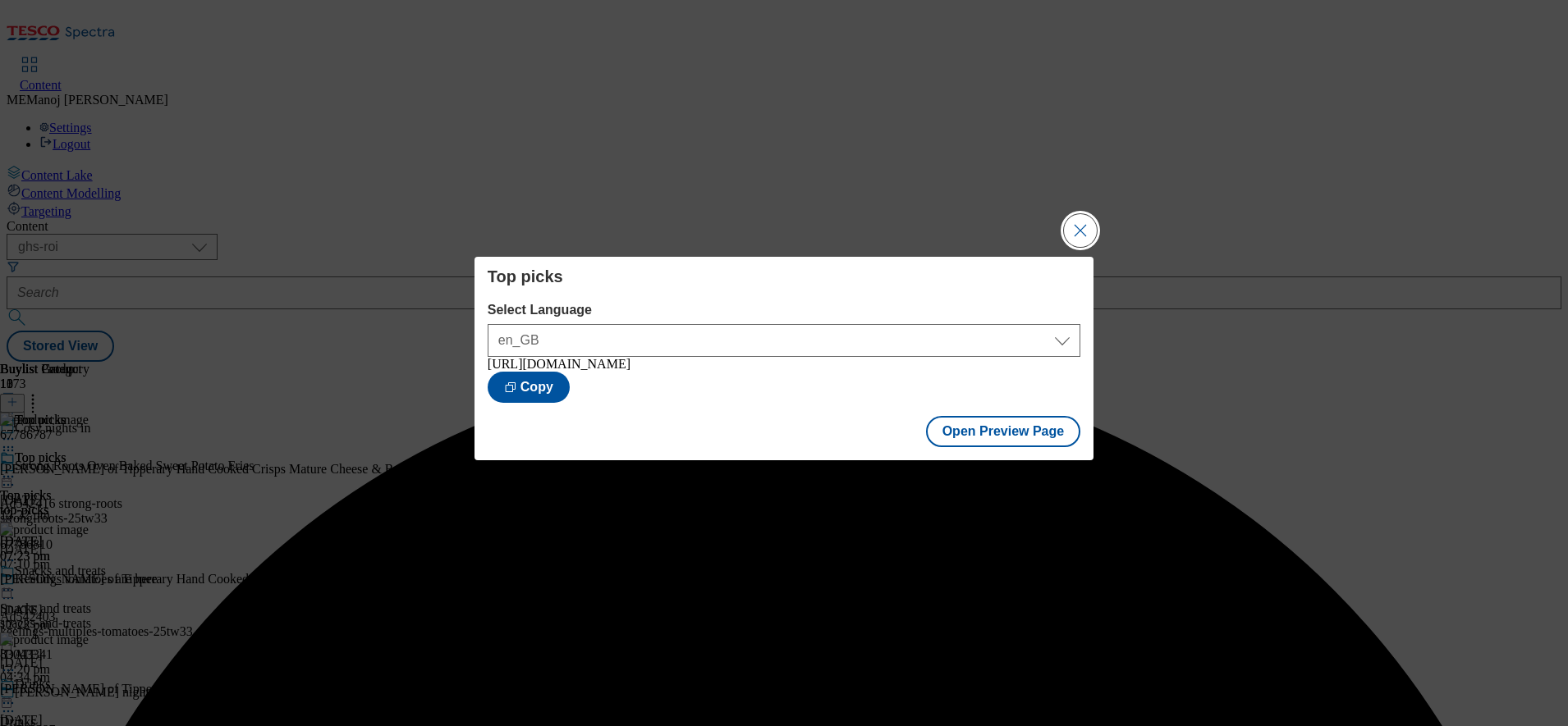
click at [1081, 214] on button "Close Modal" at bounding box center [1080, 231] width 33 height 33
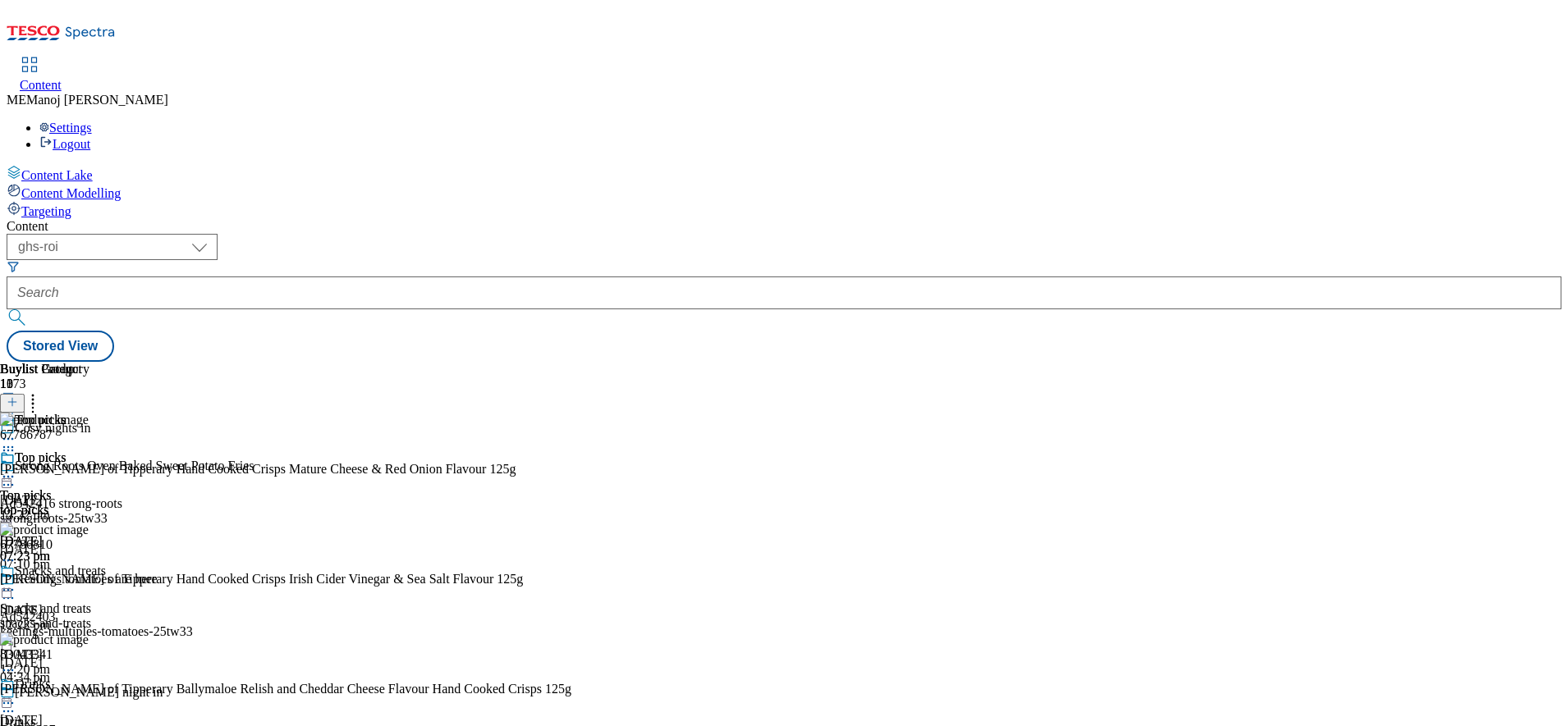
click at [17, 468] on icon at bounding box center [8, 477] width 17 height 17
click at [143, 634] on li "Publish" at bounding box center [88, 643] width 110 height 18
